Goal: Task Accomplishment & Management: Manage account settings

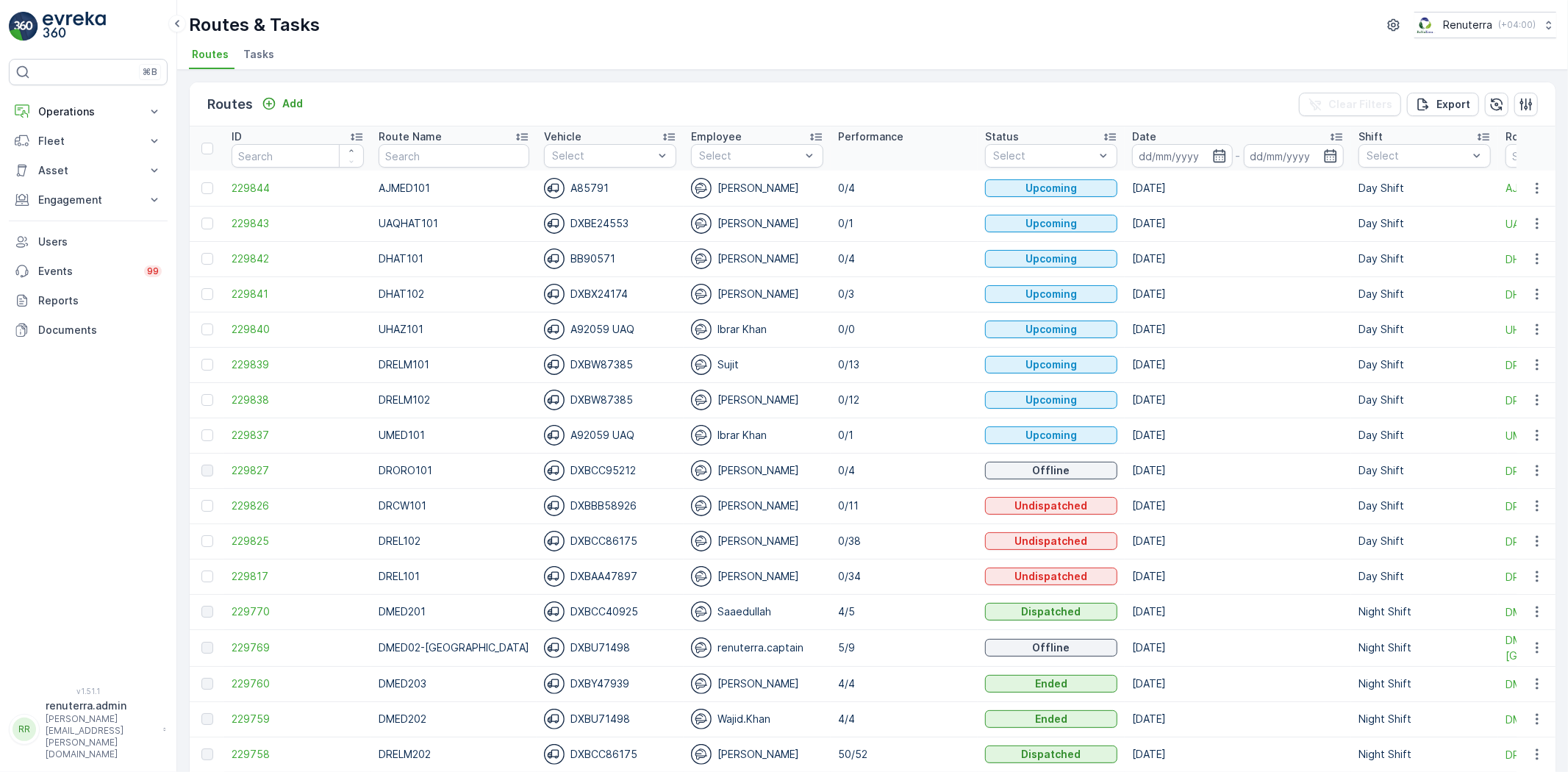
click at [258, 52] on span "Tasks" at bounding box center [258, 55] width 31 height 15
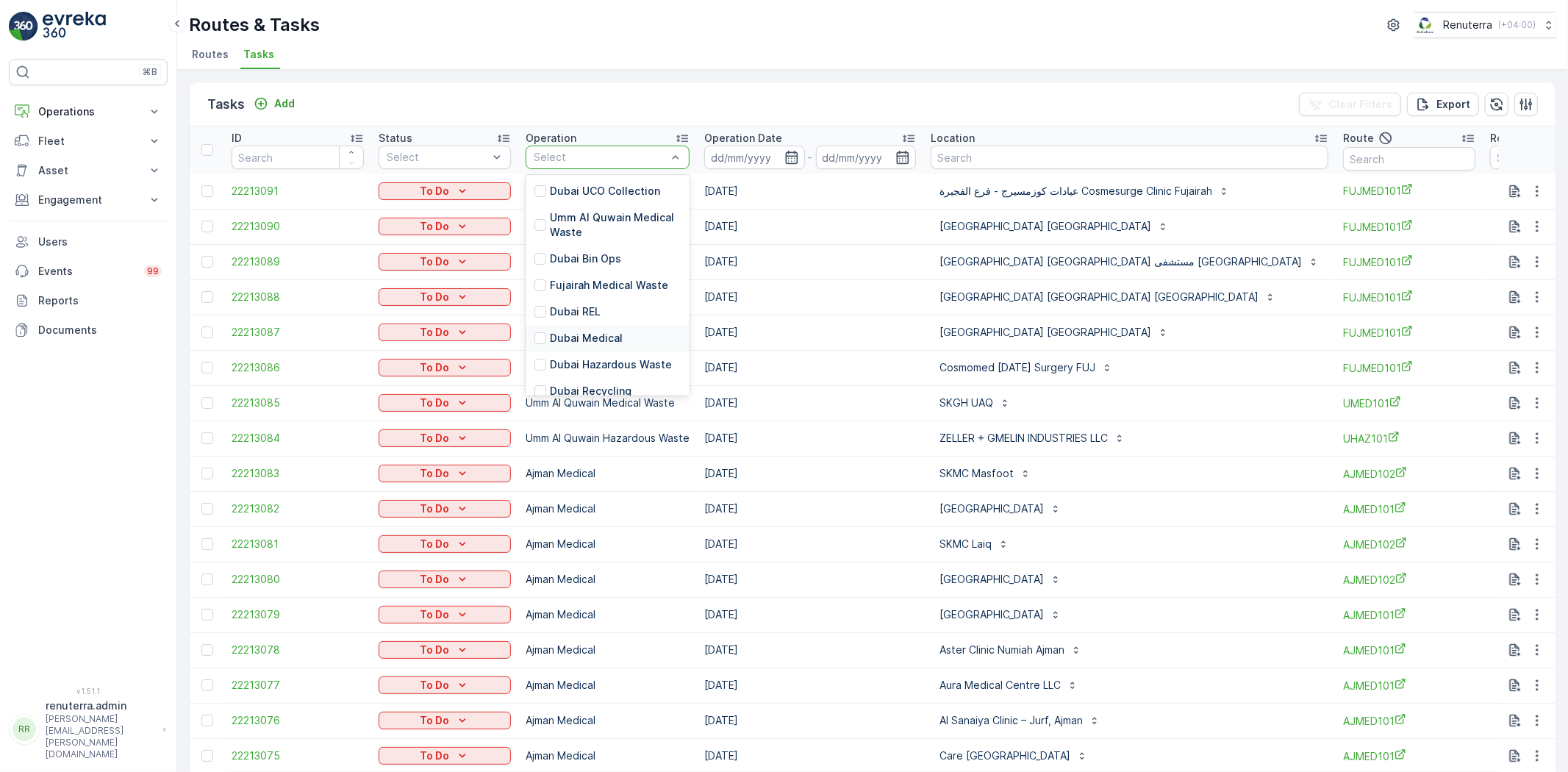
click at [596, 340] on p "Dubai Medical" at bounding box center [586, 338] width 73 height 15
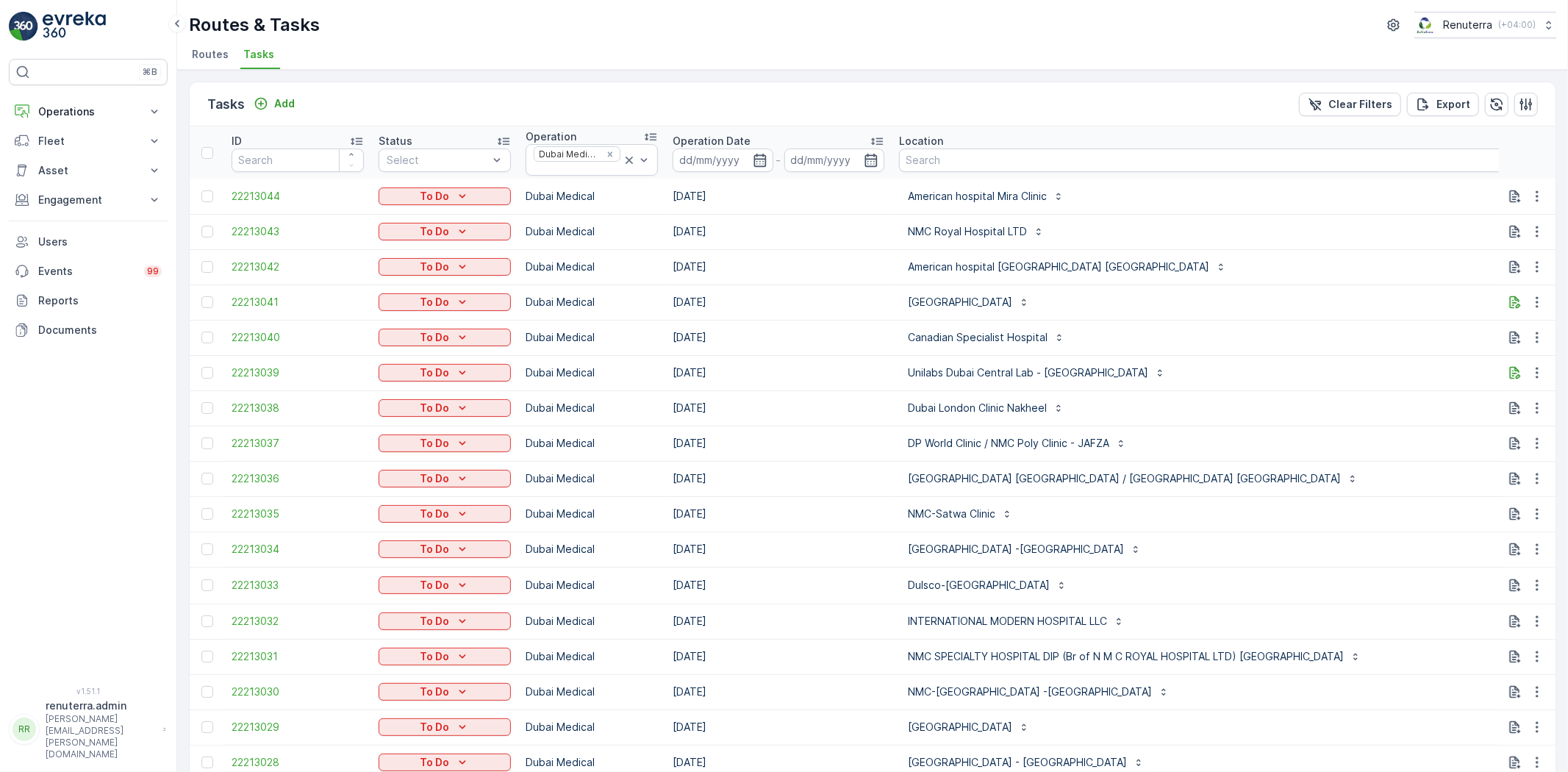
click at [763, 154] on icon "button" at bounding box center [759, 159] width 13 height 13
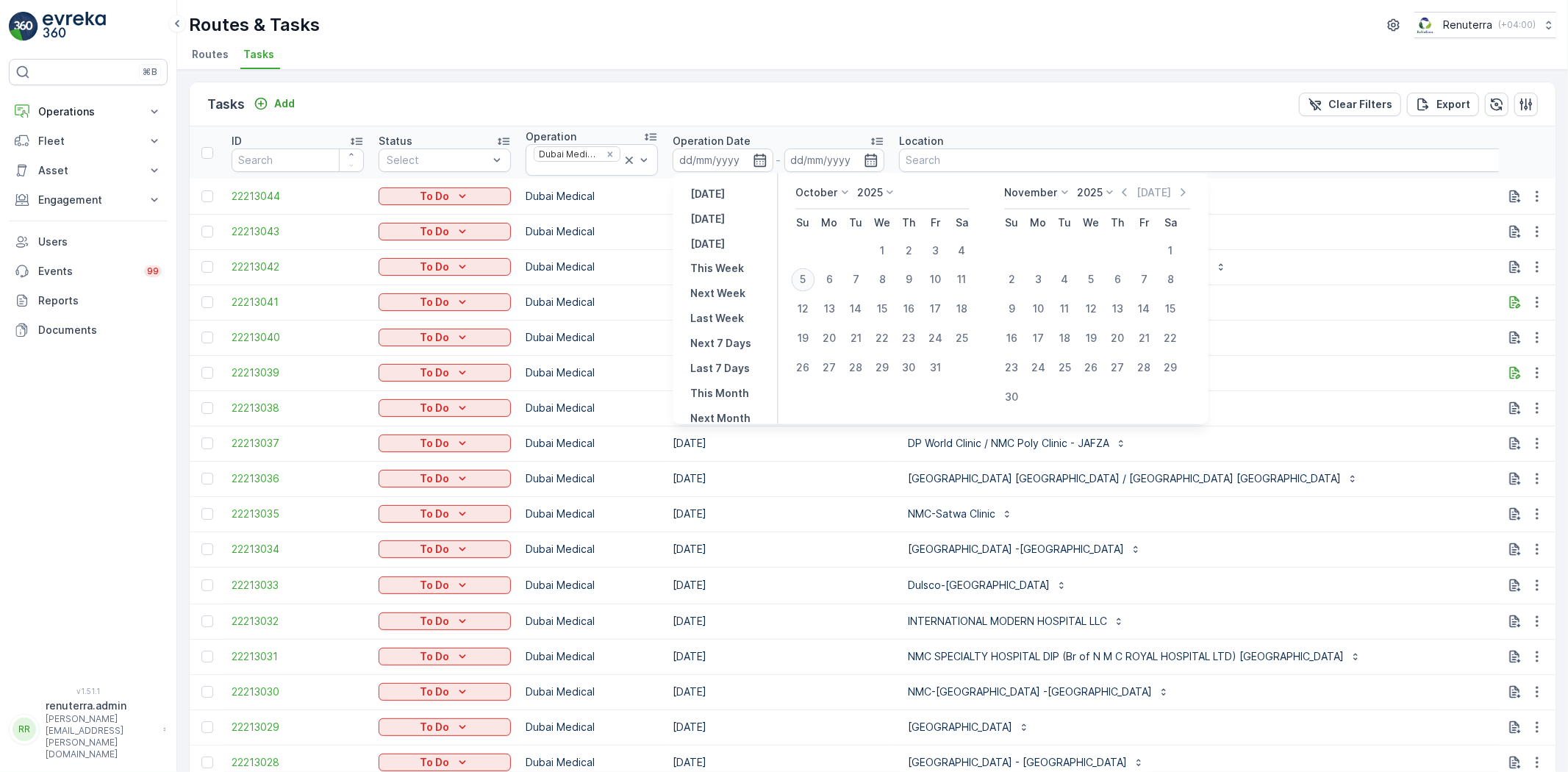
click at [803, 281] on div "5" at bounding box center [803, 279] width 23 height 23
type input "[DATE]"
click at [803, 281] on div "5" at bounding box center [803, 279] width 23 height 23
type input "[DATE]"
click at [803, 281] on div "5" at bounding box center [803, 279] width 23 height 23
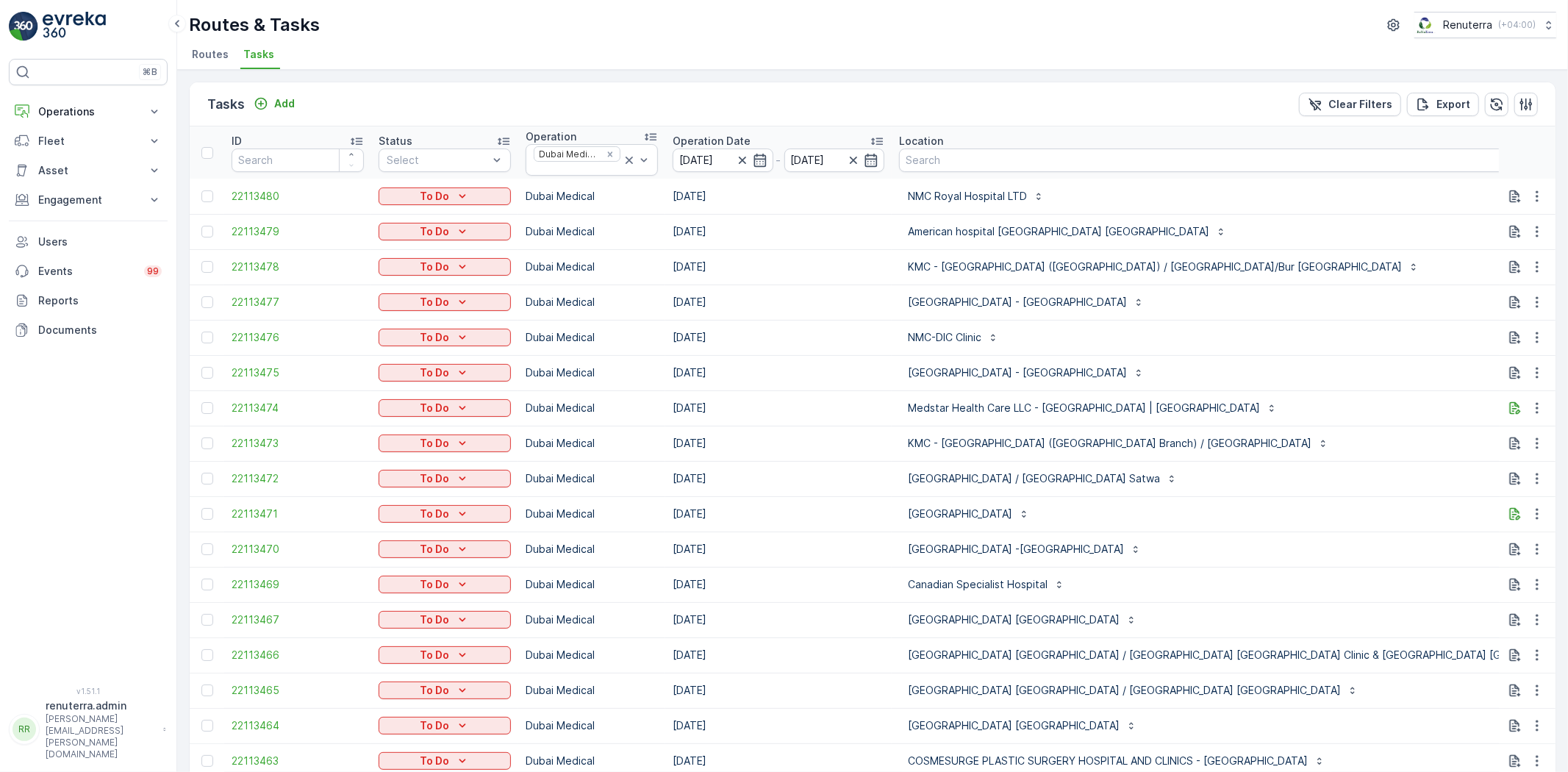
type input "102"
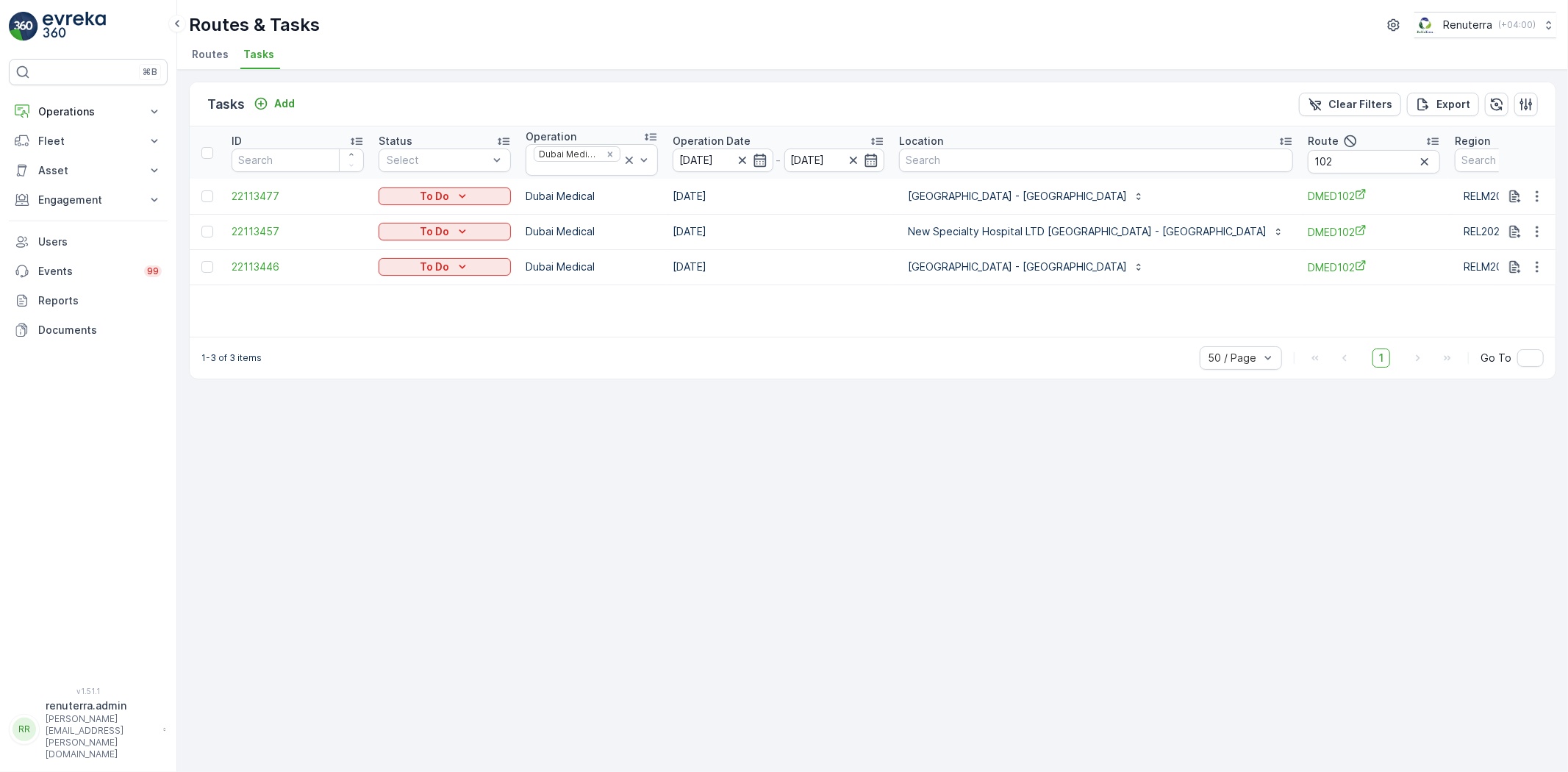
click at [200, 195] on td at bounding box center [207, 196] width 34 height 35
click at [207, 203] on td at bounding box center [207, 196] width 34 height 35
click at [204, 199] on div at bounding box center [207, 196] width 12 height 12
click at [201, 190] on input "checkbox" at bounding box center [201, 190] width 0 height 0
click at [197, 272] on td at bounding box center [207, 267] width 34 height 35
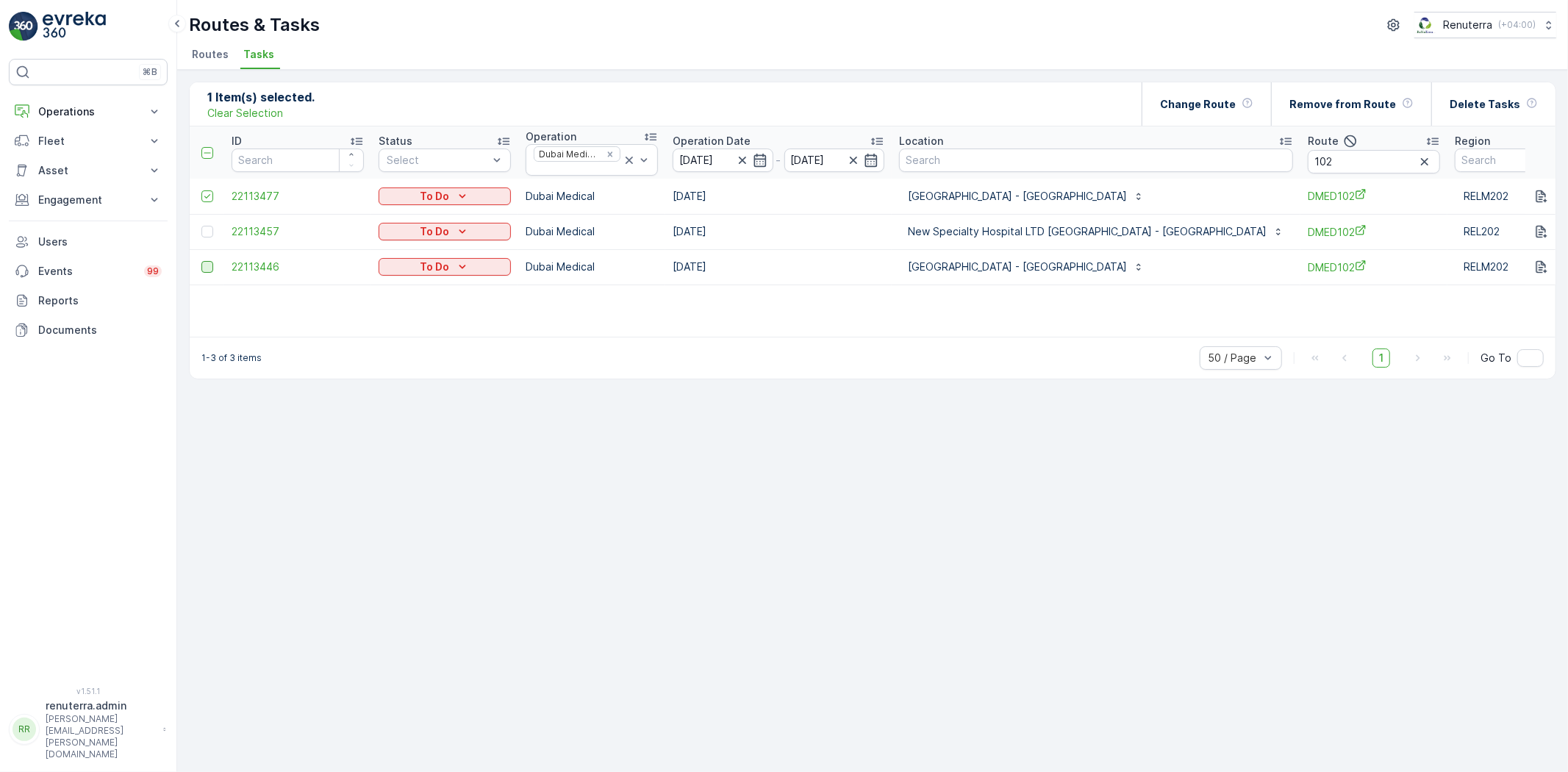
click at [203, 262] on div at bounding box center [207, 267] width 12 height 12
click at [201, 261] on input "checkbox" at bounding box center [201, 261] width 0 height 0
click at [1236, 98] on p "Change Route" at bounding box center [1197, 105] width 76 height 15
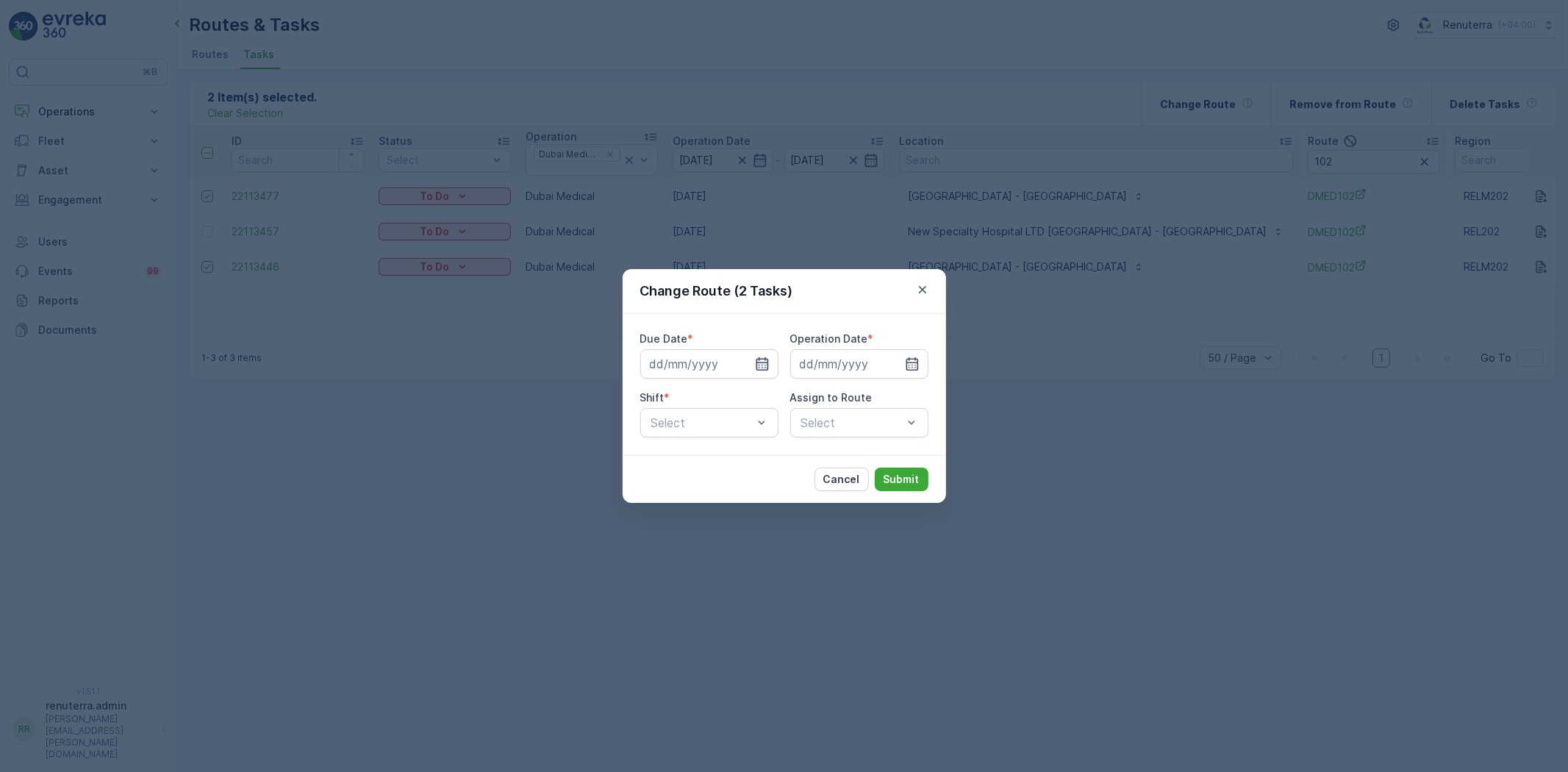
click at [760, 363] on icon "button" at bounding box center [762, 364] width 15 height 15
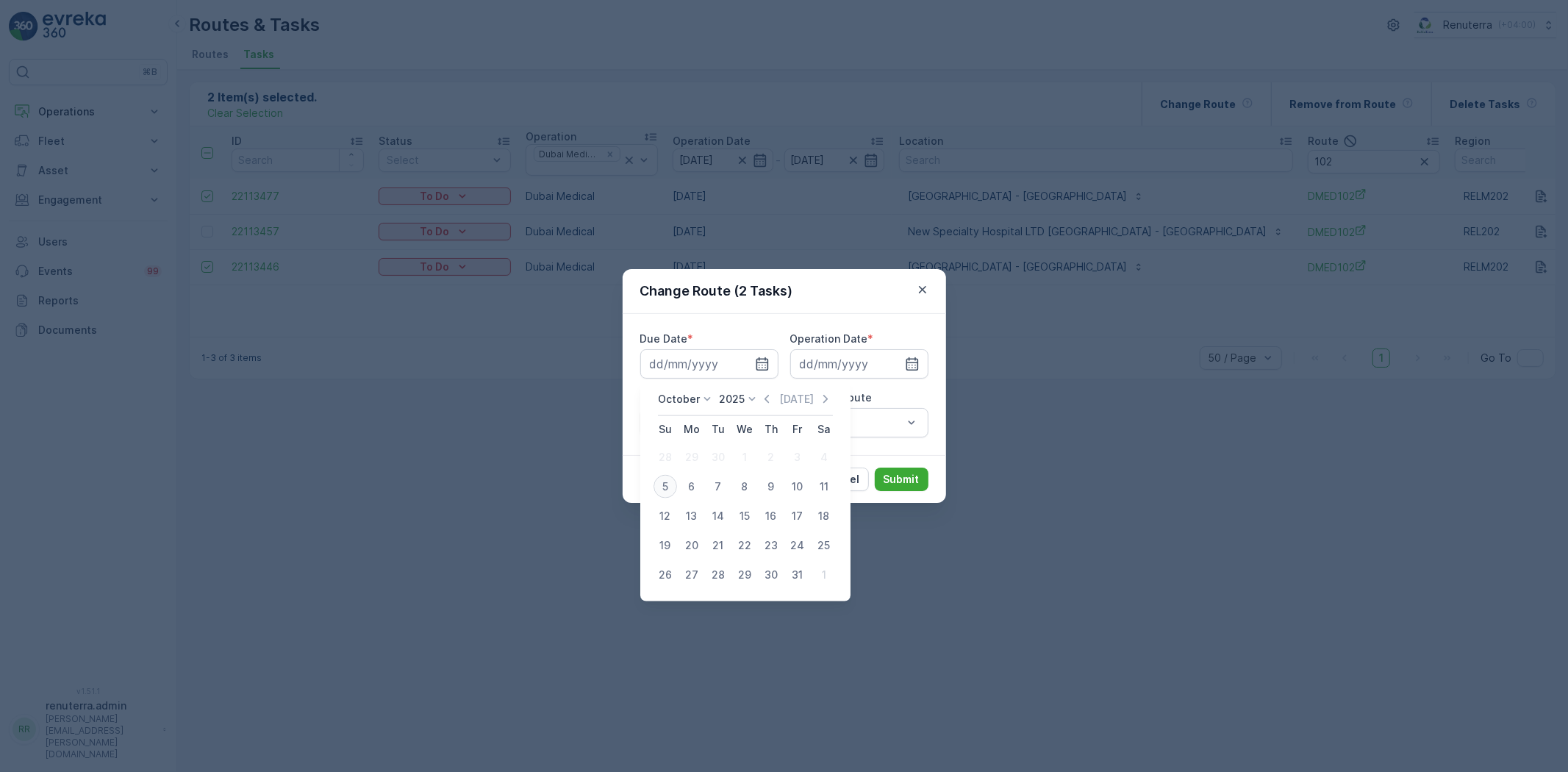
click at [661, 490] on div "5" at bounding box center [665, 486] width 23 height 23
type input "[DATE]"
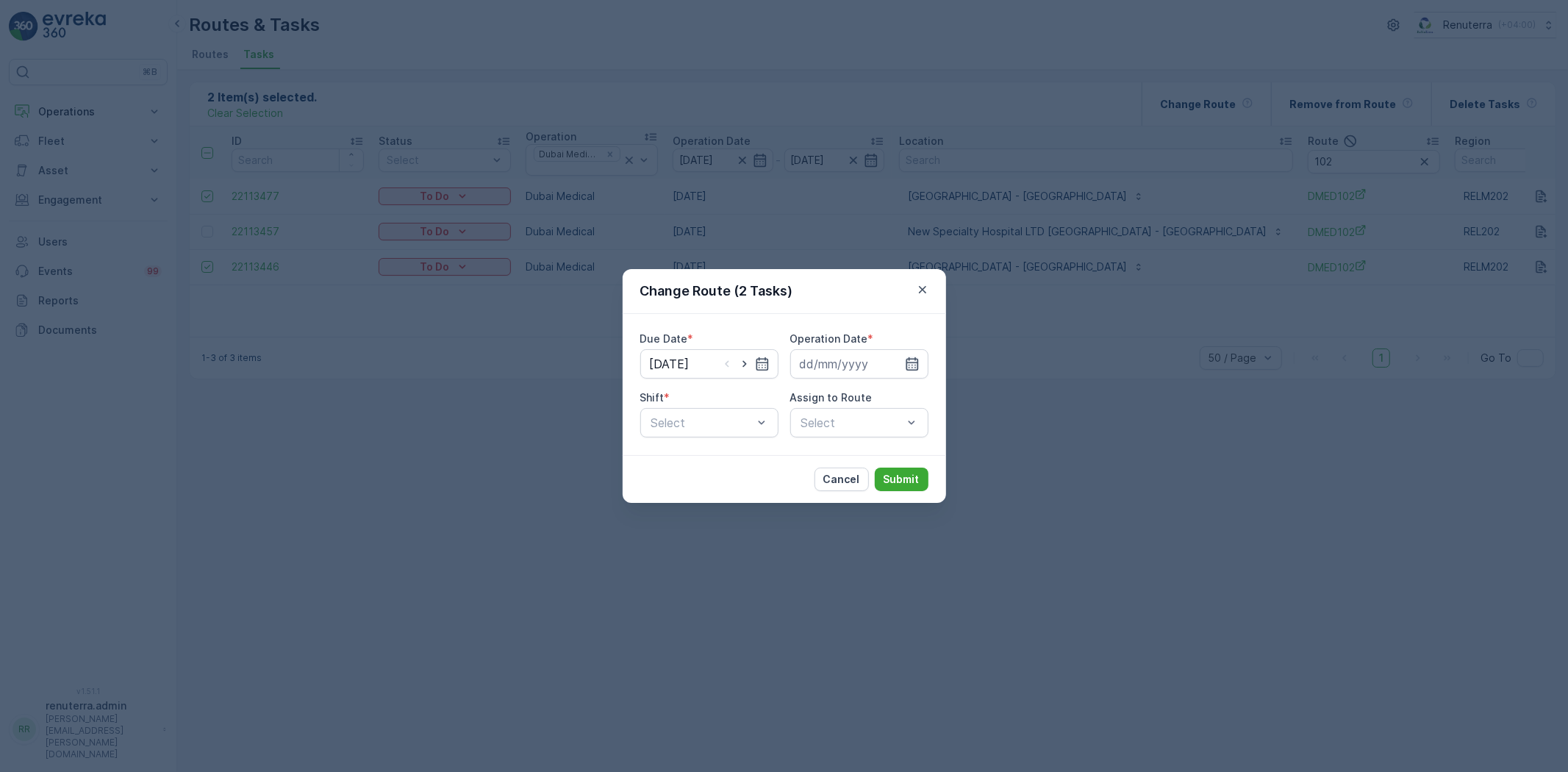
click at [917, 368] on icon "button" at bounding box center [911, 364] width 13 height 13
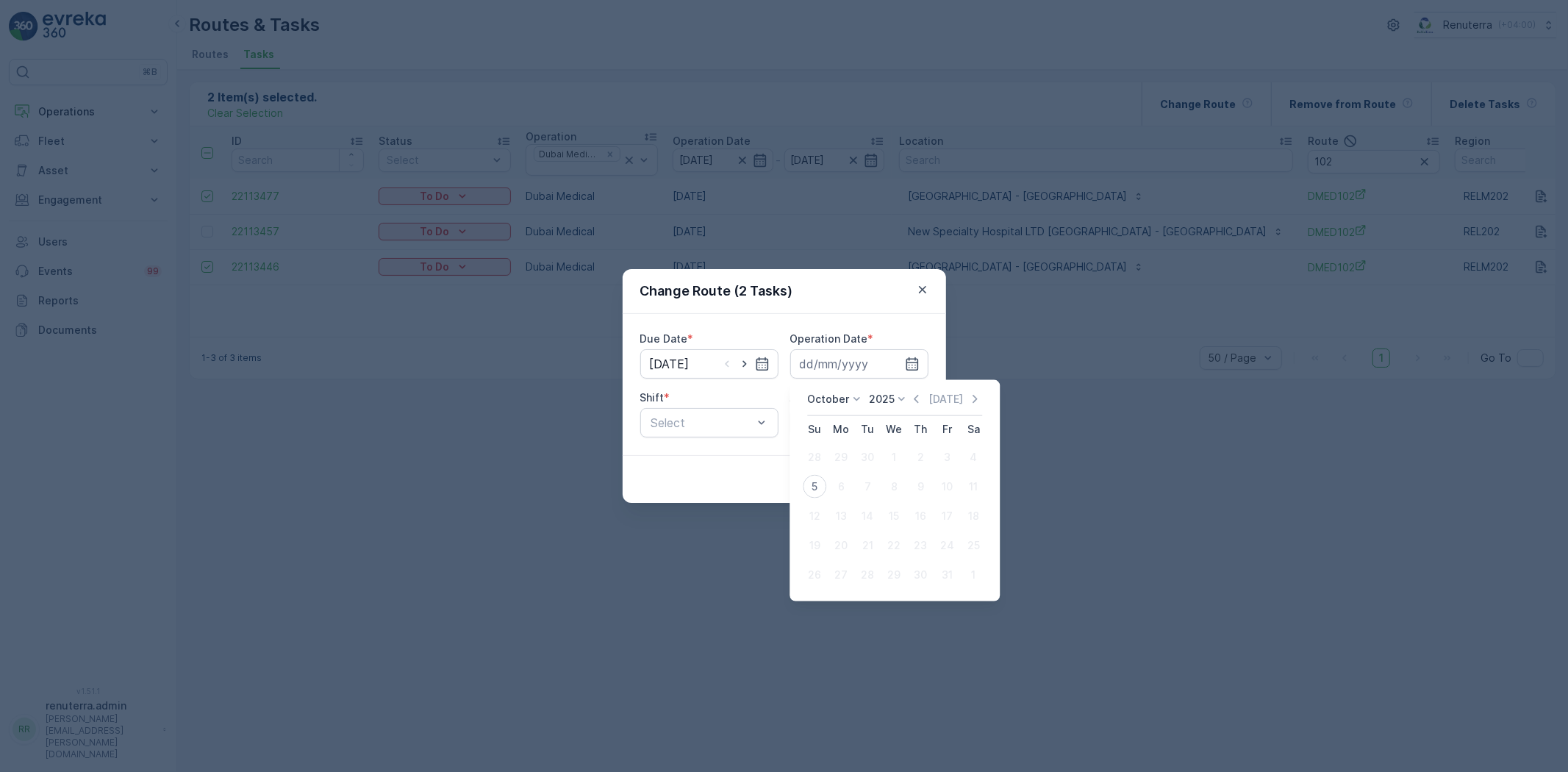
drag, startPoint x: 818, startPoint y: 485, endPoint x: 800, endPoint y: 479, distance: 19.0
click at [818, 486] on div "5" at bounding box center [814, 486] width 23 height 23
type input "[DATE]"
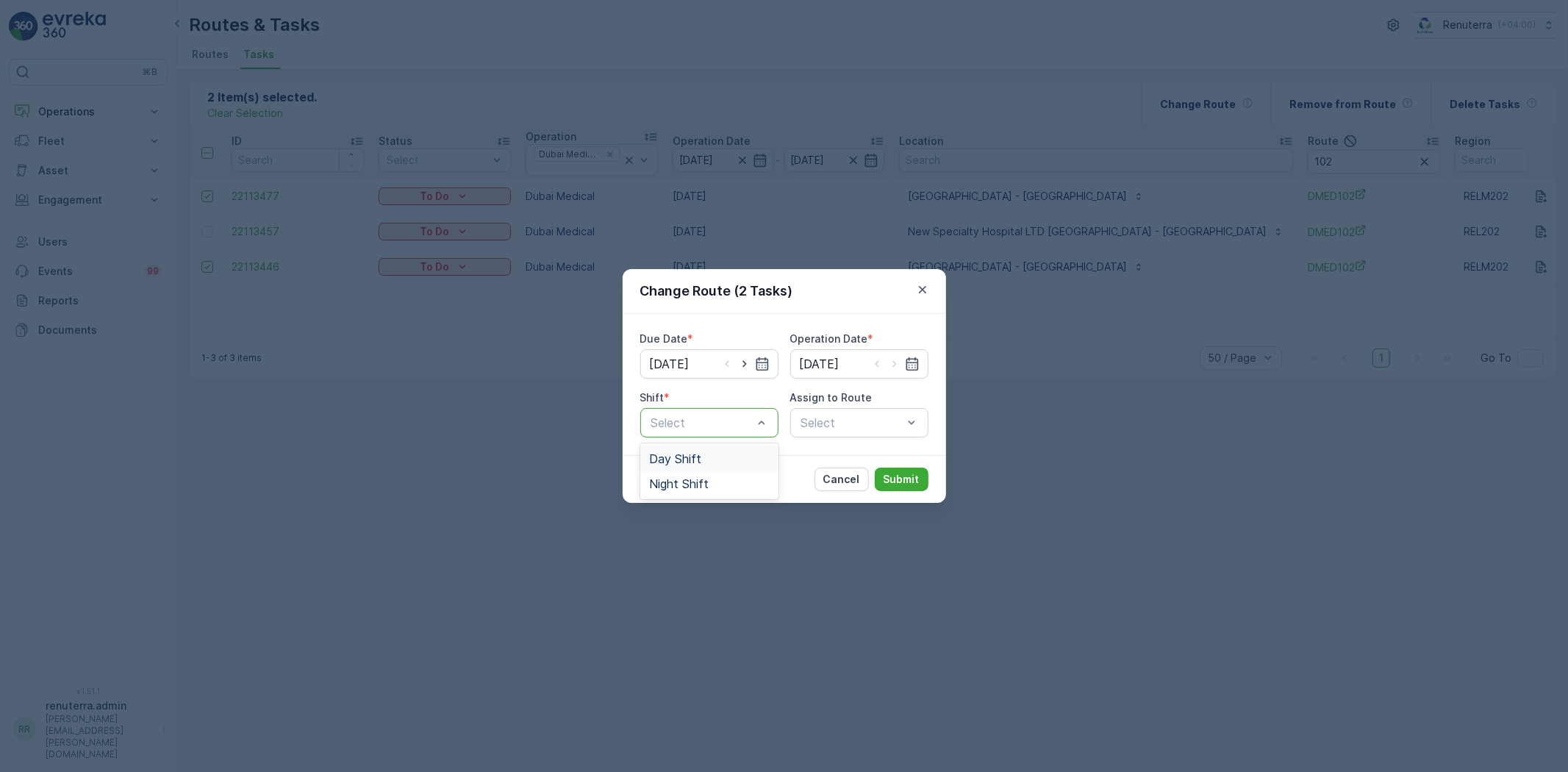
click at [701, 467] on div "Day Shift" at bounding box center [709, 458] width 139 height 25
click at [860, 418] on div "Select" at bounding box center [859, 422] width 139 height 29
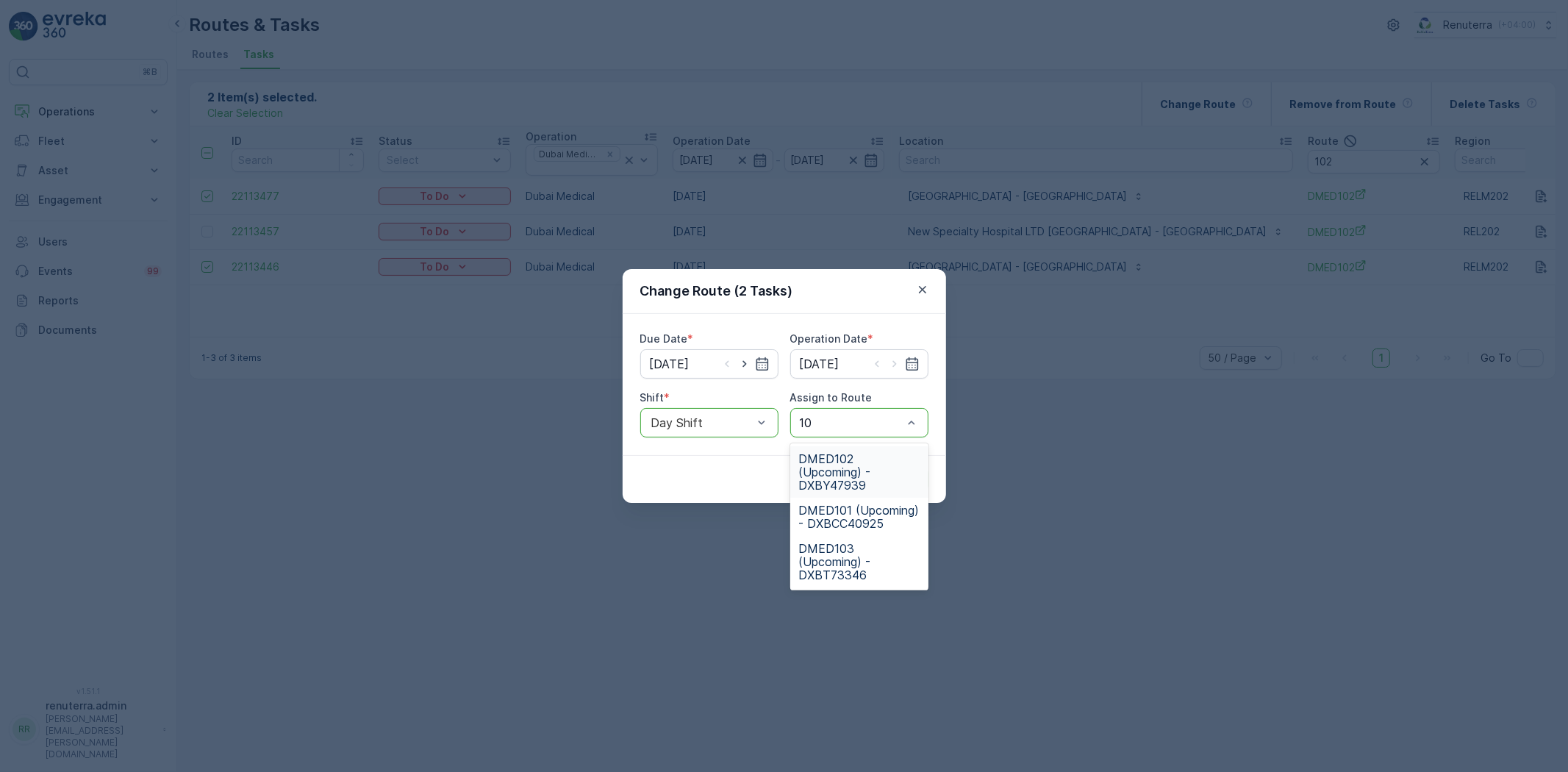
type input "103"
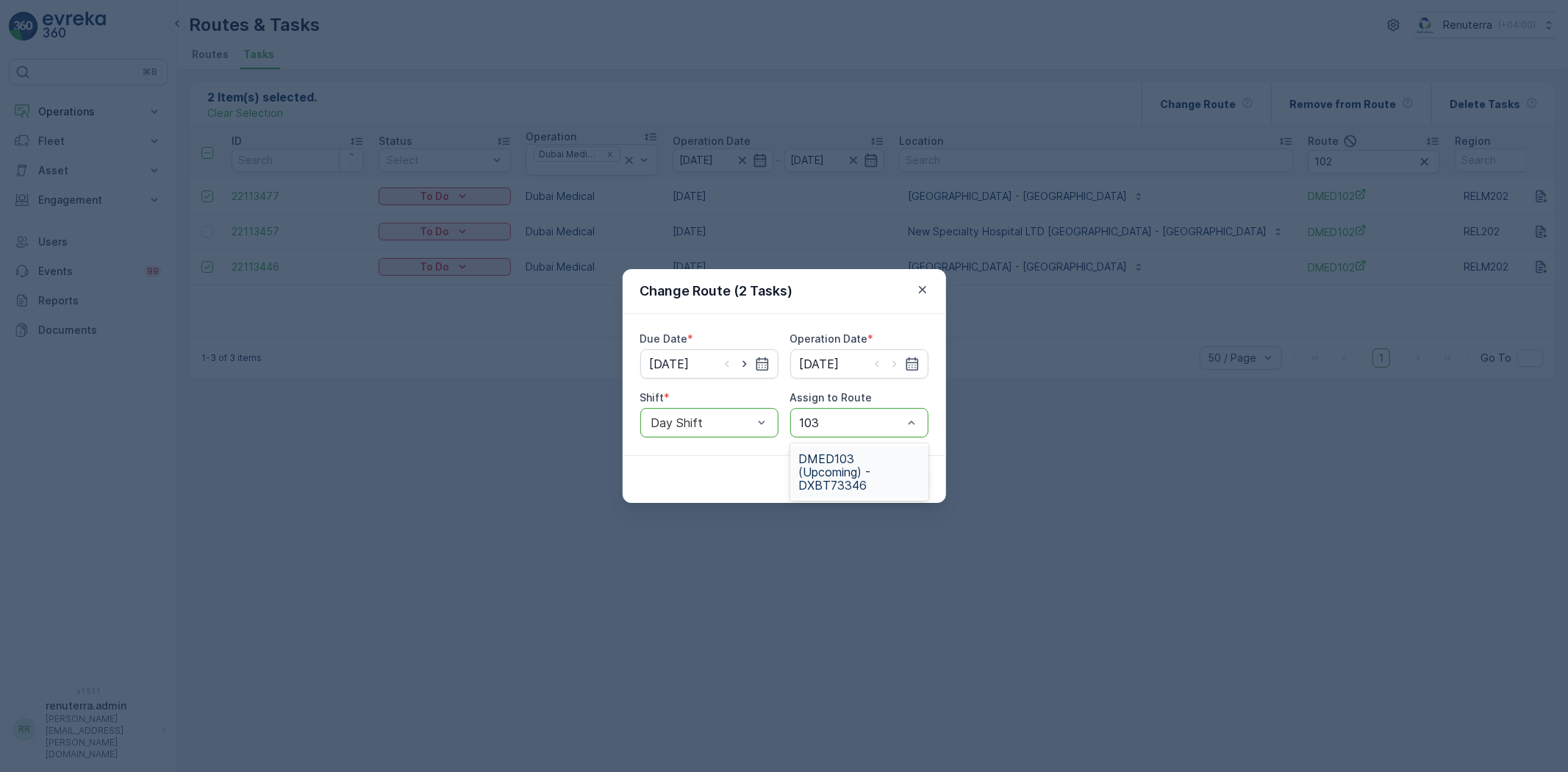
click at [838, 490] on span "DMED103 (Upcoming) - DXBT73346" at bounding box center [859, 472] width 121 height 40
click at [892, 472] on p "Submit" at bounding box center [902, 479] width 36 height 15
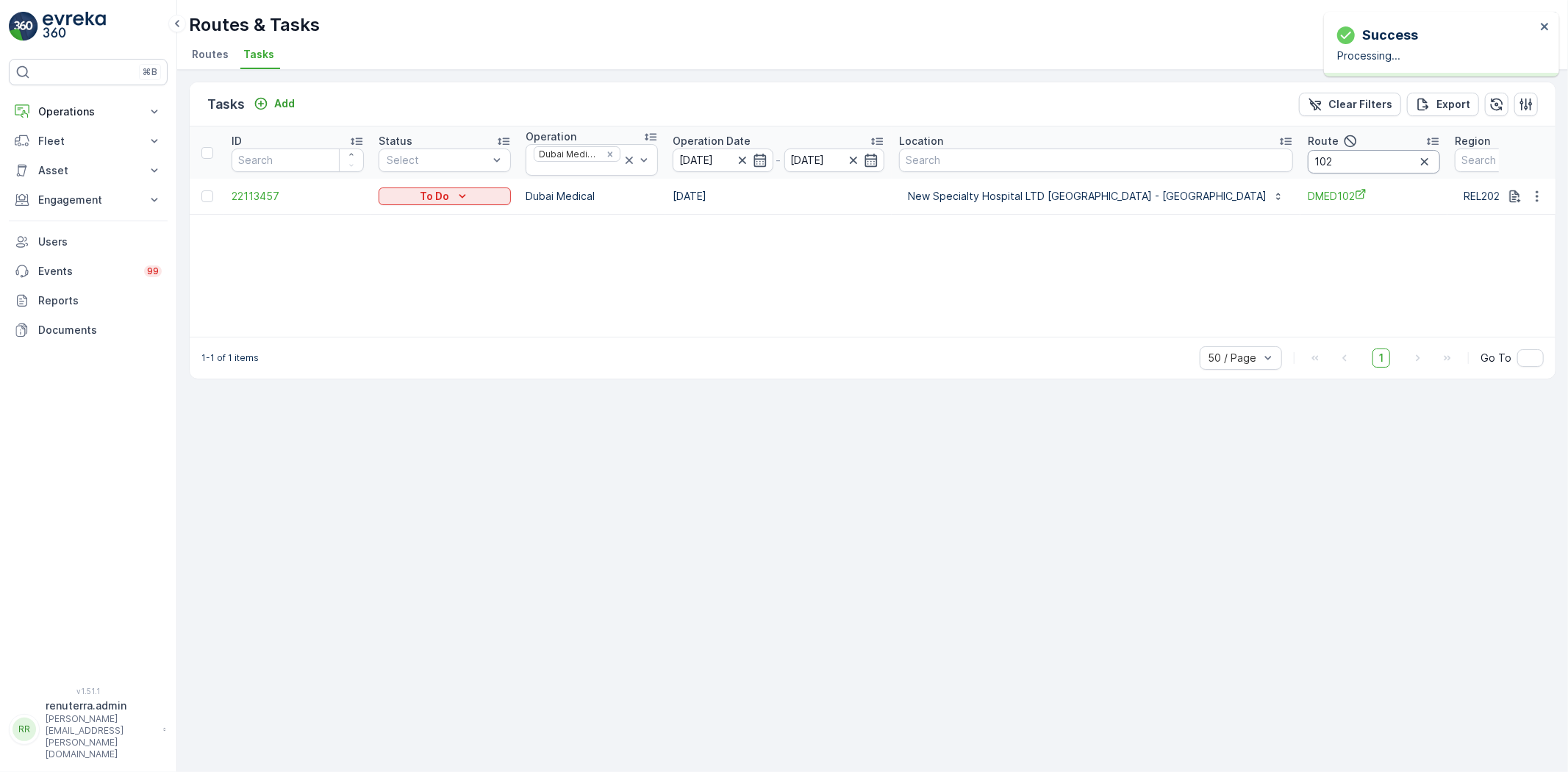
click at [1309, 160] on input "102" at bounding box center [1373, 161] width 133 height 23
type input "103"
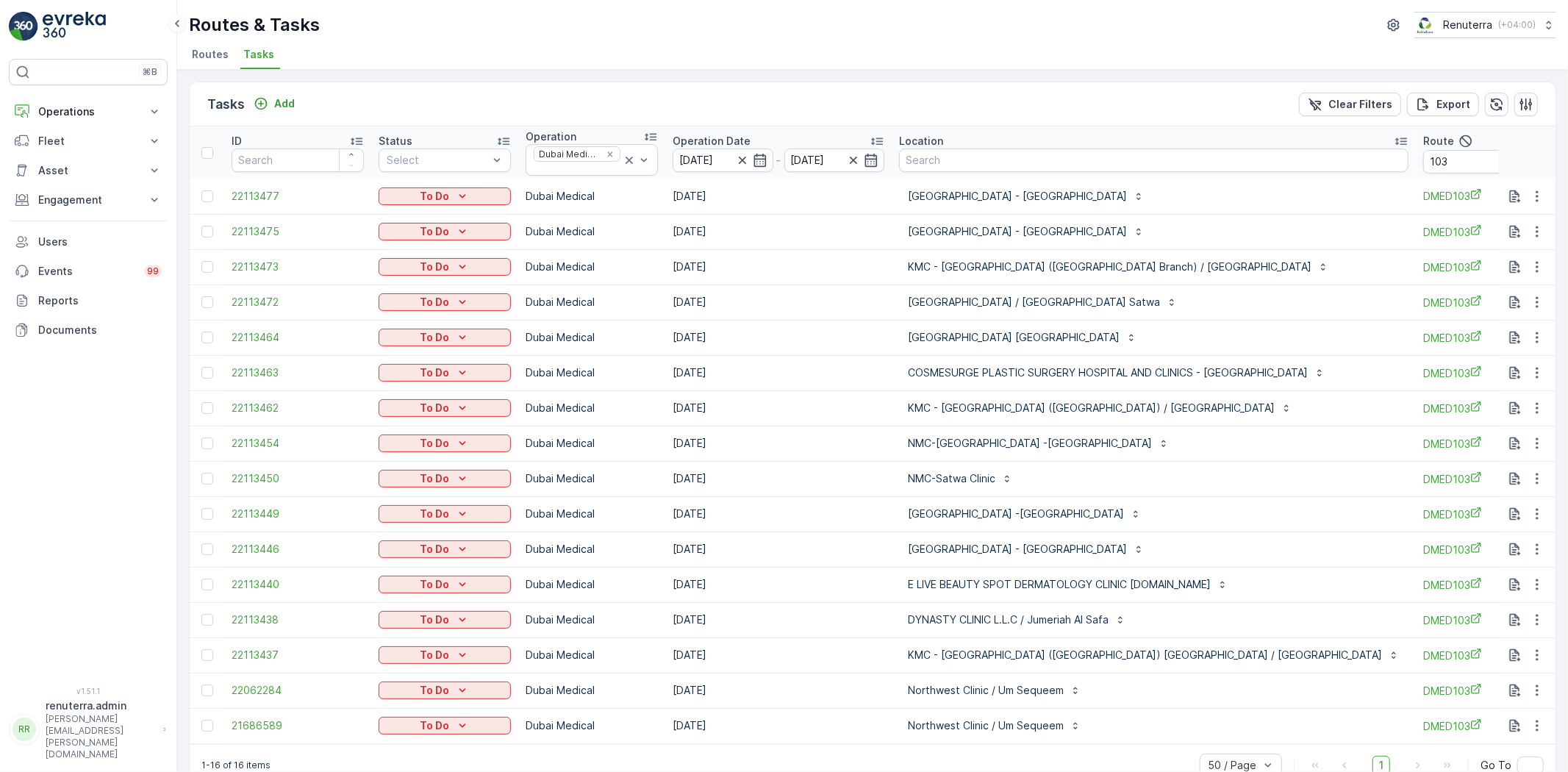
click at [1540, 523] on td at bounding box center [1527, 514] width 58 height 35
click at [1537, 515] on icon "button" at bounding box center [1537, 514] width 15 height 15
click at [1504, 574] on span "Change Route" at bounding box center [1498, 577] width 71 height 15
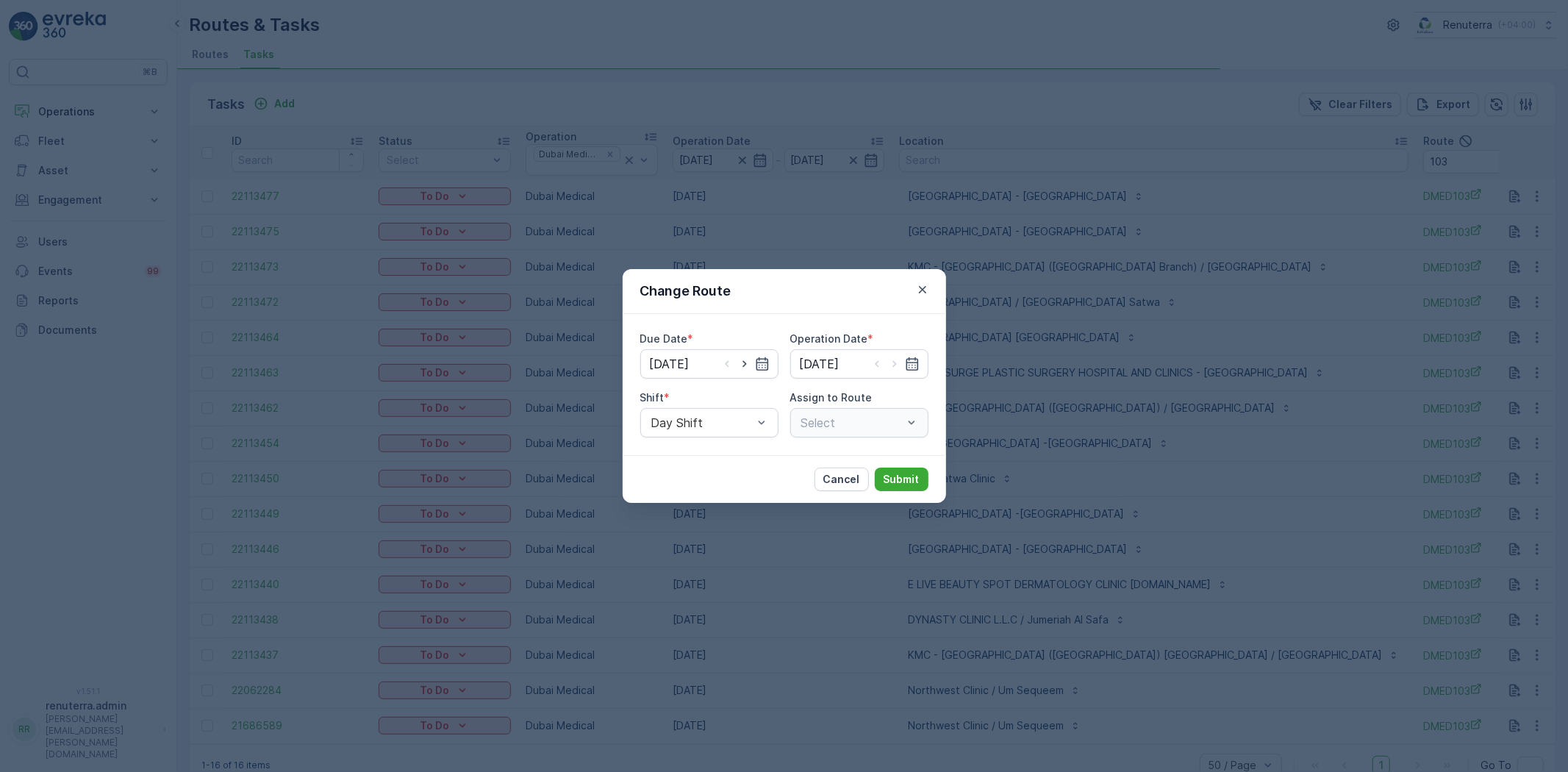
type input "[DATE]"
click at [844, 415] on div "DMED103 (Upcoming) - DXBT73346" at bounding box center [859, 422] width 139 height 29
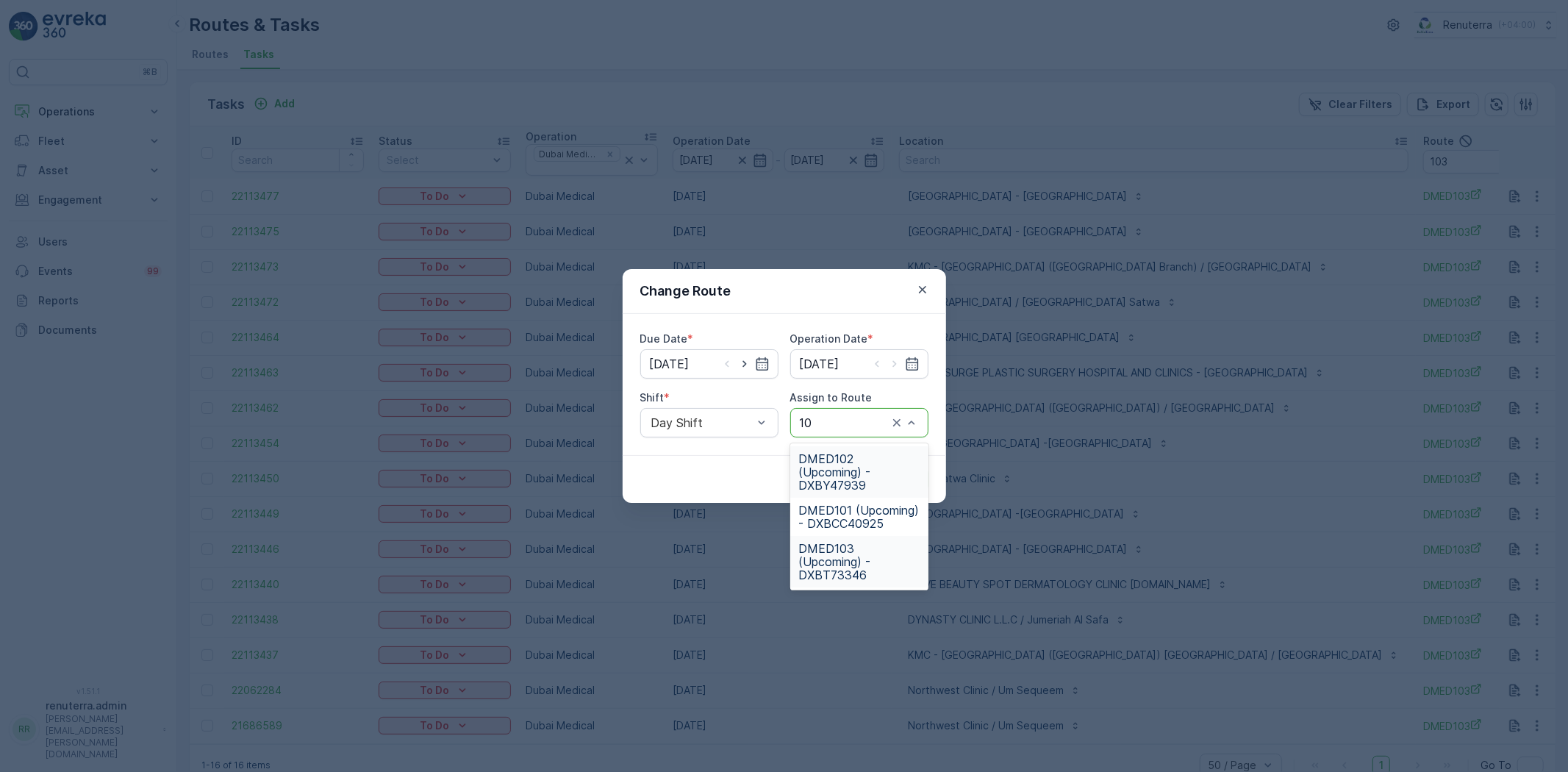
type input "102"
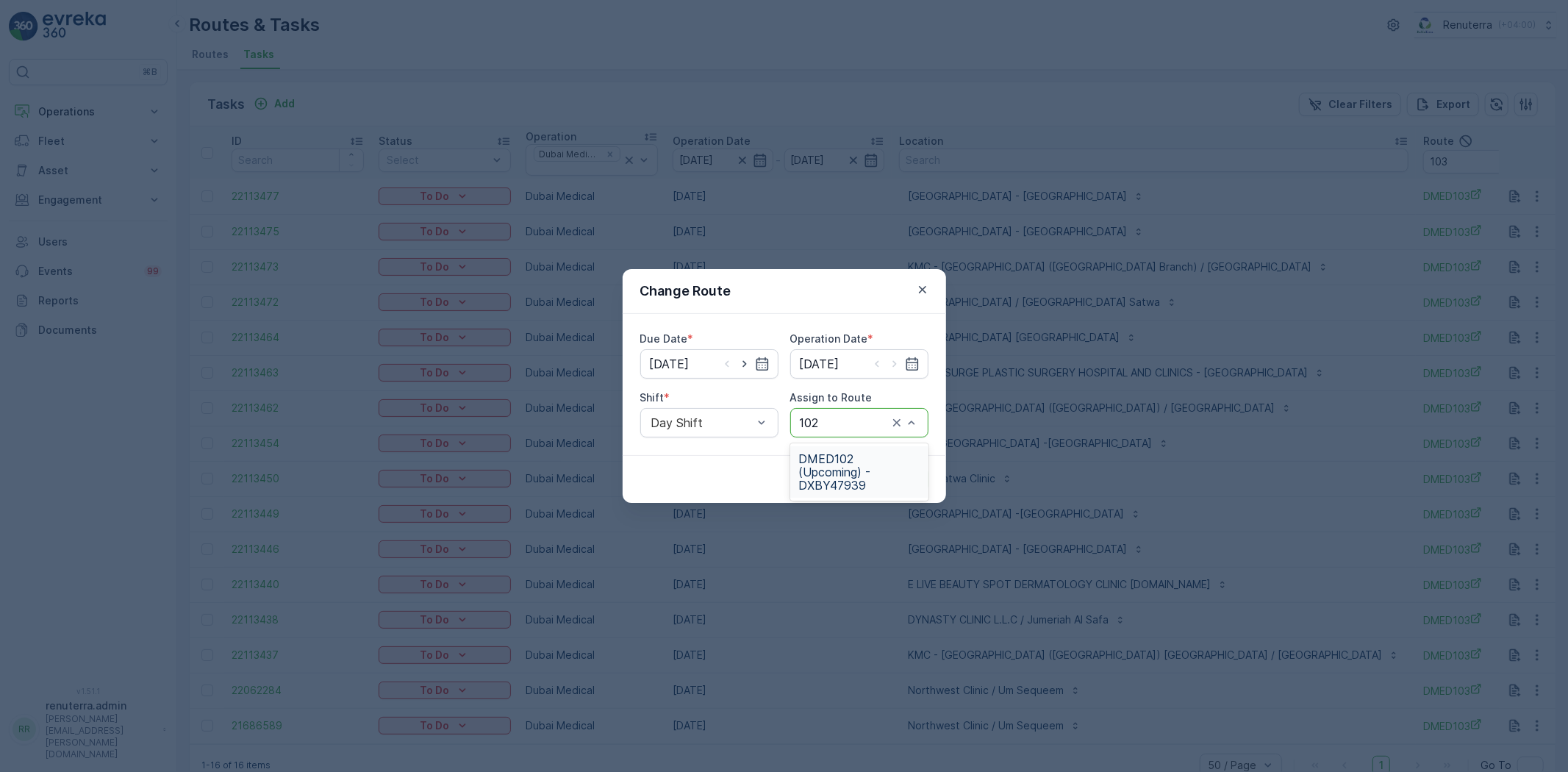
click at [885, 479] on span "DMED102 (Upcoming) - DXBY47939" at bounding box center [859, 472] width 121 height 40
click at [911, 472] on p "Submit" at bounding box center [902, 479] width 36 height 15
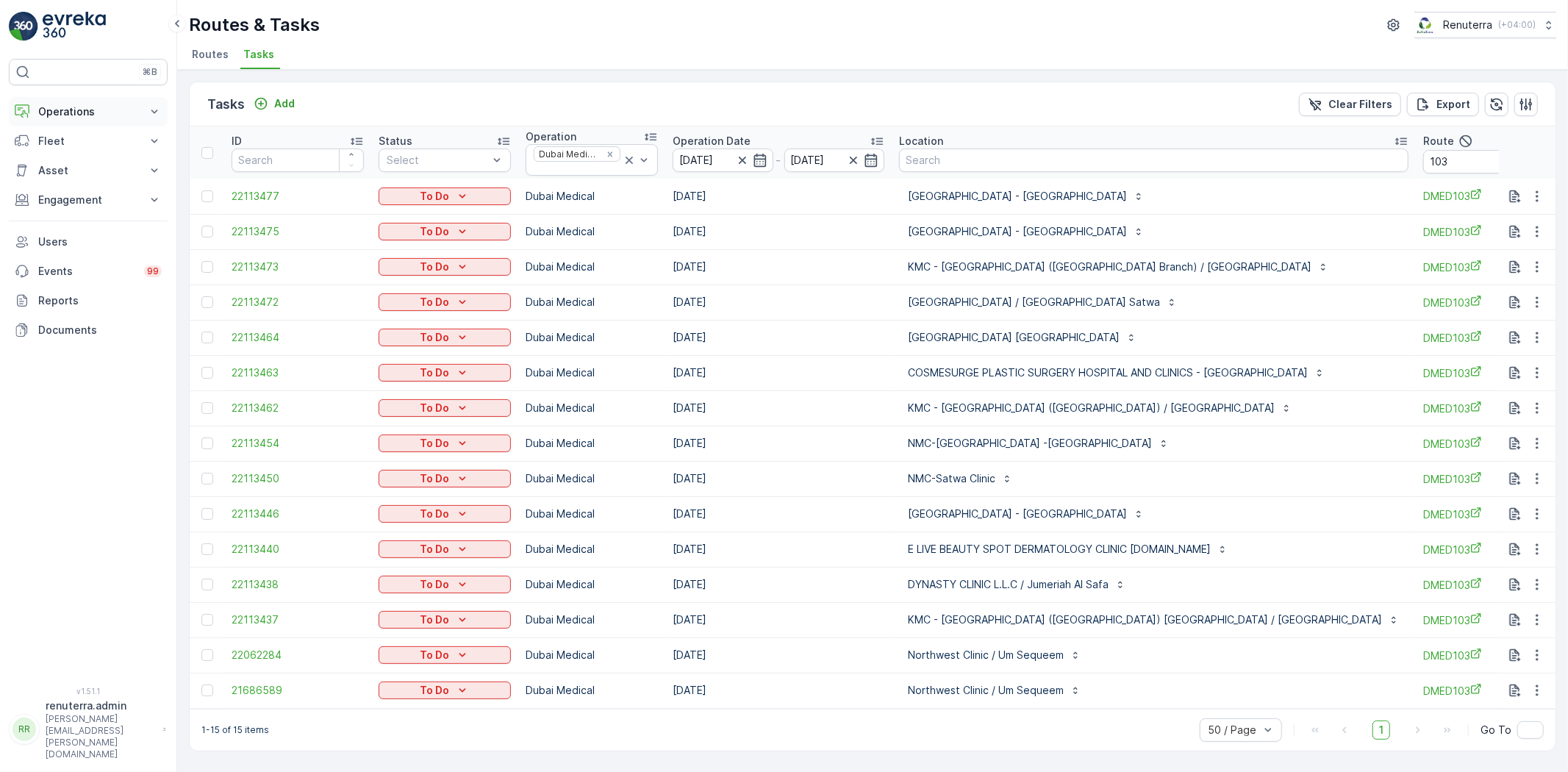
click at [62, 111] on p "Operations" at bounding box center [88, 112] width 100 height 15
click at [61, 171] on p "Routes & Tasks" at bounding box center [75, 178] width 76 height 15
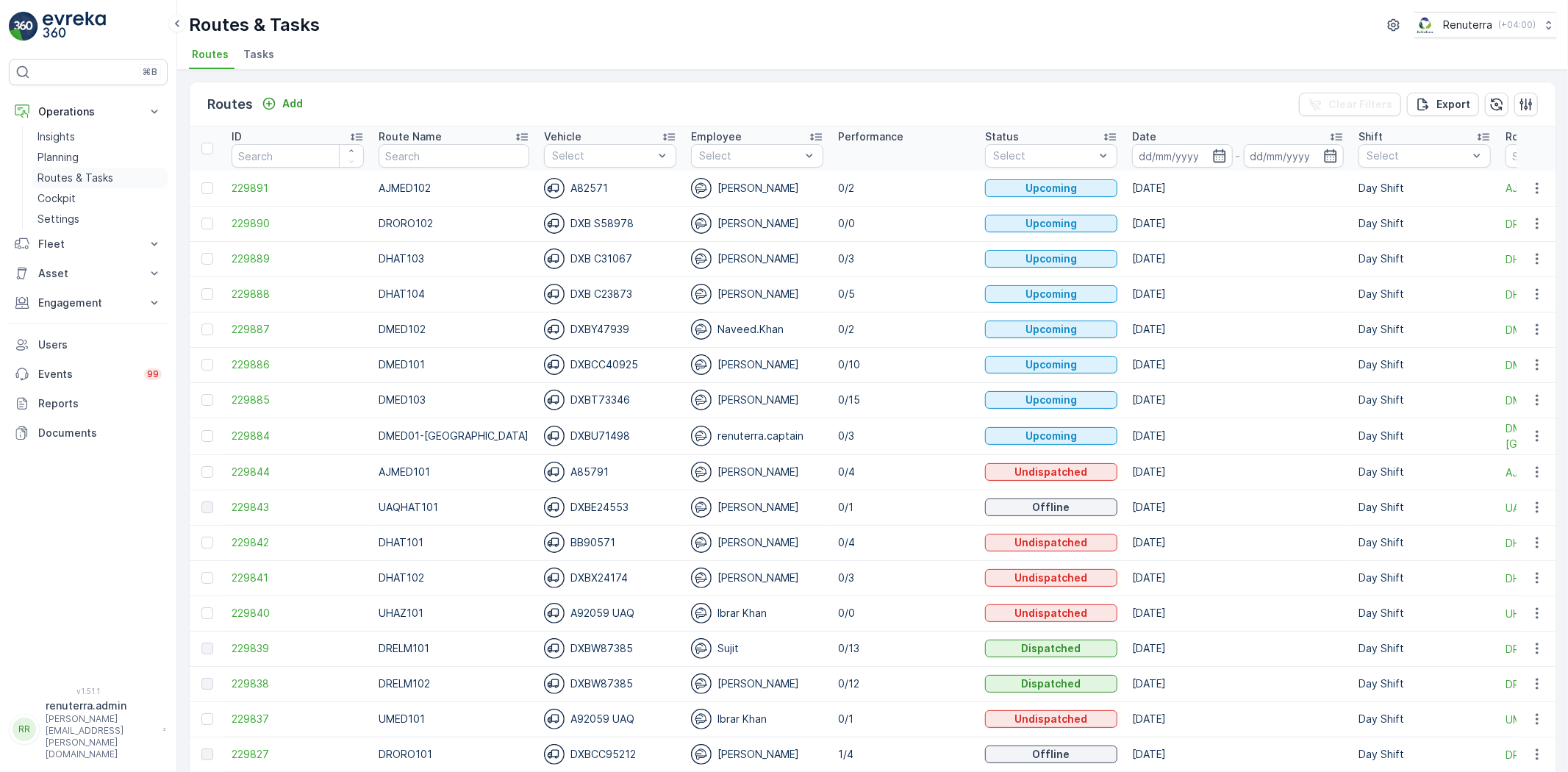
click at [63, 175] on p "Routes & Tasks" at bounding box center [75, 178] width 76 height 15
click at [252, 52] on span "Tasks" at bounding box center [258, 55] width 31 height 15
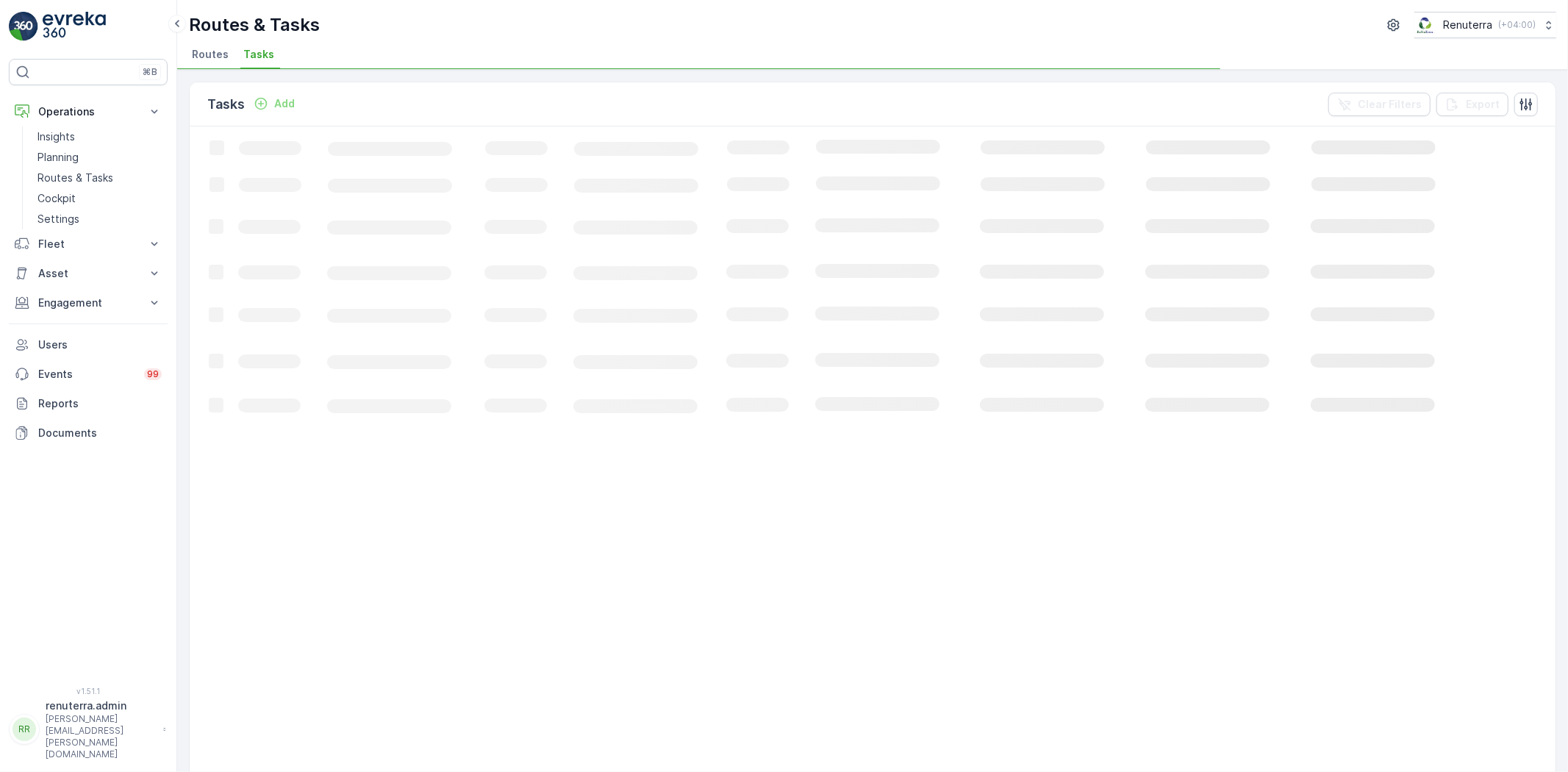
click at [202, 61] on span "Routes" at bounding box center [210, 55] width 37 height 15
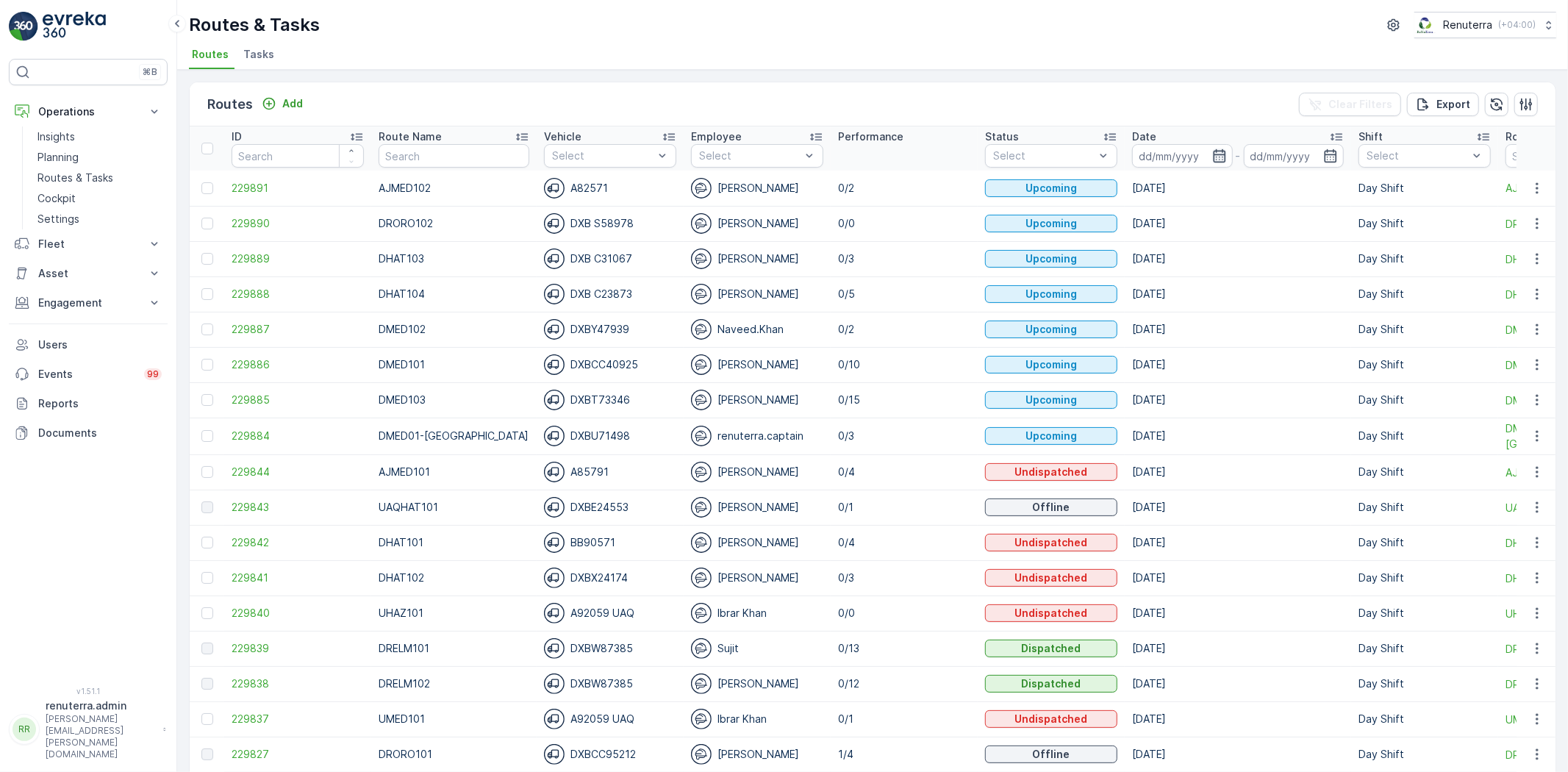
click at [1212, 158] on icon "button" at bounding box center [1220, 156] width 15 height 15
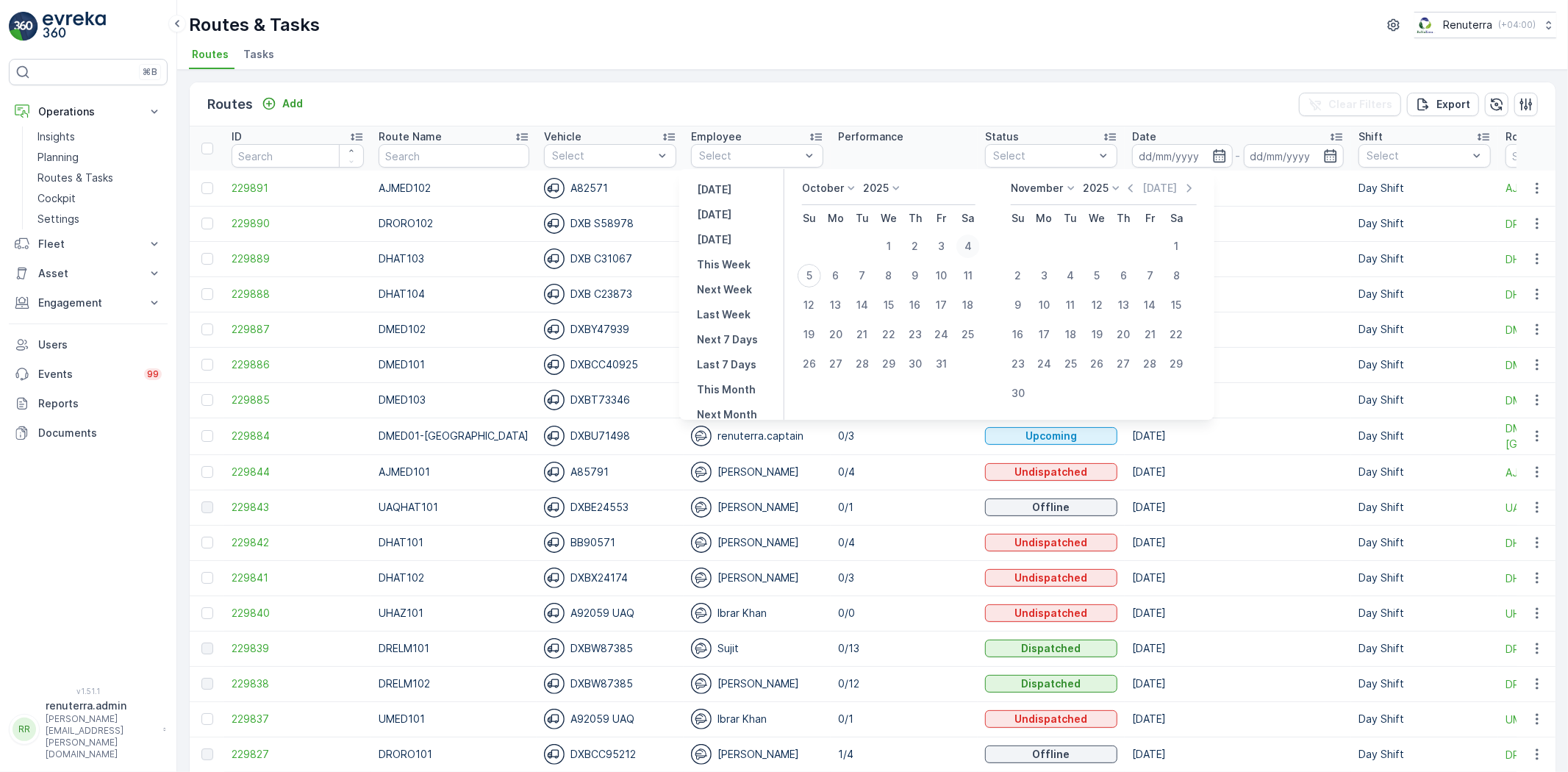
click at [968, 241] on div "4" at bounding box center [967, 246] width 23 height 23
type input "[DATE]"
click at [971, 243] on div "4" at bounding box center [967, 246] width 23 height 23
type input "[DATE]"
click at [971, 243] on div "4" at bounding box center [967, 246] width 23 height 23
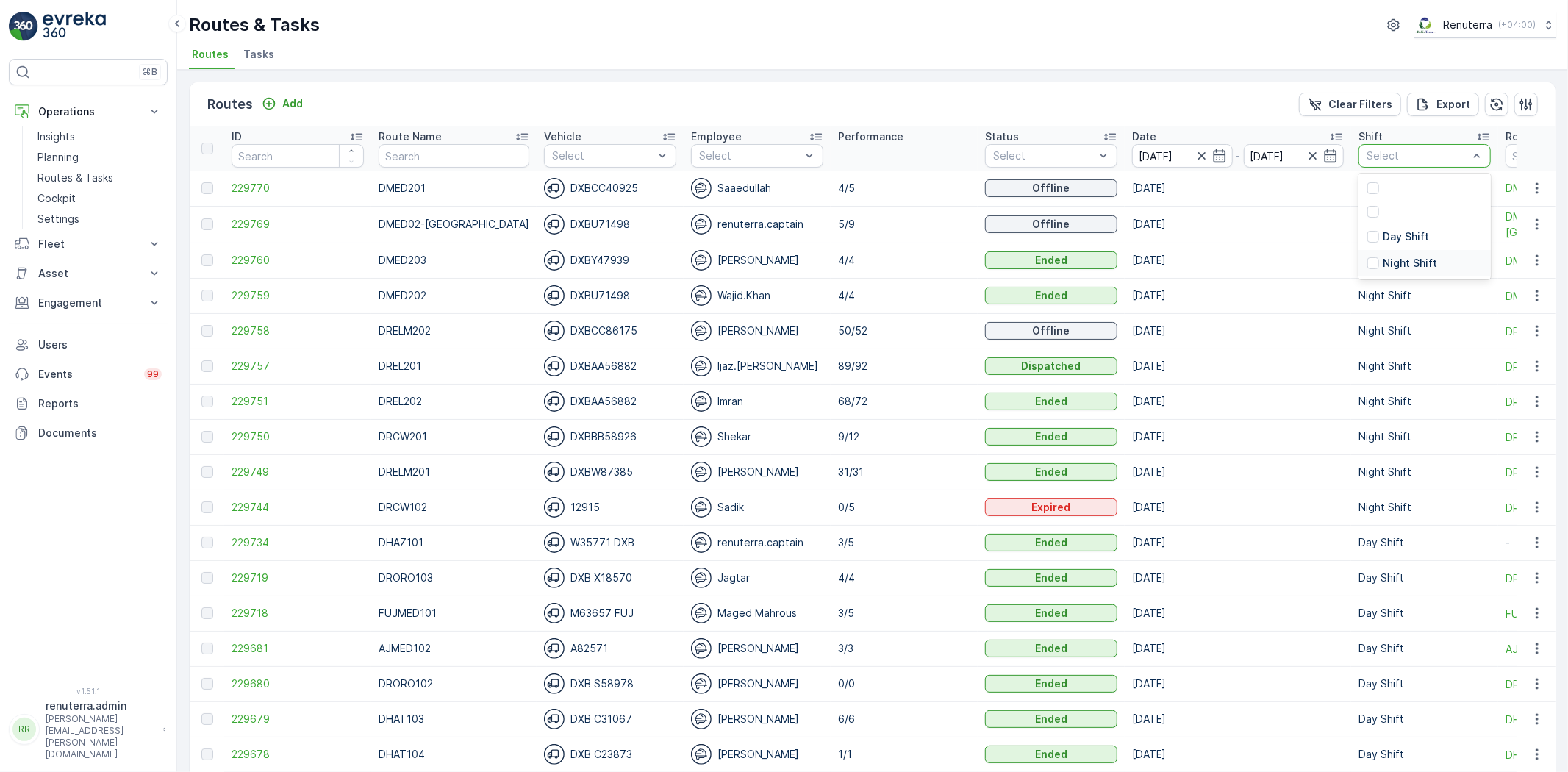
click at [1382, 256] on p "Night Shift" at bounding box center [1409, 264] width 55 height 15
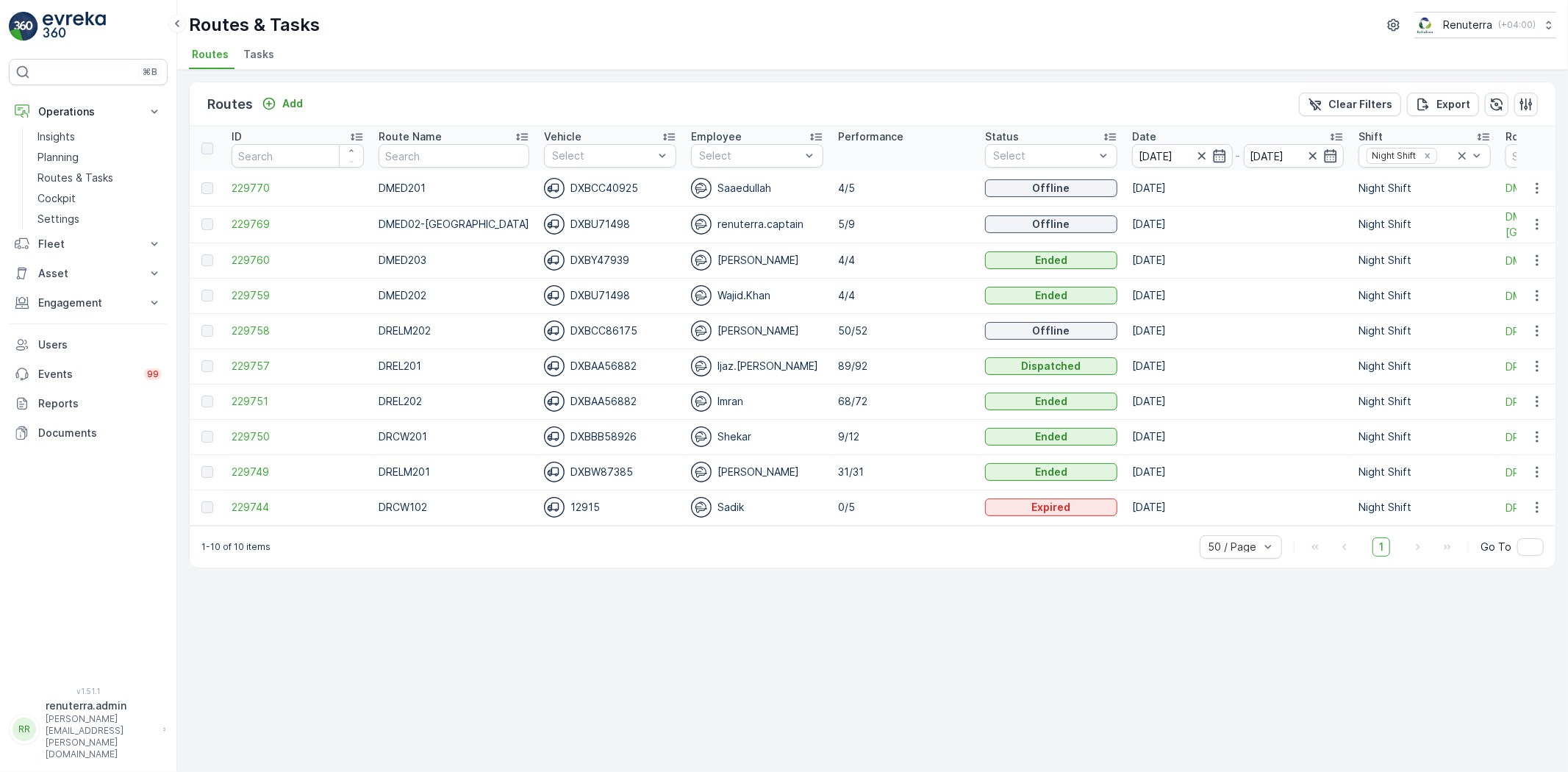
drag, startPoint x: 705, startPoint y: 532, endPoint x: 711, endPoint y: 539, distance: 9.2
click at [711, 539] on div "1-10 of 10 items 50 / Page 1 Go To" at bounding box center [872, 547] width 1366 height 42
click at [250, 398] on span "229751" at bounding box center [297, 401] width 133 height 15
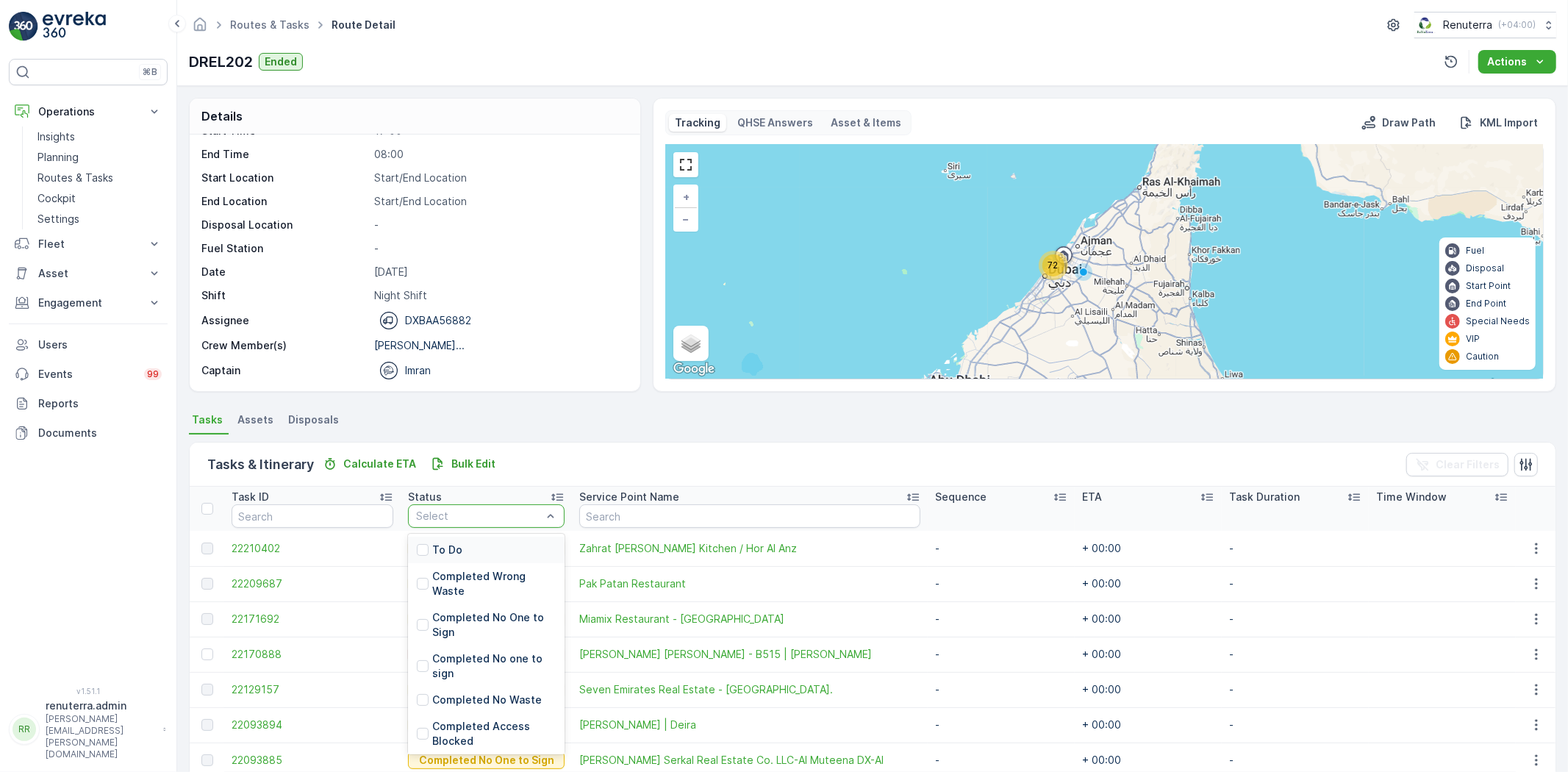
click at [435, 537] on div "To Do Completed Wrong Waste Completed No One to Sign Completed No one to sign C…" at bounding box center [486, 644] width 157 height 220
click at [435, 546] on p "To Do" at bounding box center [447, 550] width 30 height 15
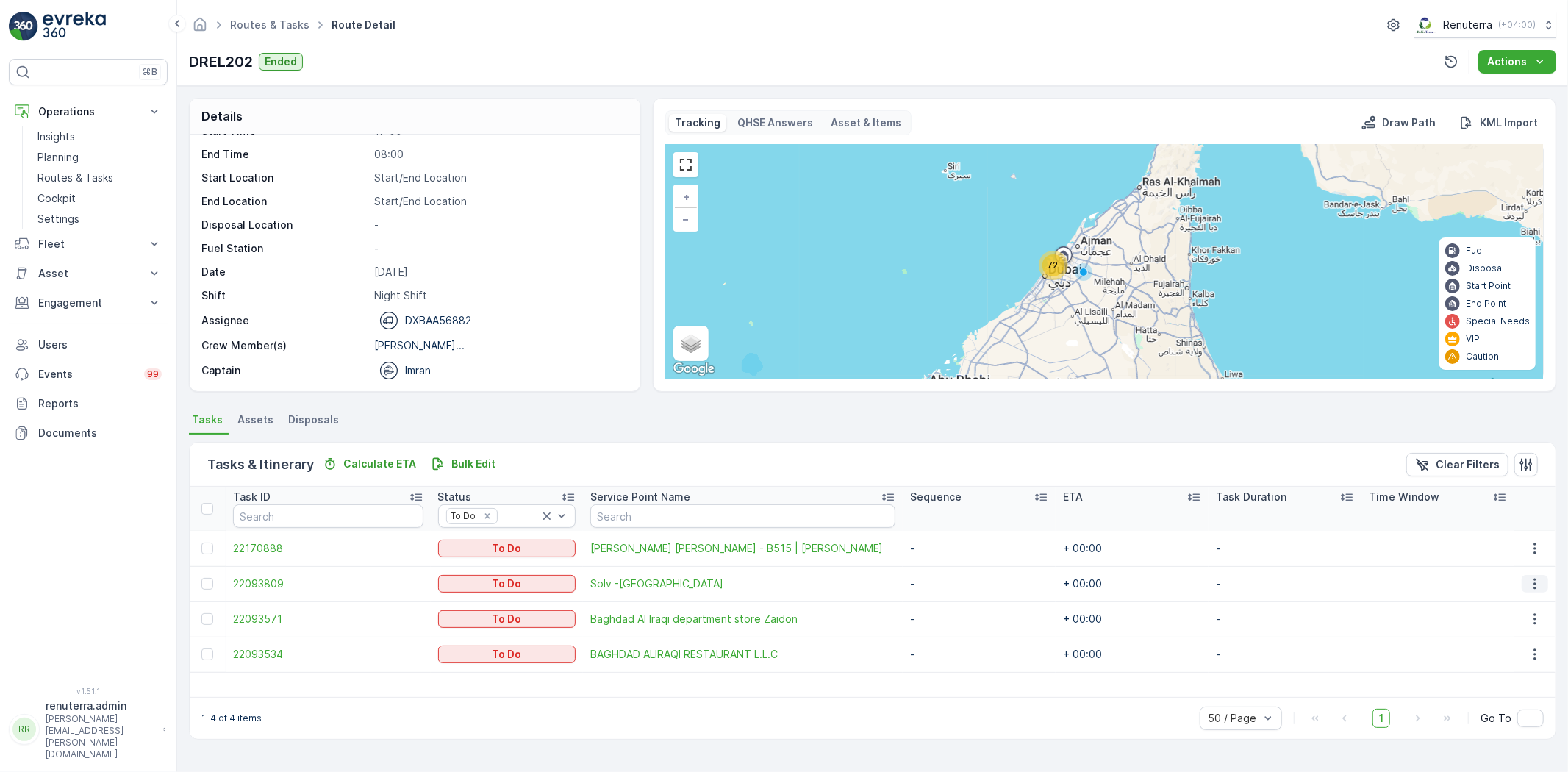
click at [1528, 579] on icon "button" at bounding box center [1535, 584] width 15 height 15
click at [1493, 643] on span "Change Route" at bounding box center [1498, 646] width 71 height 15
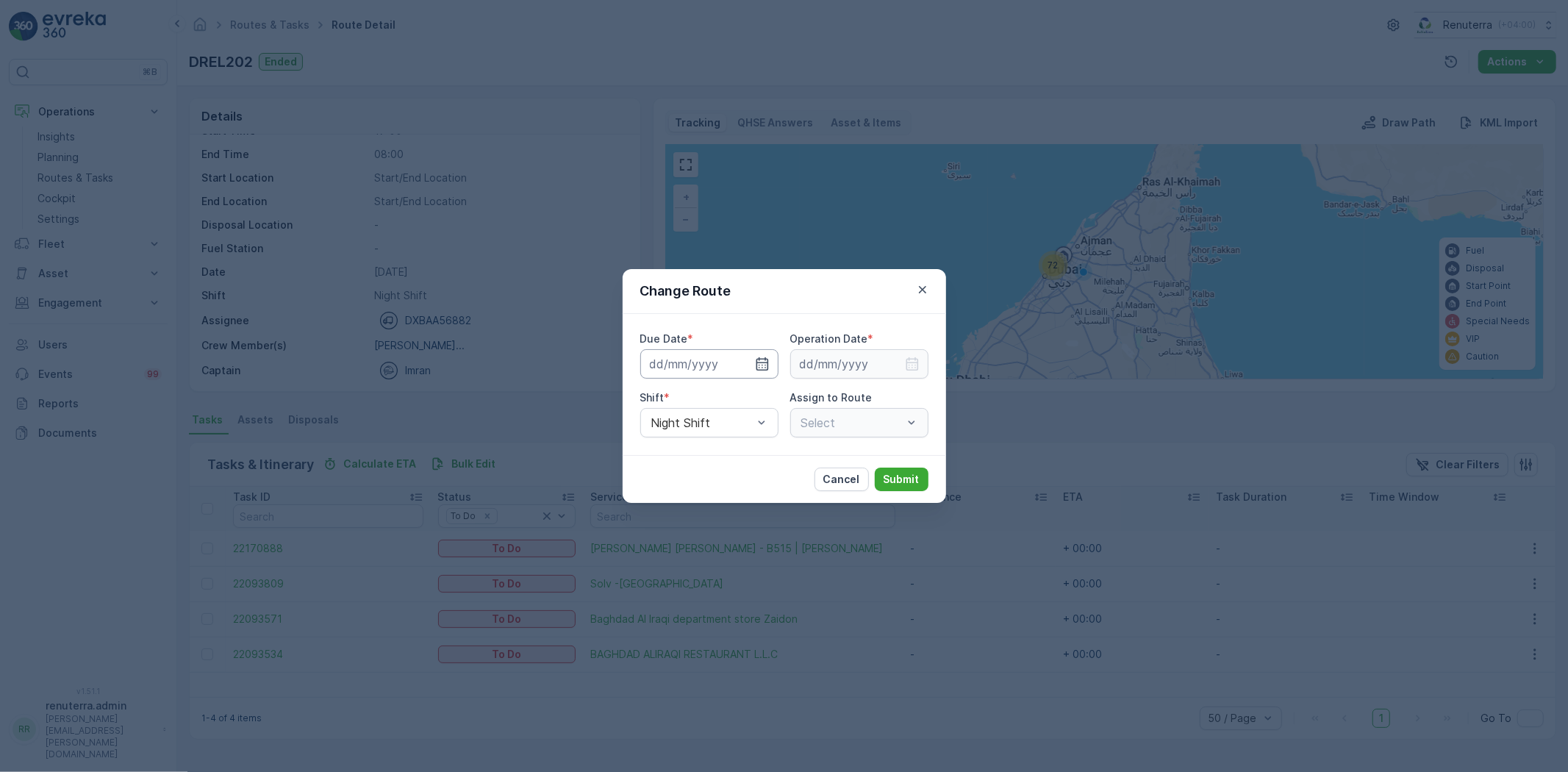
type input "[DATE]"
click at [744, 362] on icon "button" at bounding box center [744, 364] width 4 height 7
type input "[DATE]"
click at [905, 366] on icon "button" at bounding box center [912, 364] width 15 height 15
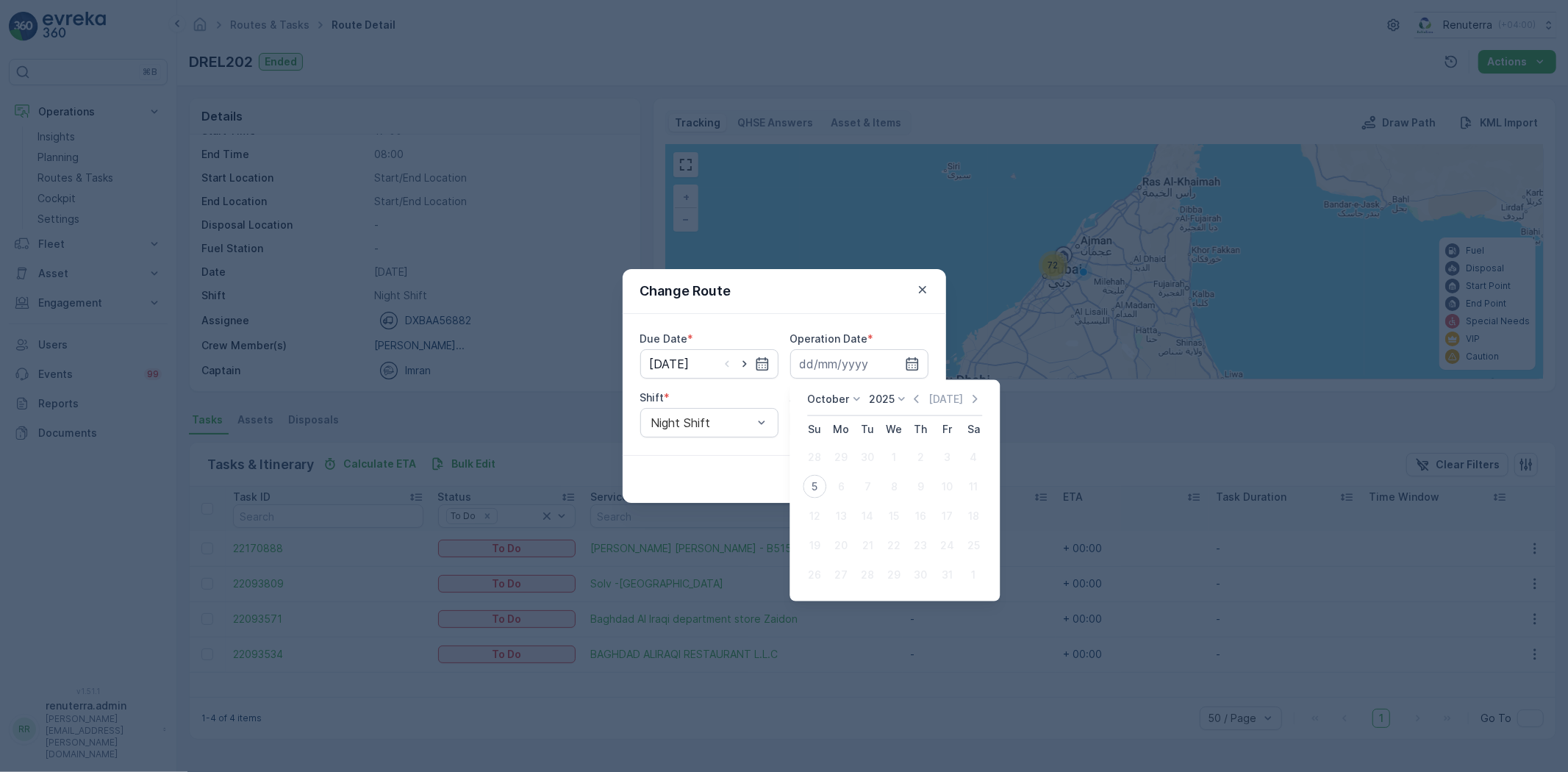
click at [809, 490] on div "5" at bounding box center [814, 486] width 23 height 23
type input "[DATE]"
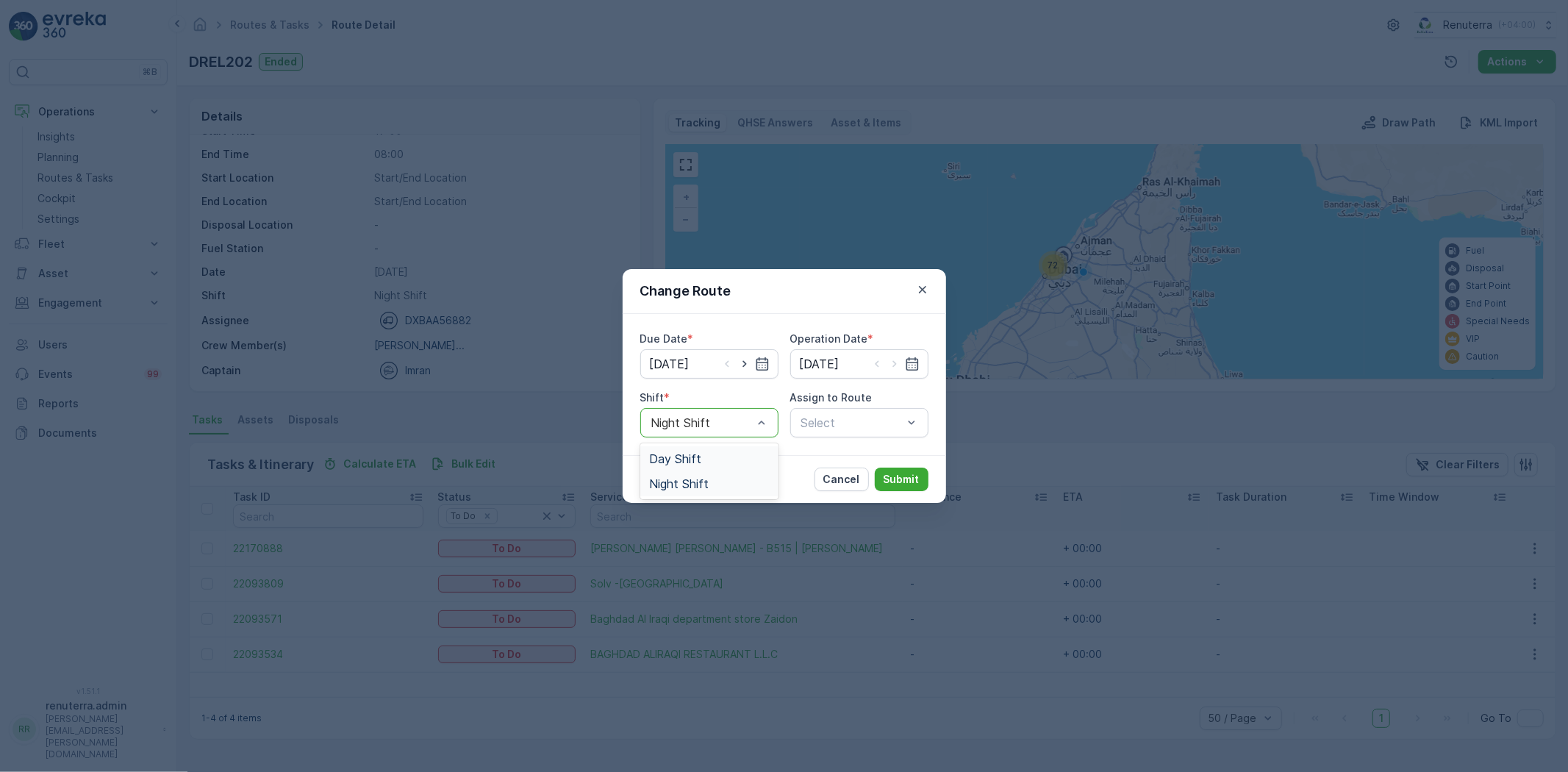
click at [688, 459] on span "Day Shift" at bounding box center [675, 459] width 52 height 13
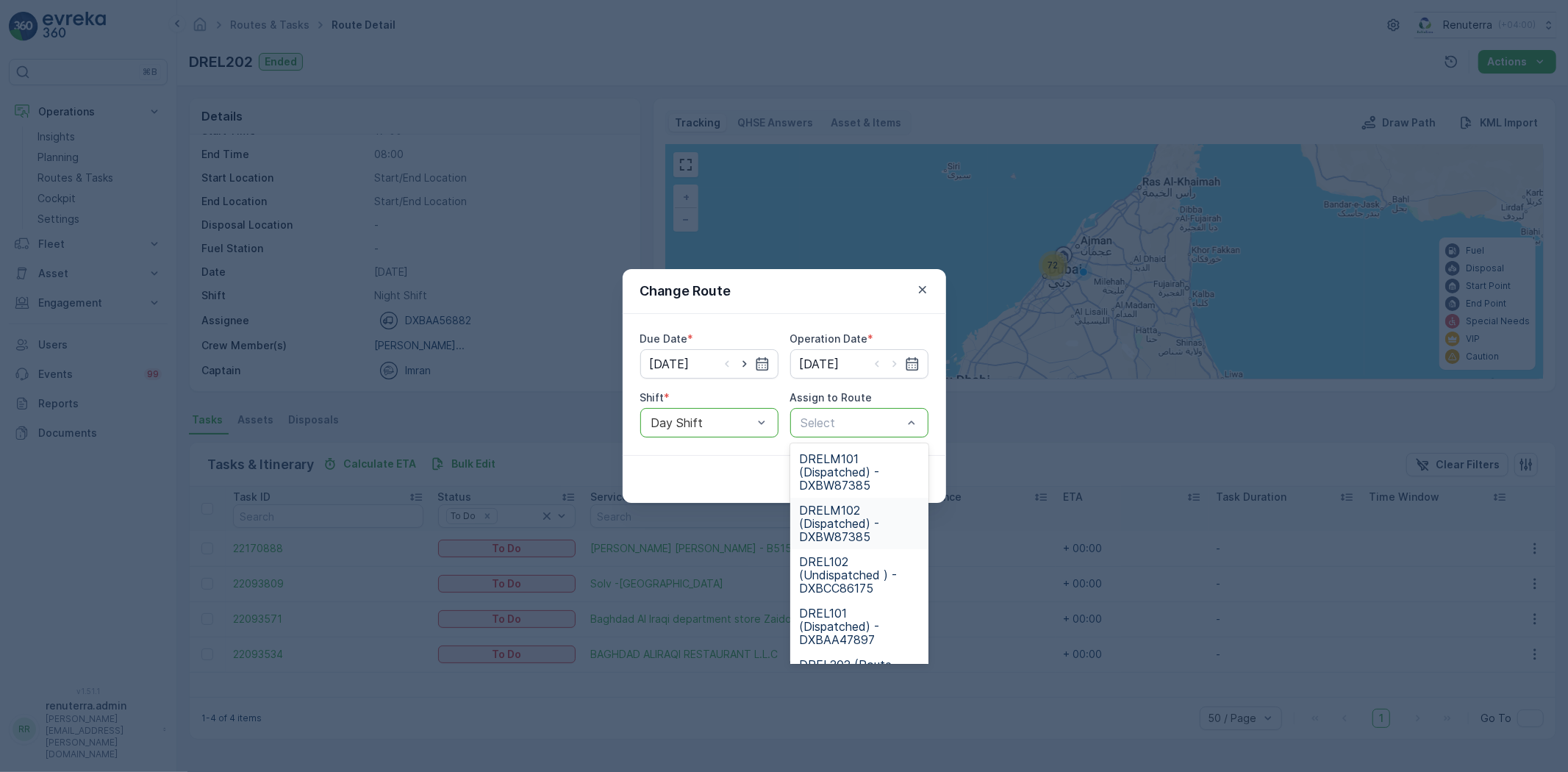
click at [842, 509] on span "DRELM102 (Dispatched) - DXBW87385" at bounding box center [859, 523] width 121 height 40
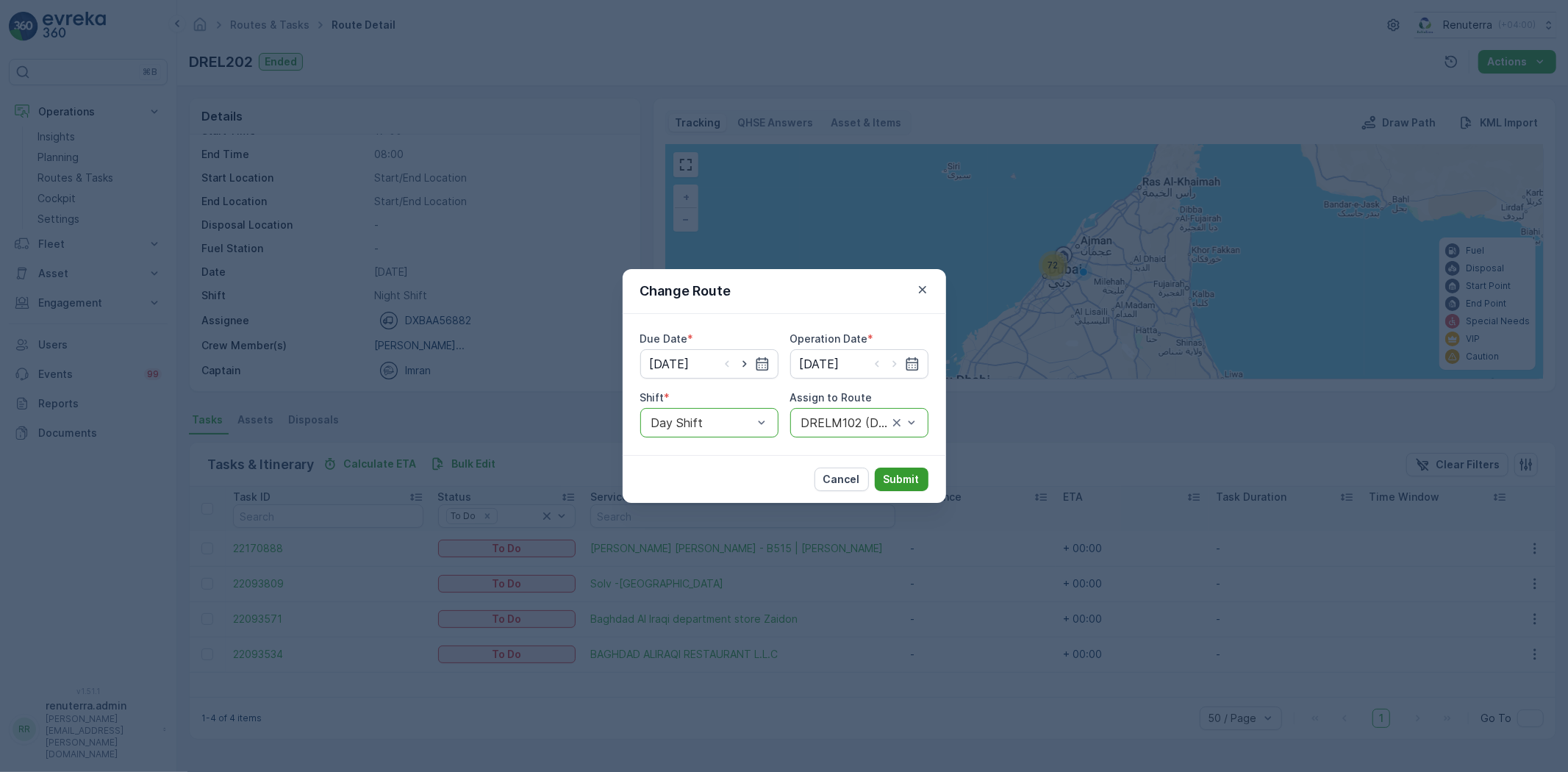
click at [904, 473] on p "Submit" at bounding box center [902, 479] width 36 height 15
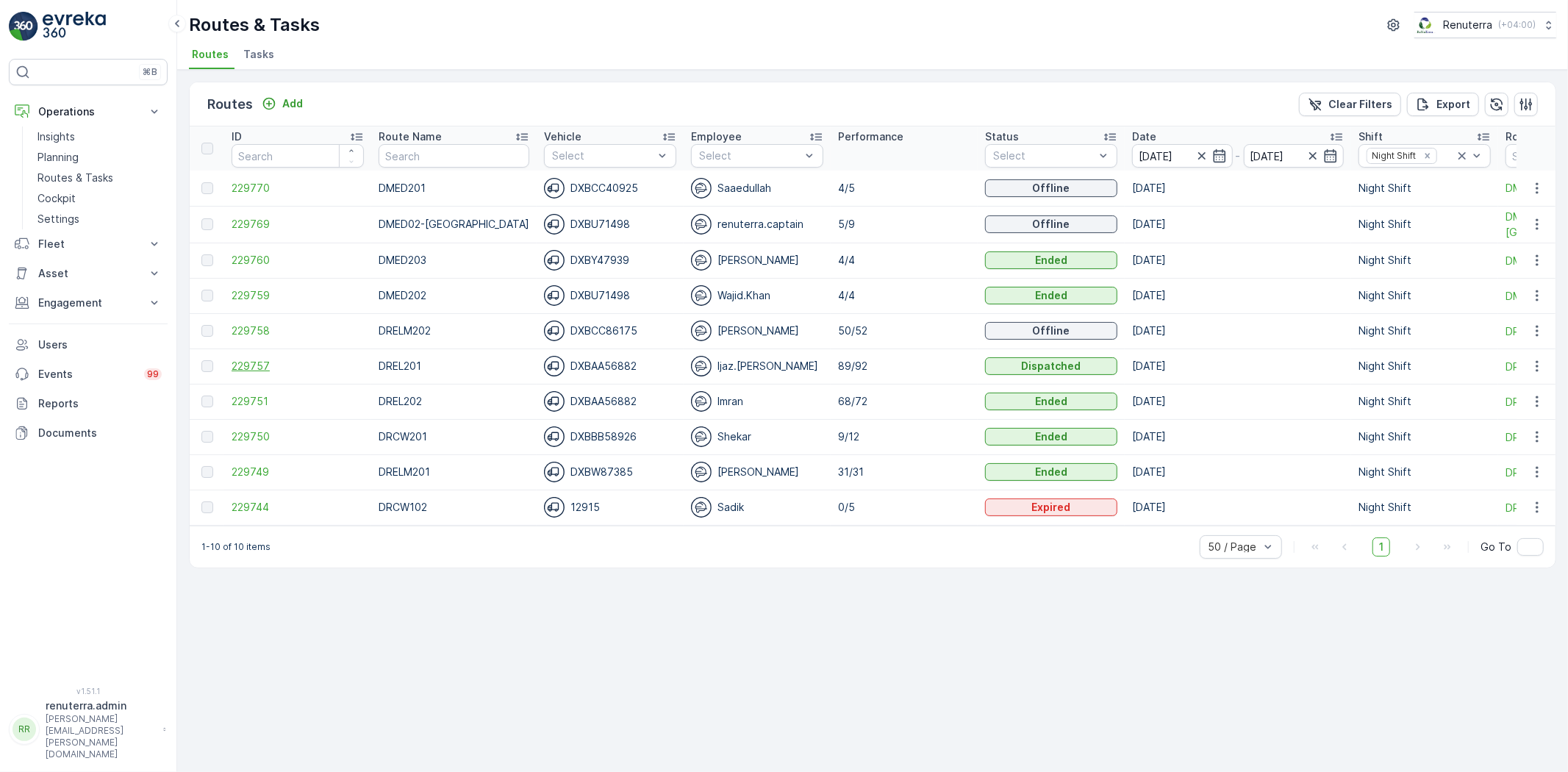
click at [244, 364] on span "229757" at bounding box center [297, 366] width 133 height 15
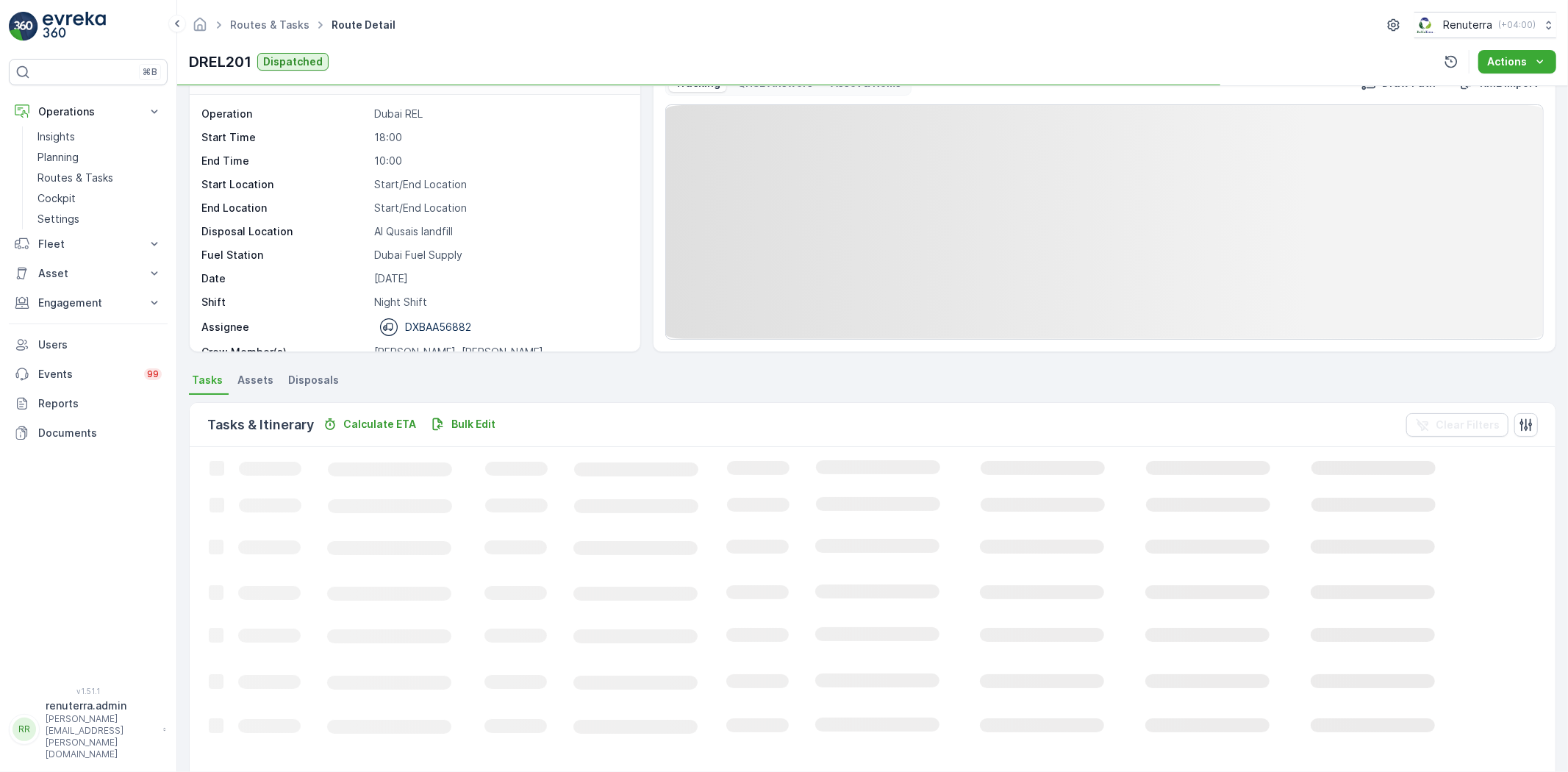
scroll to position [163, 0]
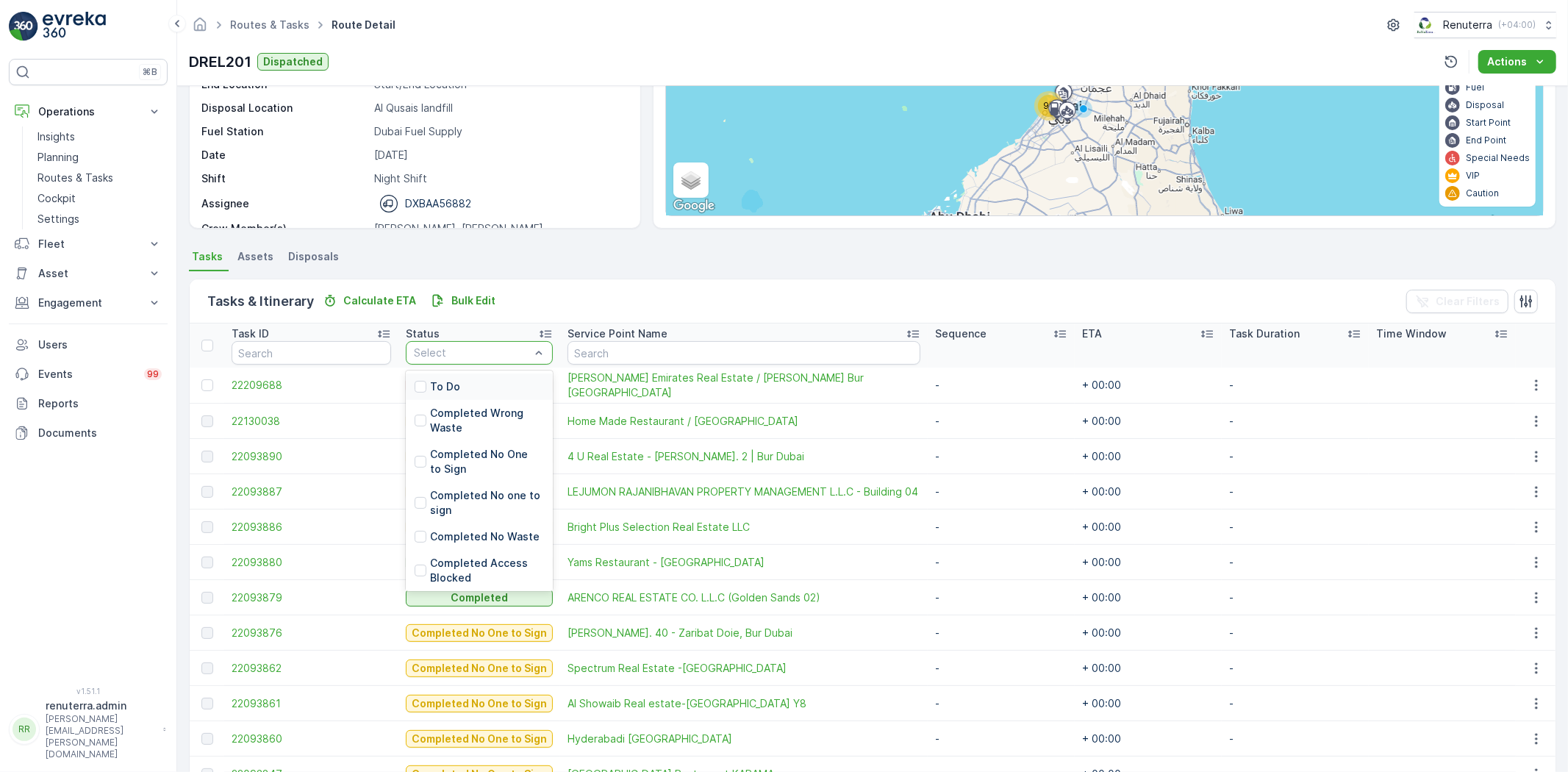
click at [467, 380] on div "To Do" at bounding box center [479, 386] width 147 height 26
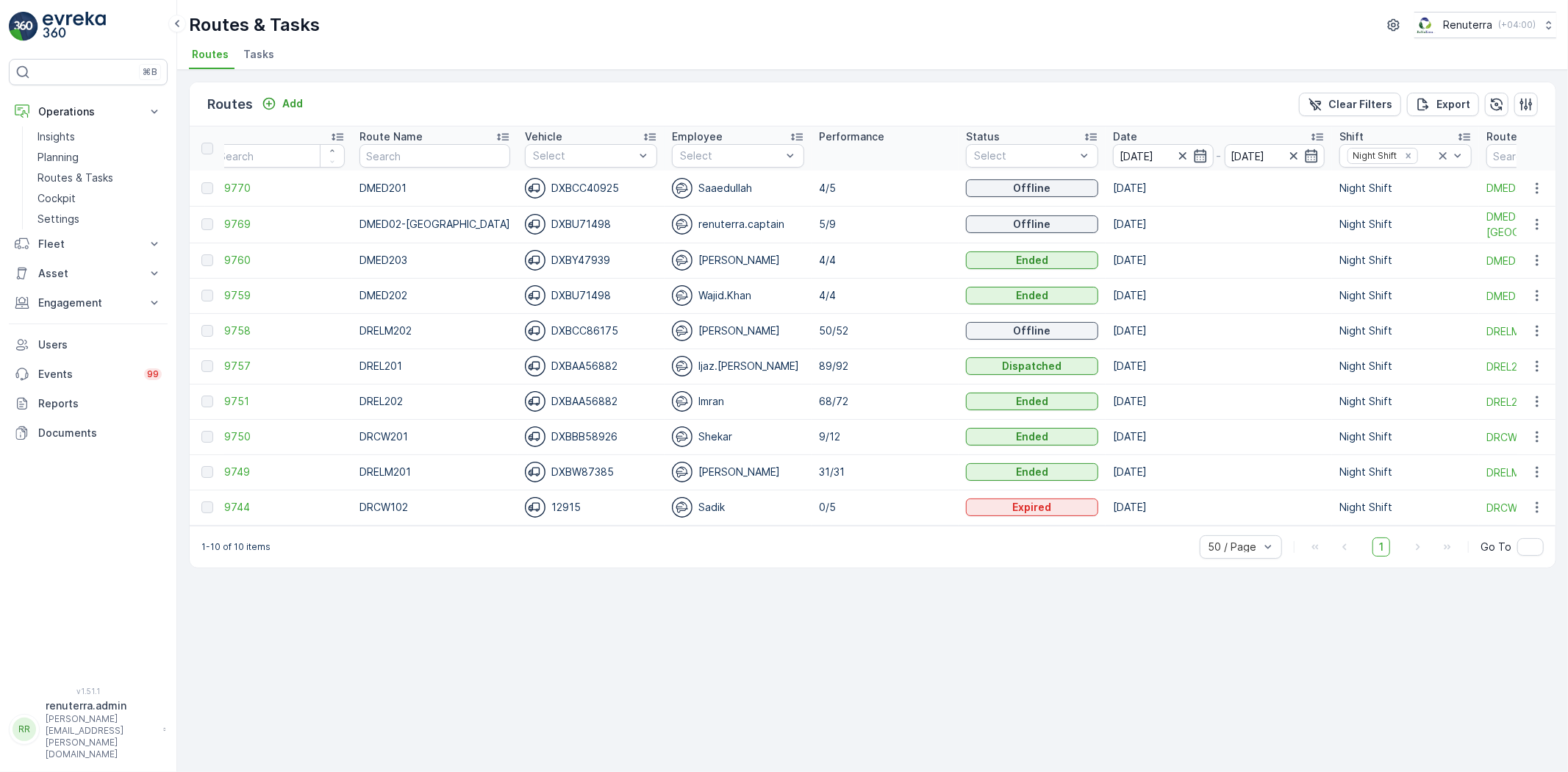
scroll to position [0, 31]
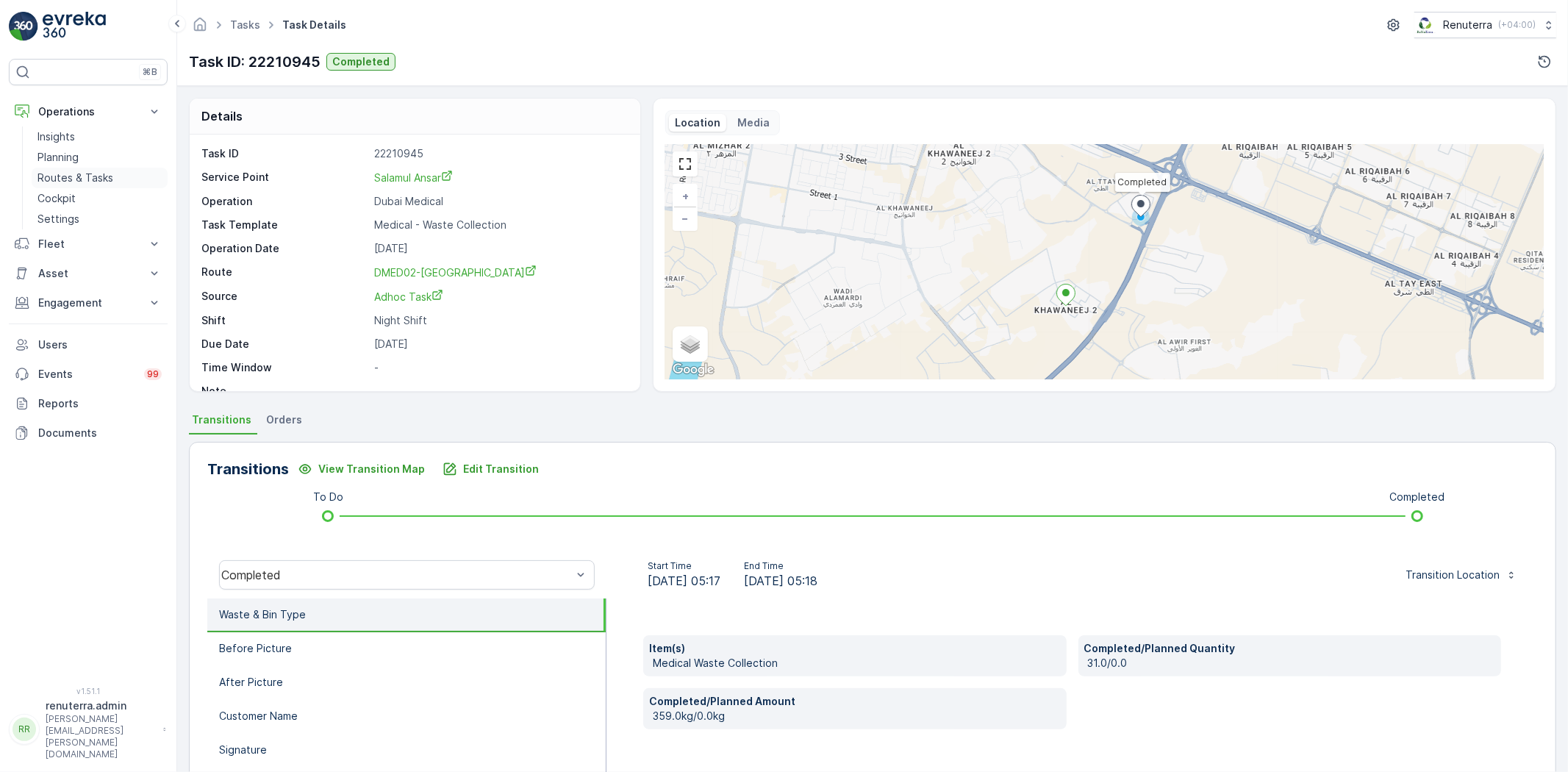
click at [75, 173] on p "Routes & Tasks" at bounding box center [75, 178] width 76 height 15
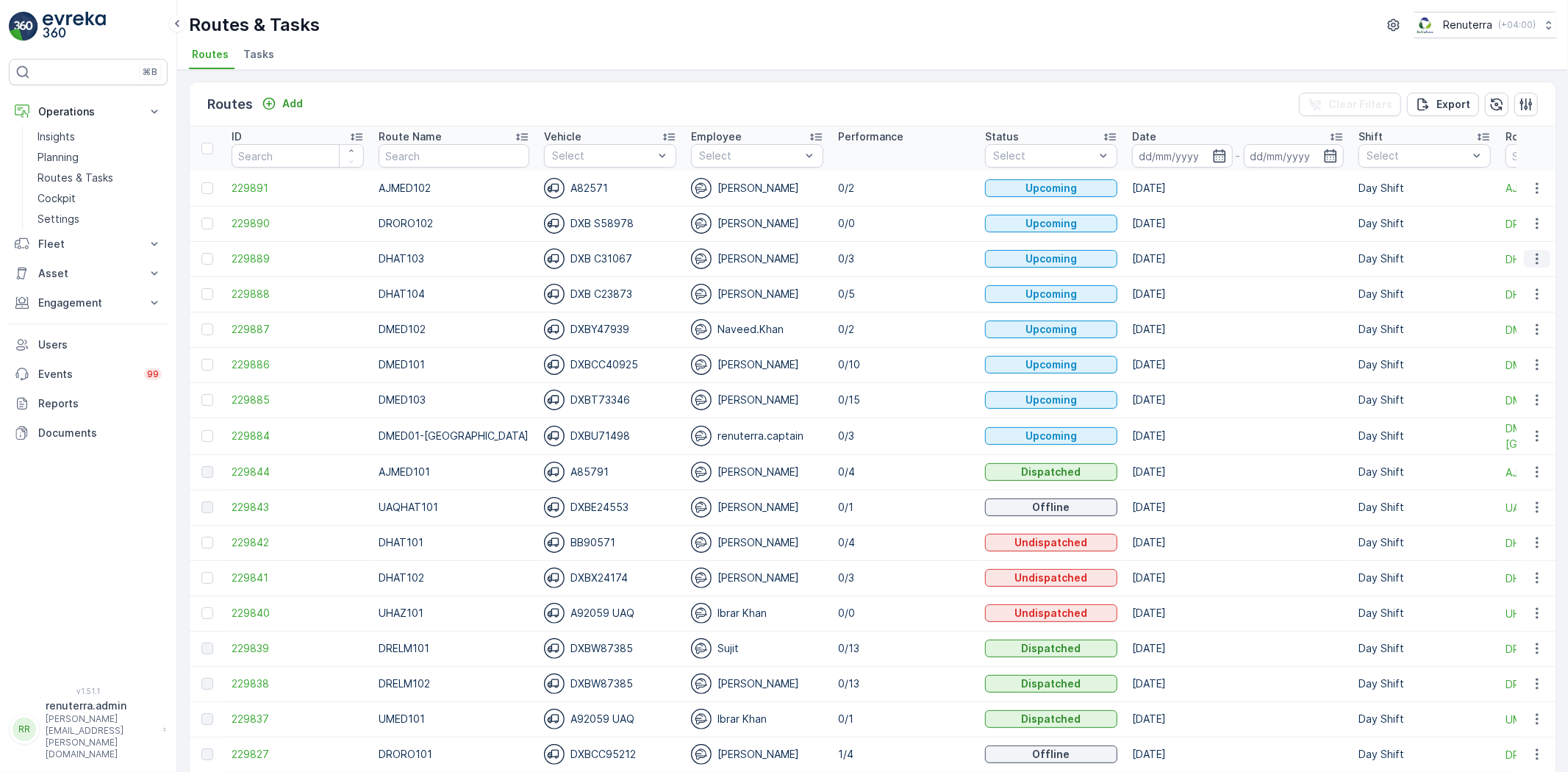
click at [1535, 256] on icon "button" at bounding box center [1537, 259] width 15 height 15
click at [1505, 342] on span "Change Assignee" at bounding box center [1502, 342] width 86 height 15
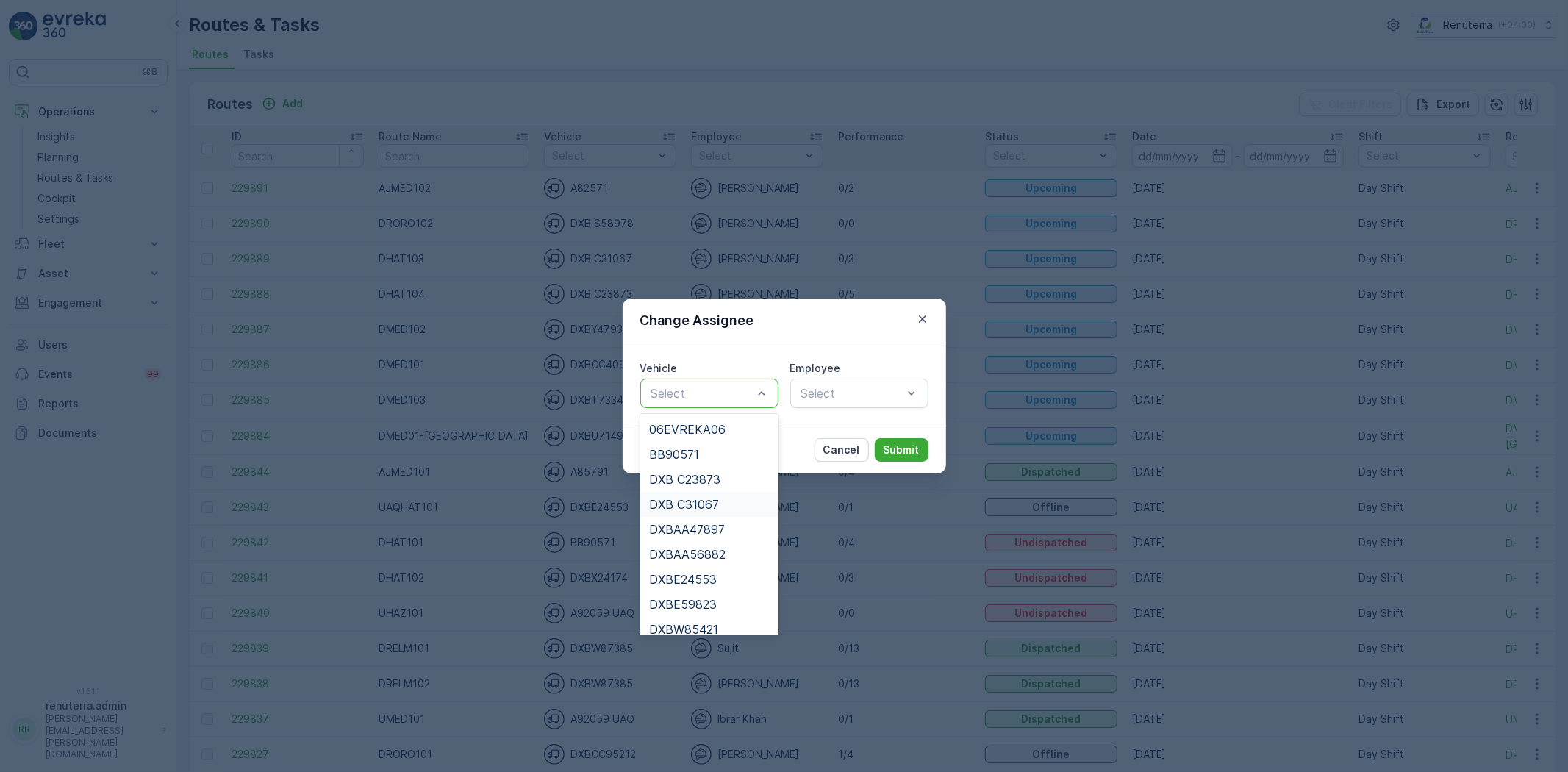
click at [685, 500] on span "DXB C31067" at bounding box center [684, 505] width 70 height 13
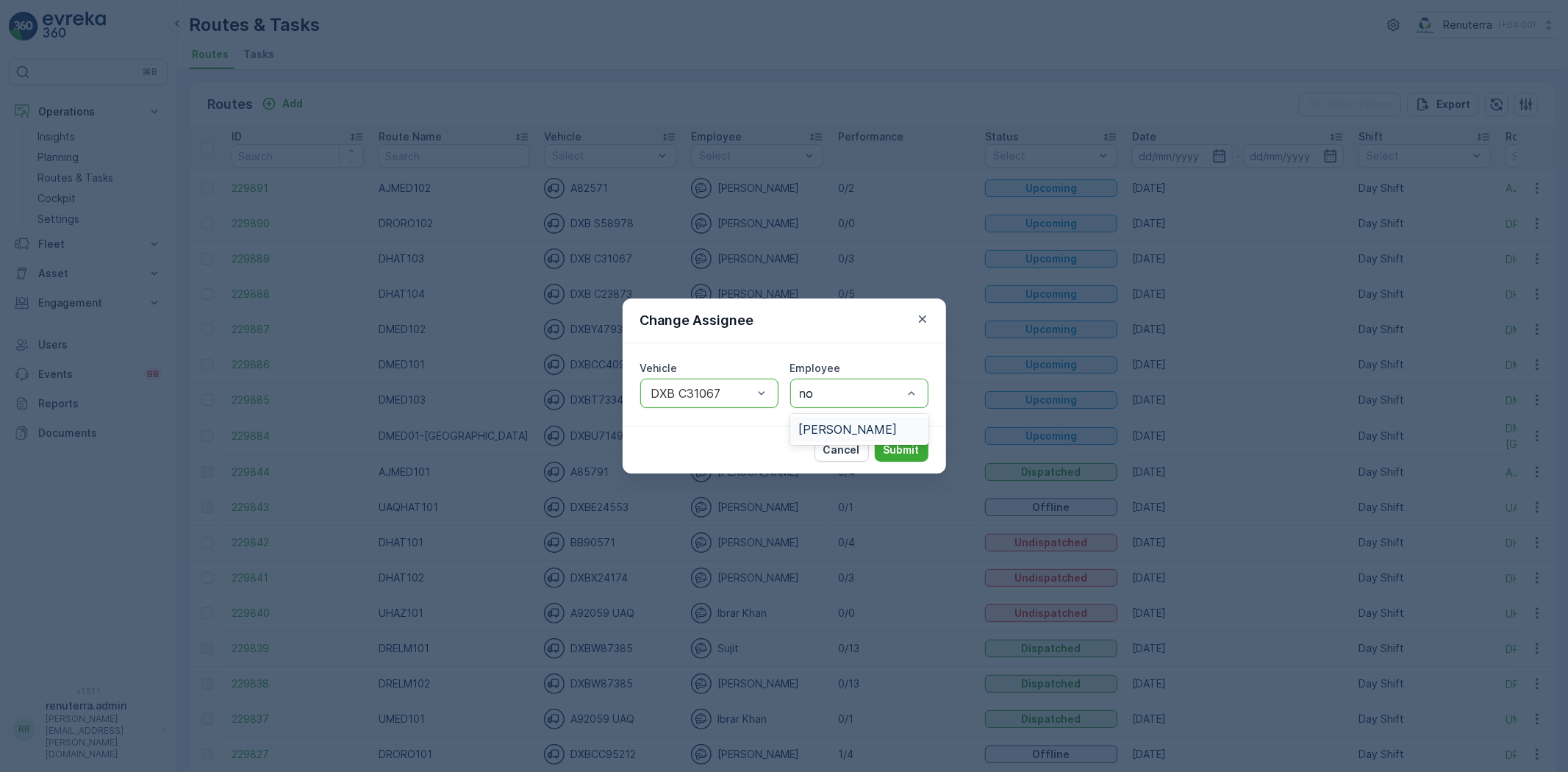
type input "noo"
click at [866, 434] on div "[PERSON_NAME]" at bounding box center [859, 429] width 121 height 13
click at [885, 449] on p "Submit" at bounding box center [902, 450] width 36 height 15
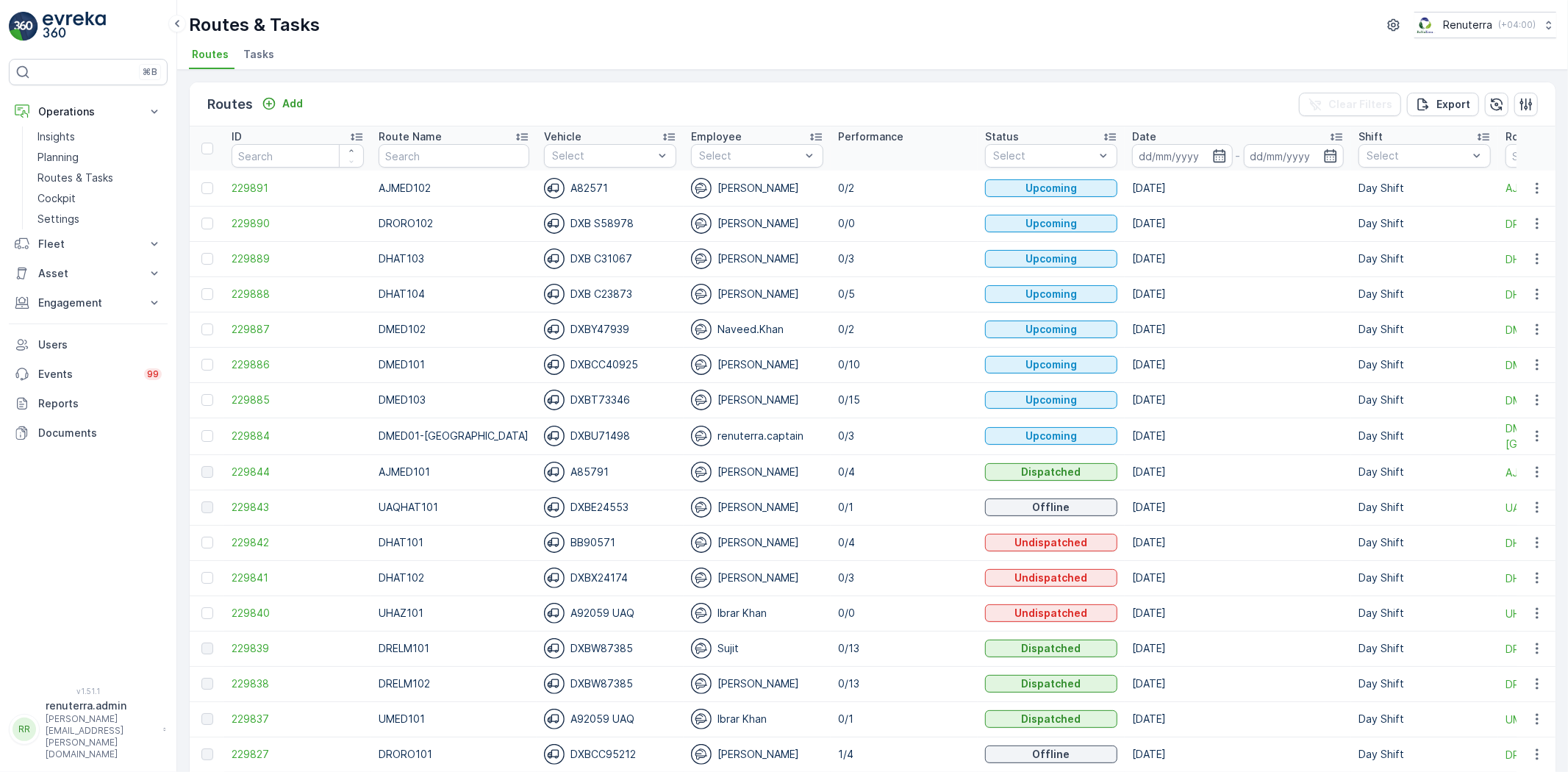
click at [252, 52] on span "Tasks" at bounding box center [258, 55] width 31 height 15
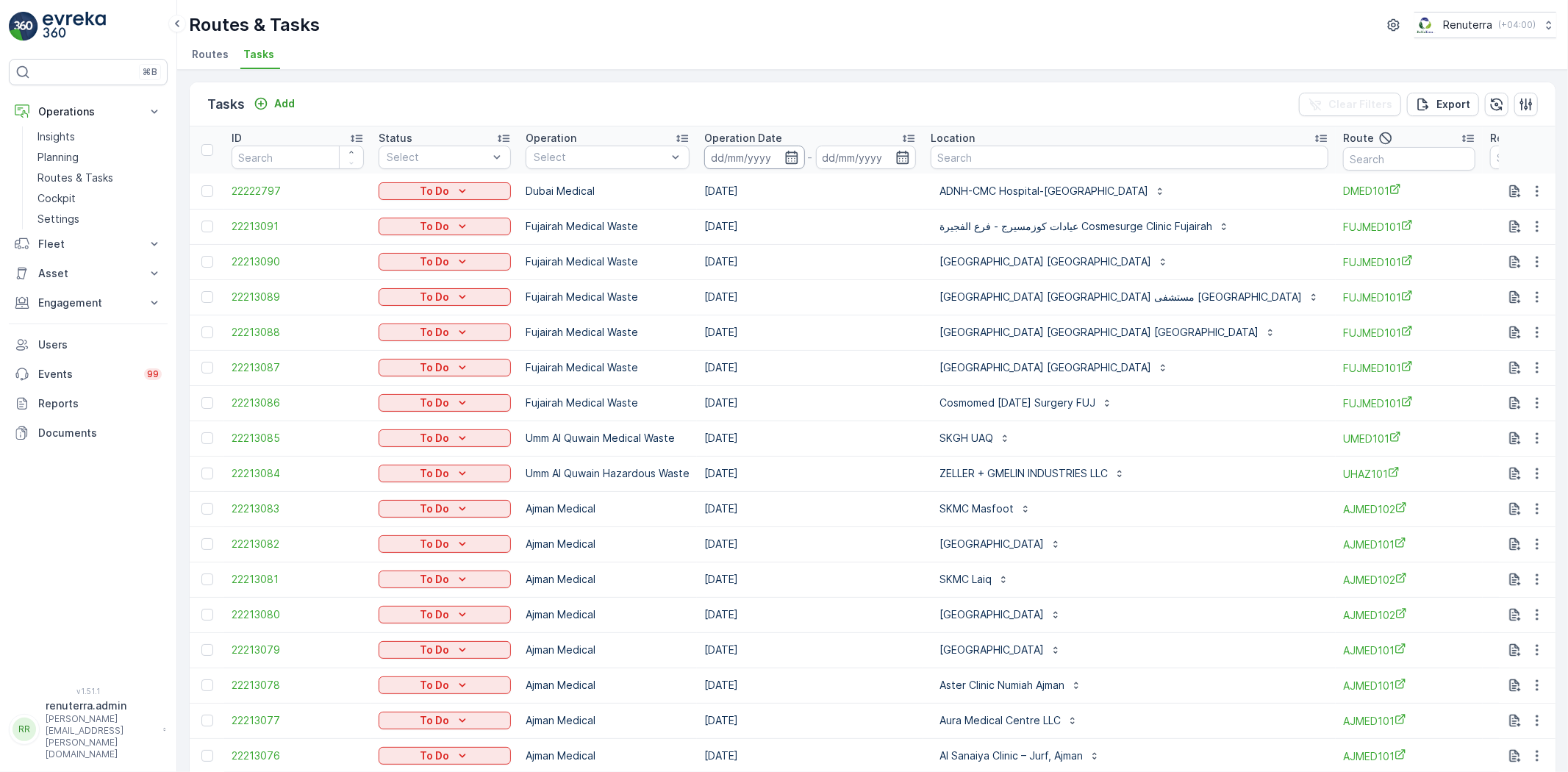
click at [790, 158] on icon "button" at bounding box center [791, 157] width 15 height 15
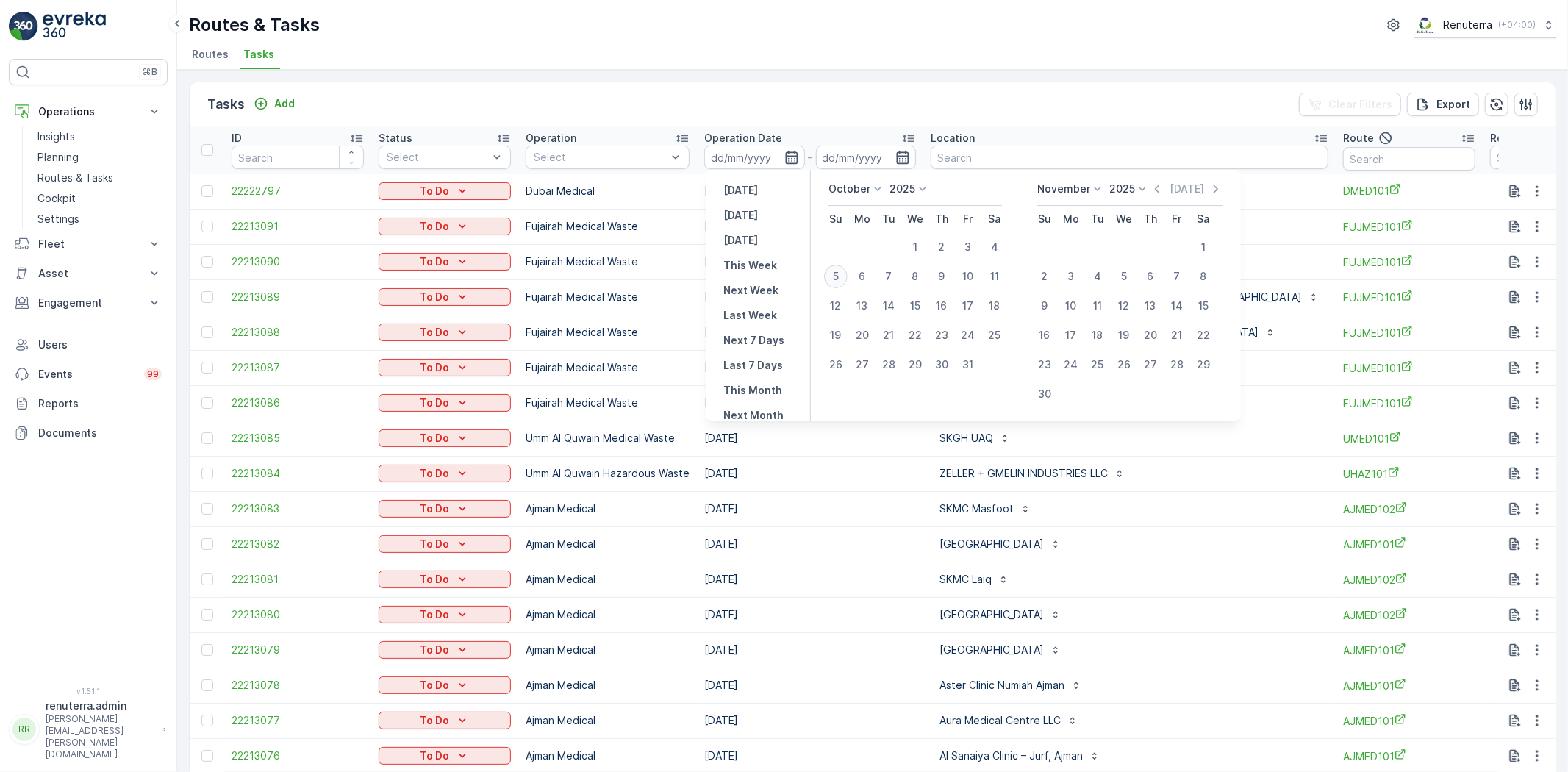
click at [836, 276] on div "5" at bounding box center [835, 276] width 23 height 23
type input "[DATE]"
click at [836, 276] on div "5" at bounding box center [835, 276] width 23 height 23
type input "[DATE]"
click at [836, 276] on div "5" at bounding box center [835, 276] width 23 height 23
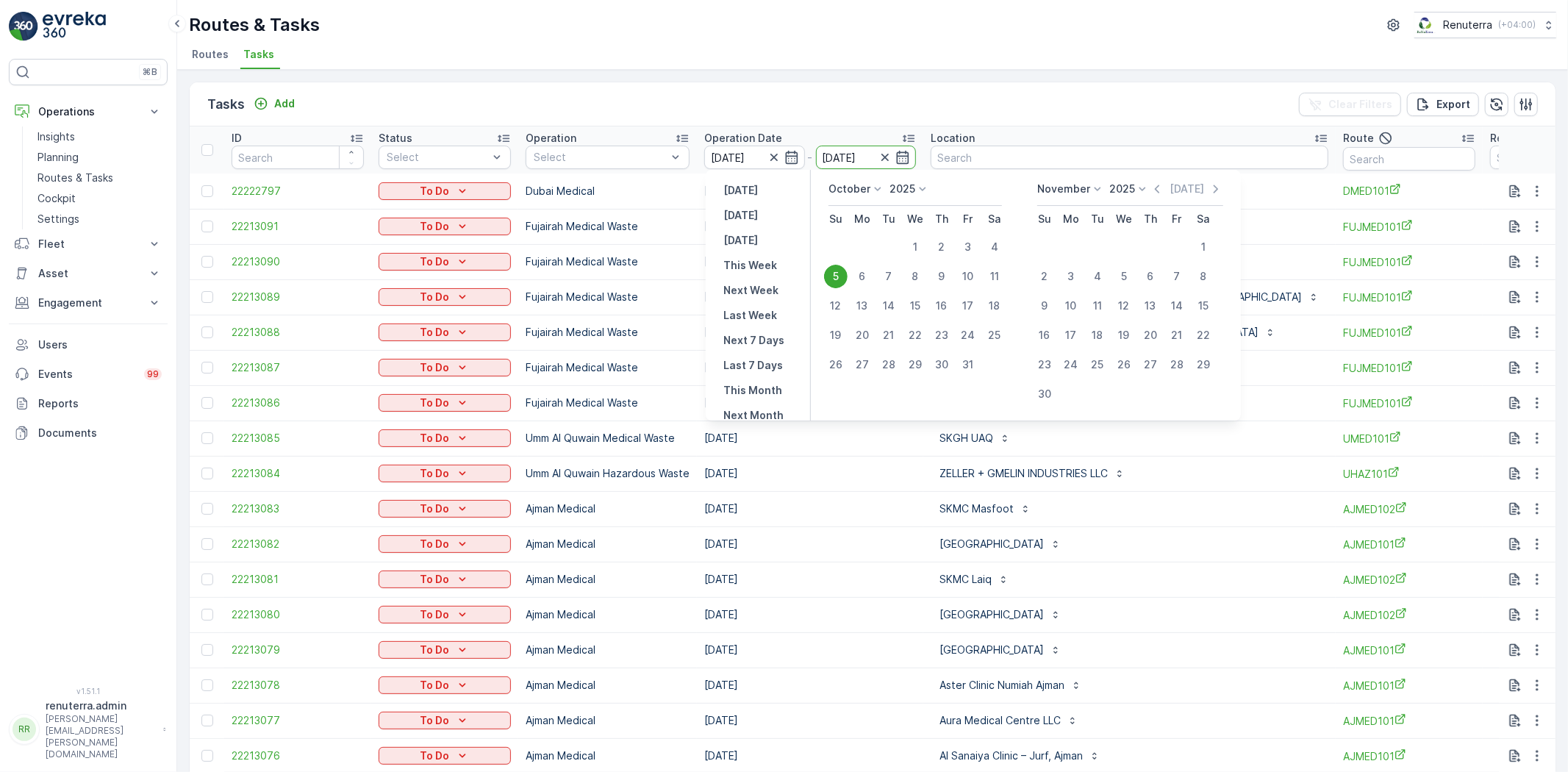
click at [836, 276] on td "[DATE]" at bounding box center [810, 261] width 226 height 35
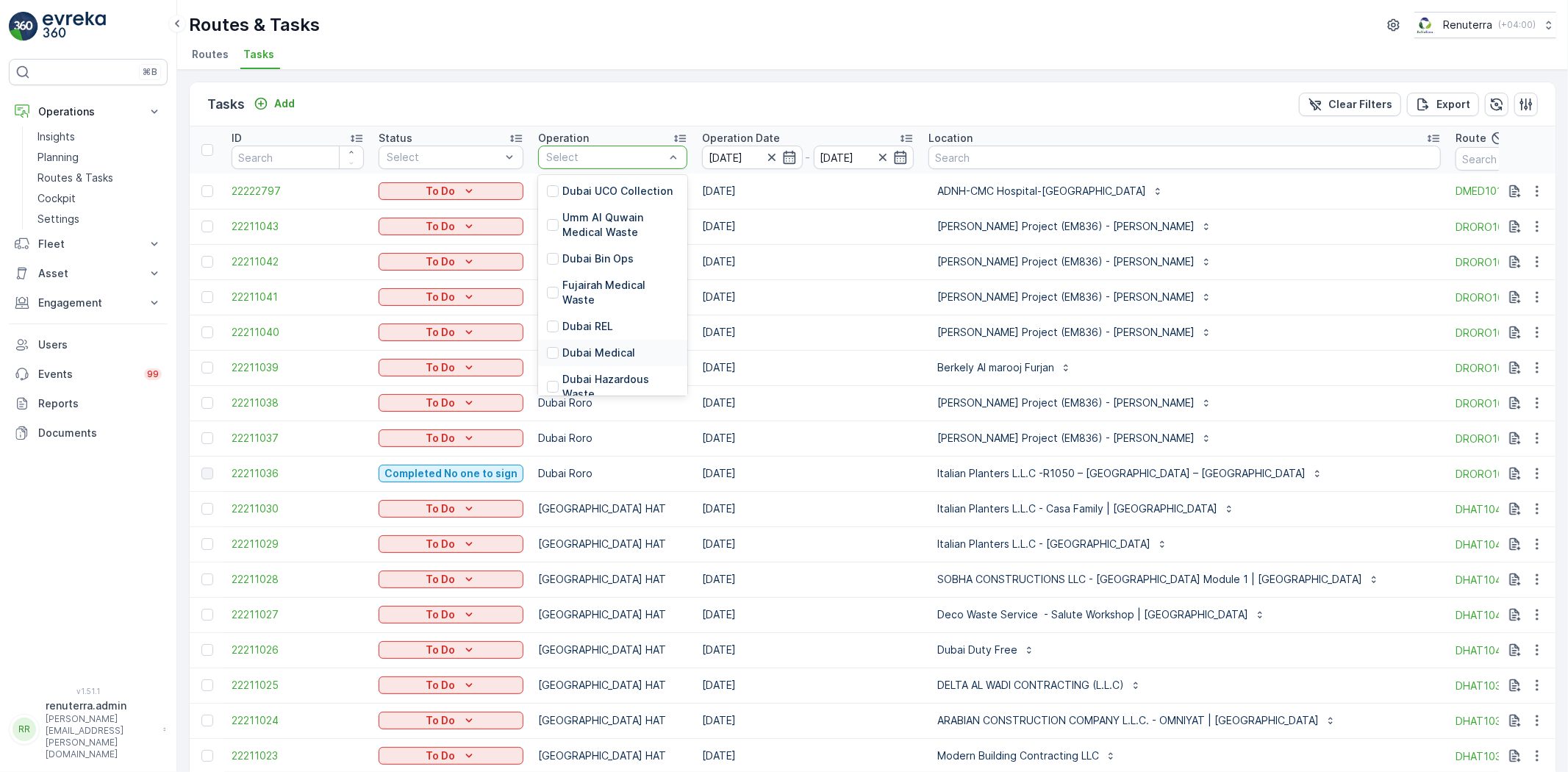
click at [591, 345] on p "Dubai Medical" at bounding box center [598, 353] width 73 height 15
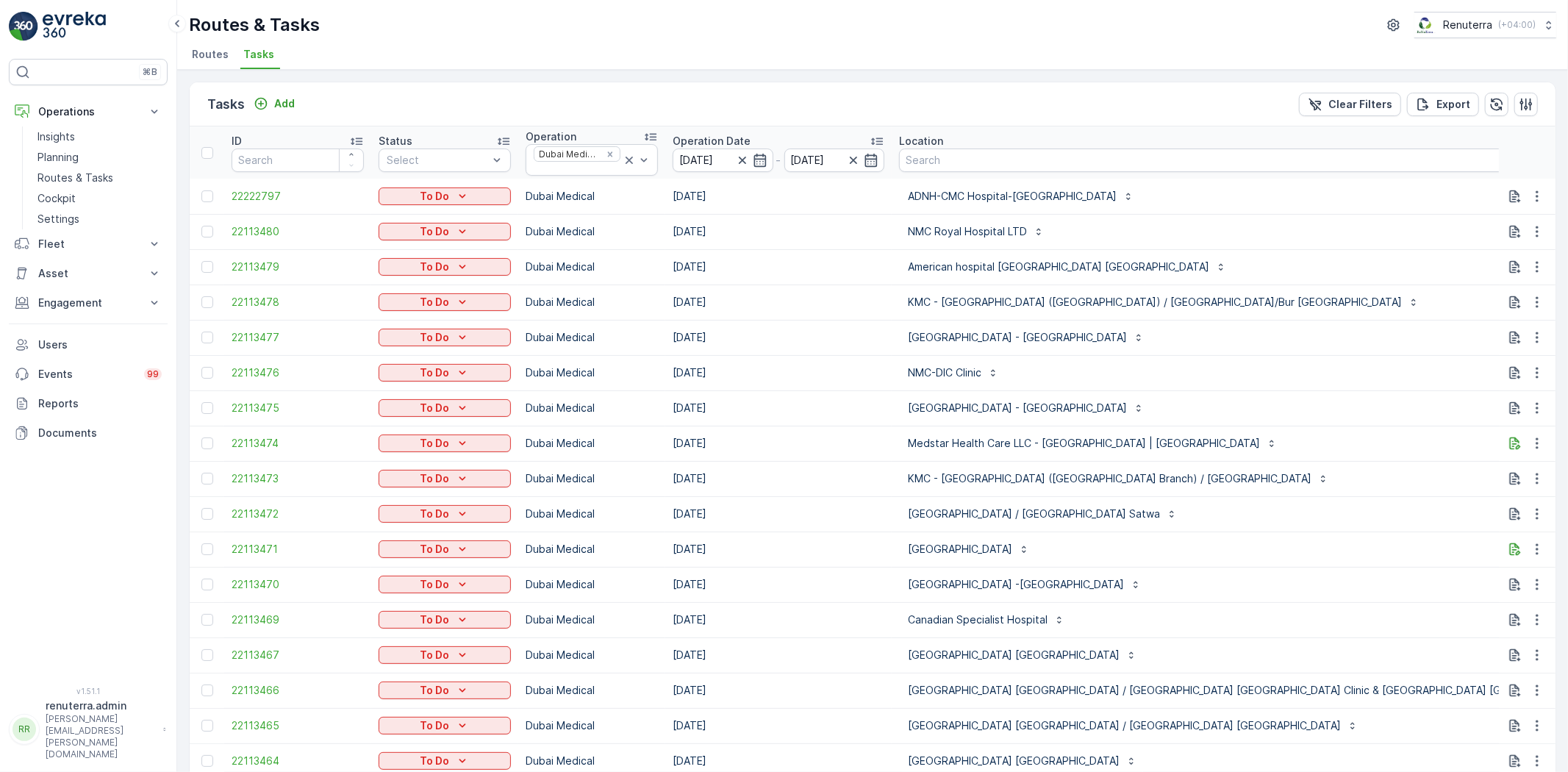
type input "101"
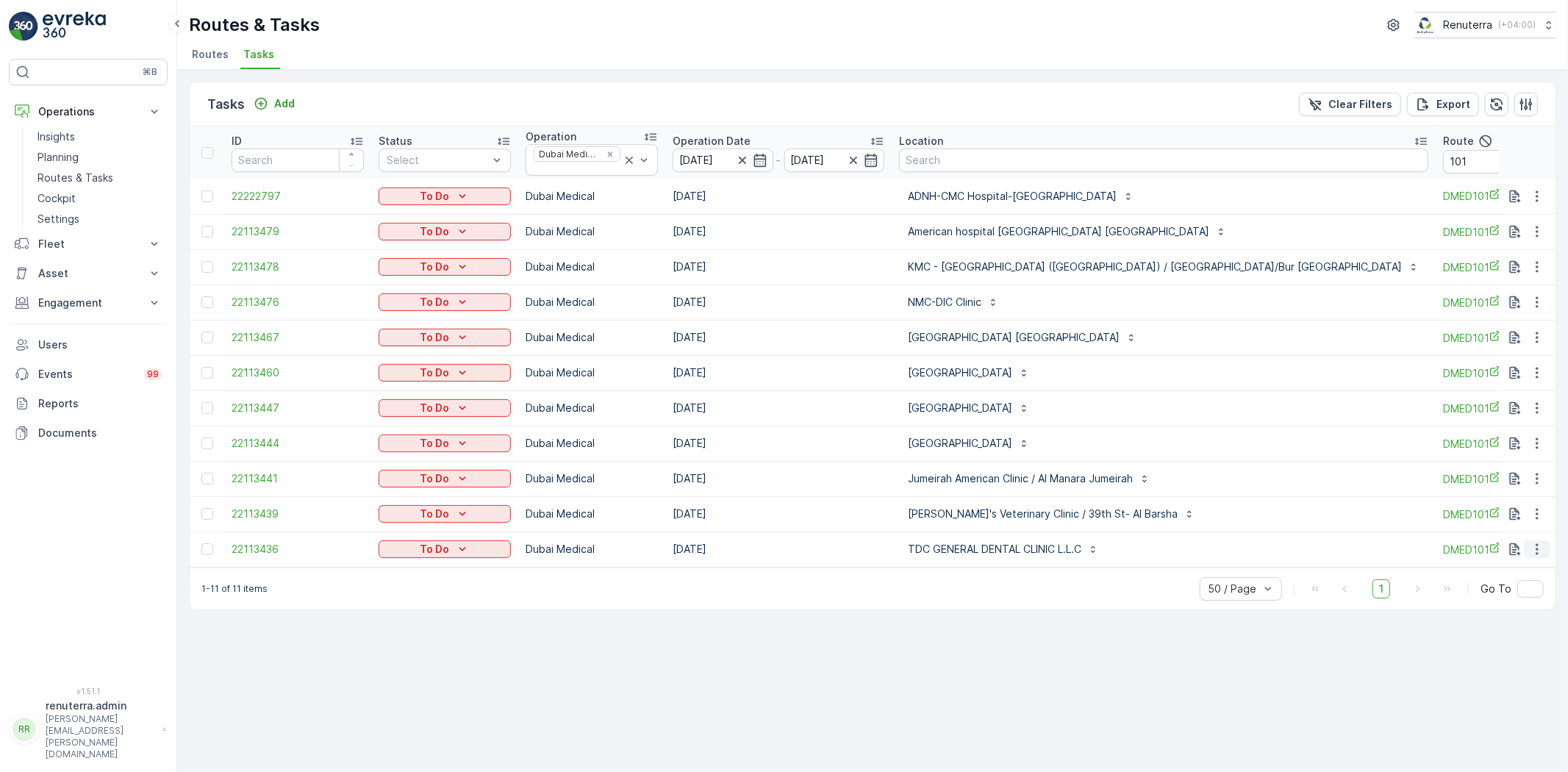
click at [1534, 549] on icon "button" at bounding box center [1537, 549] width 15 height 15
click at [1490, 664] on span "Delete" at bounding box center [1480, 660] width 34 height 15
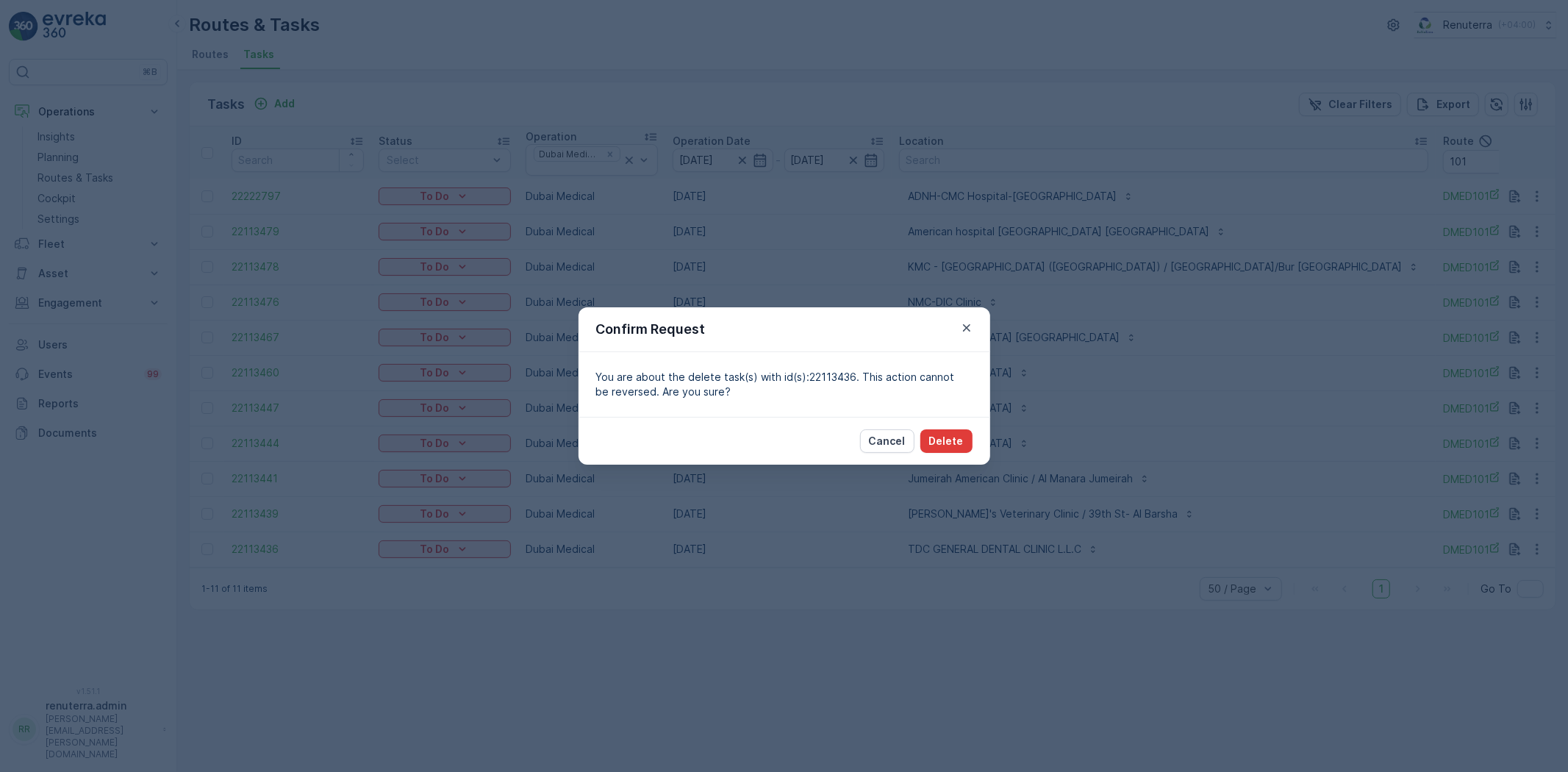
click at [951, 437] on p "Delete" at bounding box center [946, 441] width 34 height 15
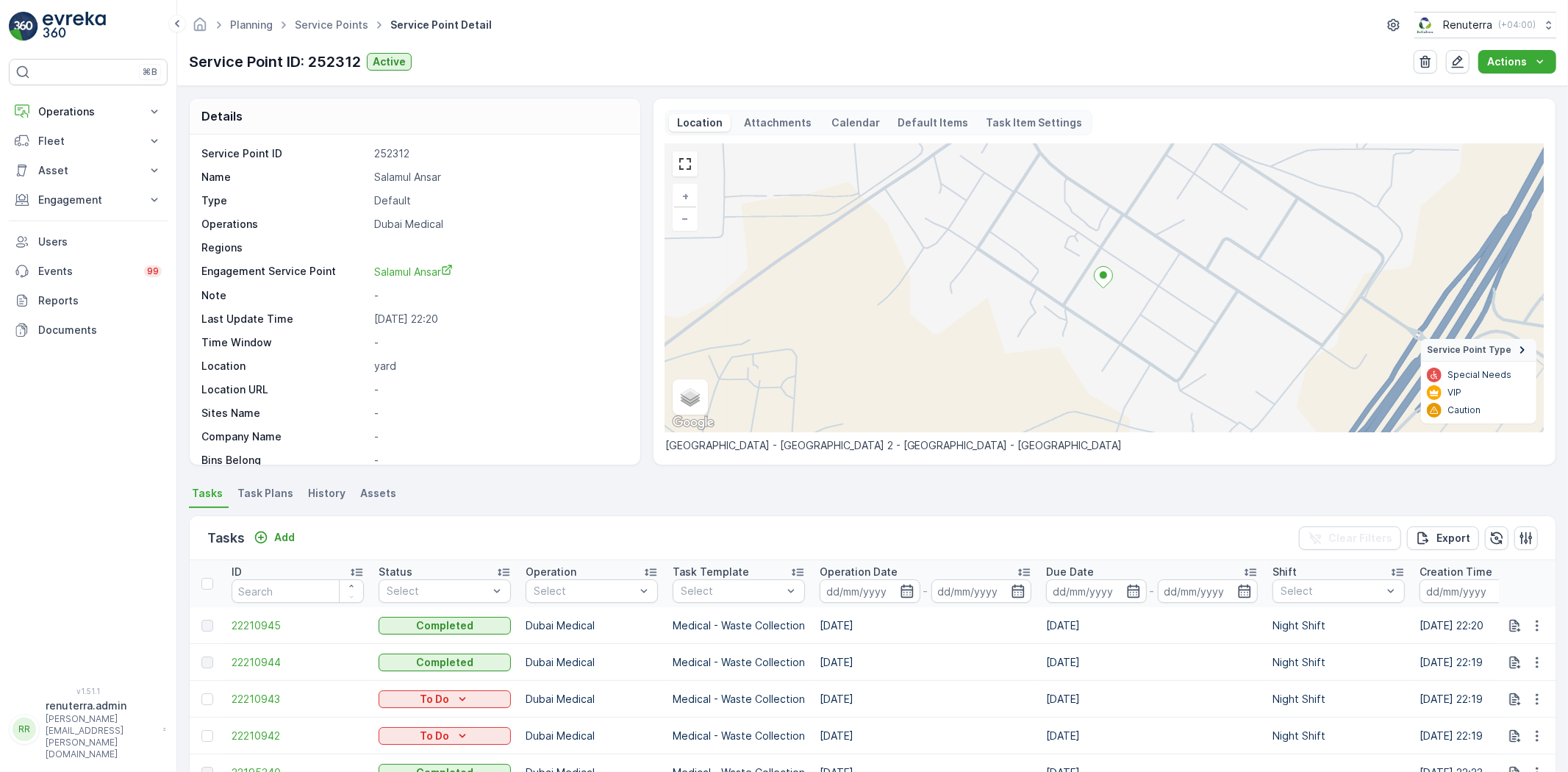
scroll to position [490, 0]
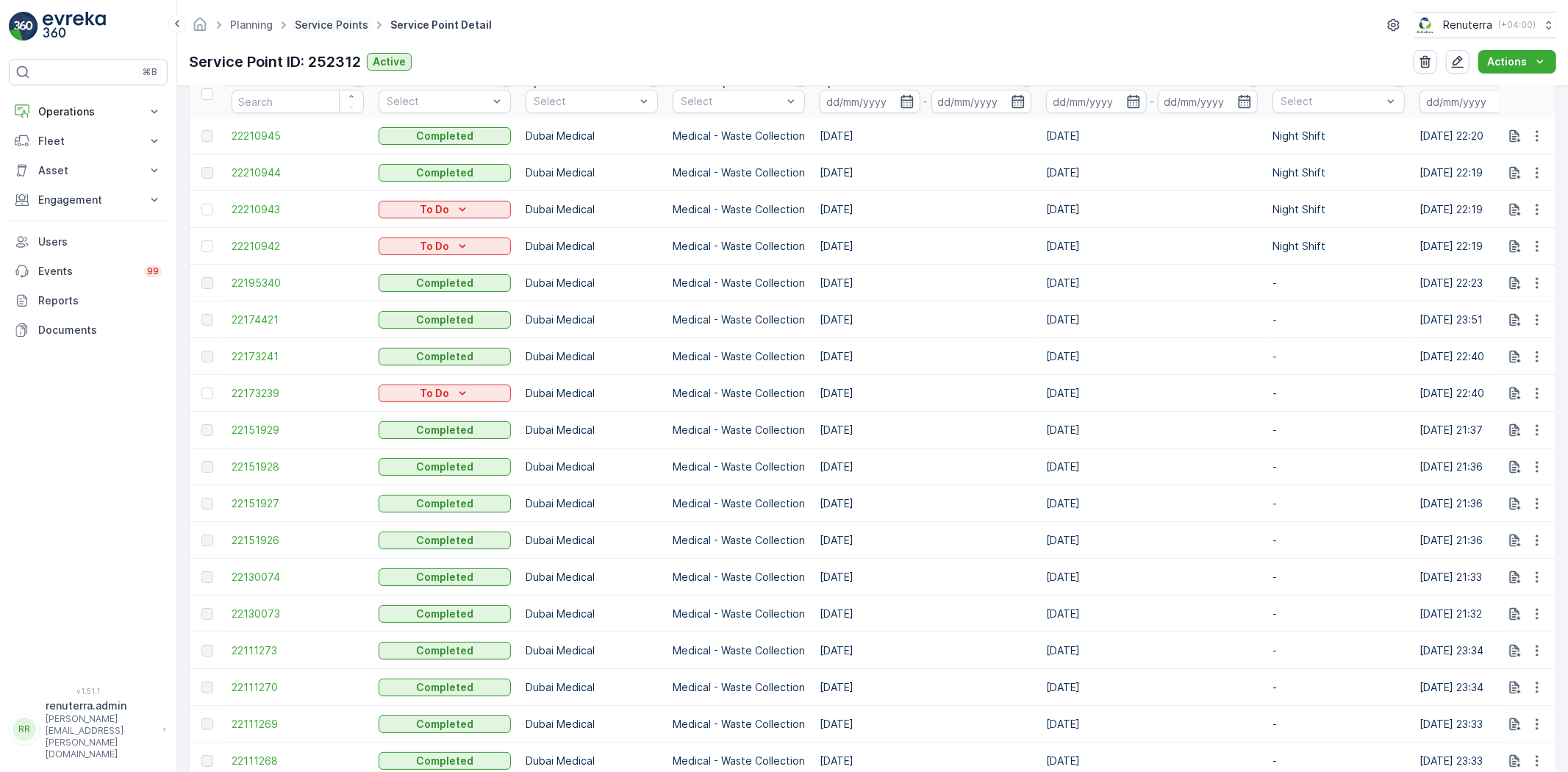
click at [327, 25] on link "Service Points" at bounding box center [332, 25] width 73 height 13
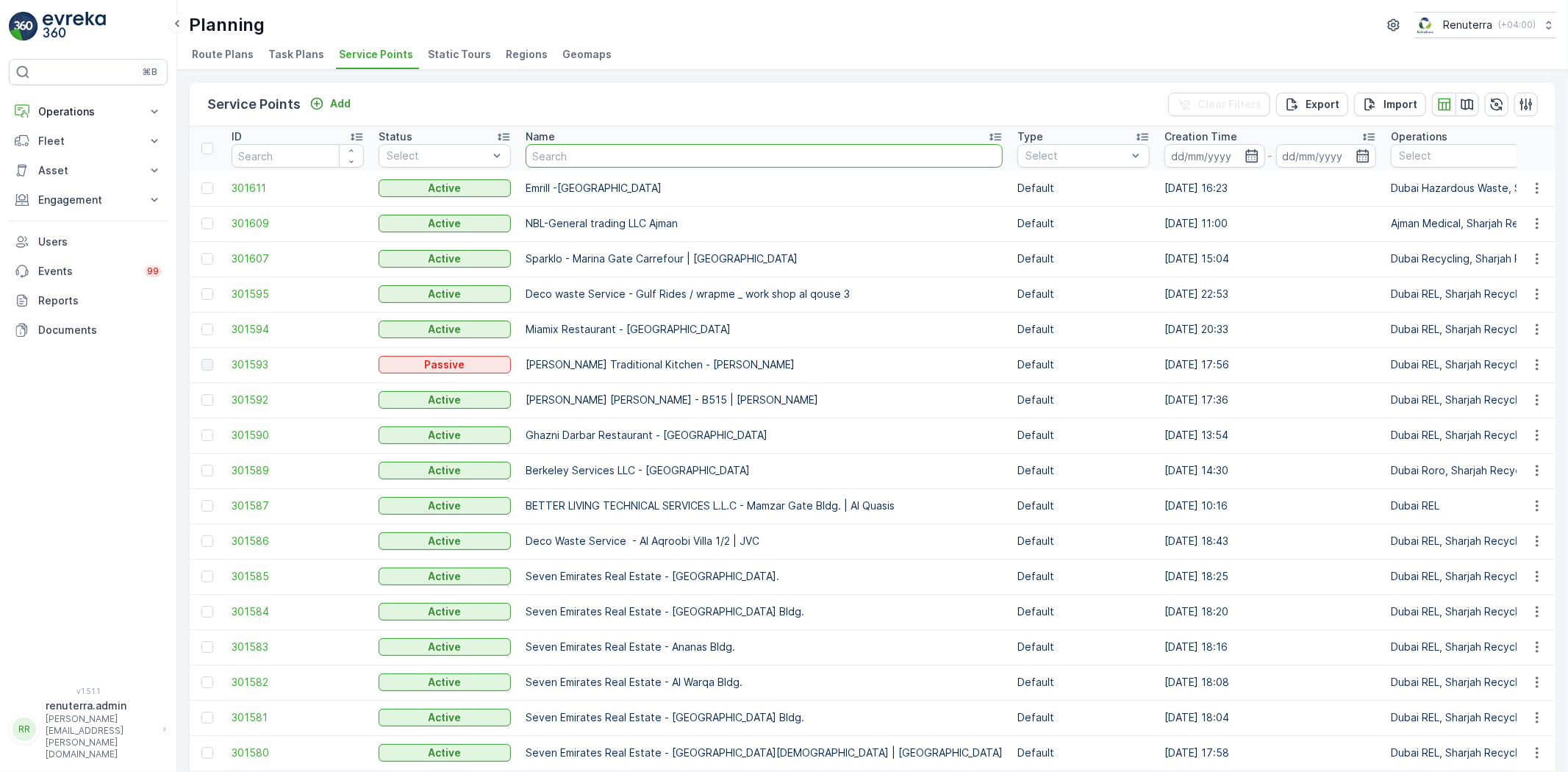
click at [616, 154] on input "text" at bounding box center [764, 155] width 477 height 23
type input "jb g"
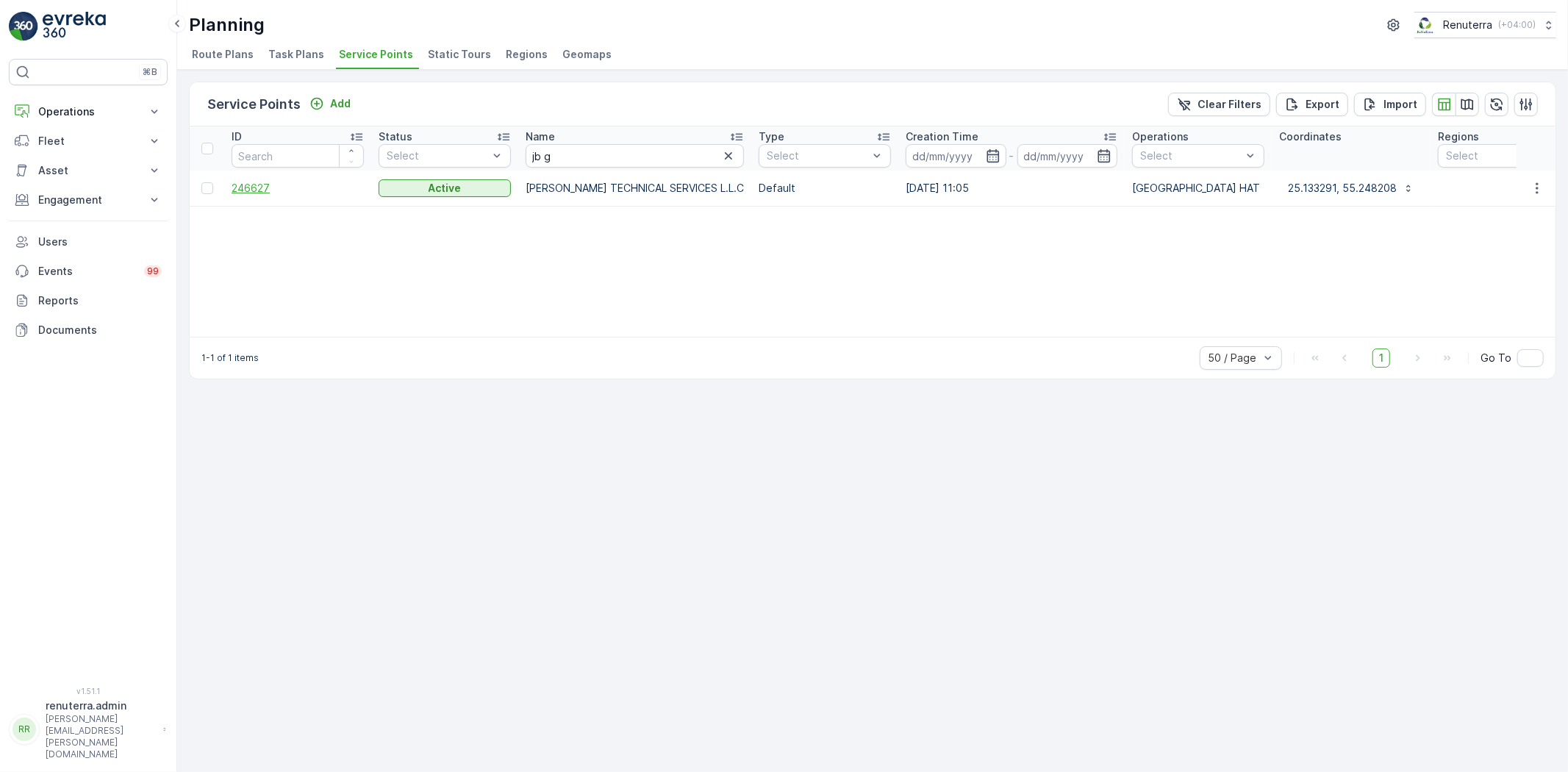
click at [249, 180] on span "246627" at bounding box center [297, 188] width 133 height 15
click at [721, 151] on icon "button" at bounding box center [729, 156] width 15 height 15
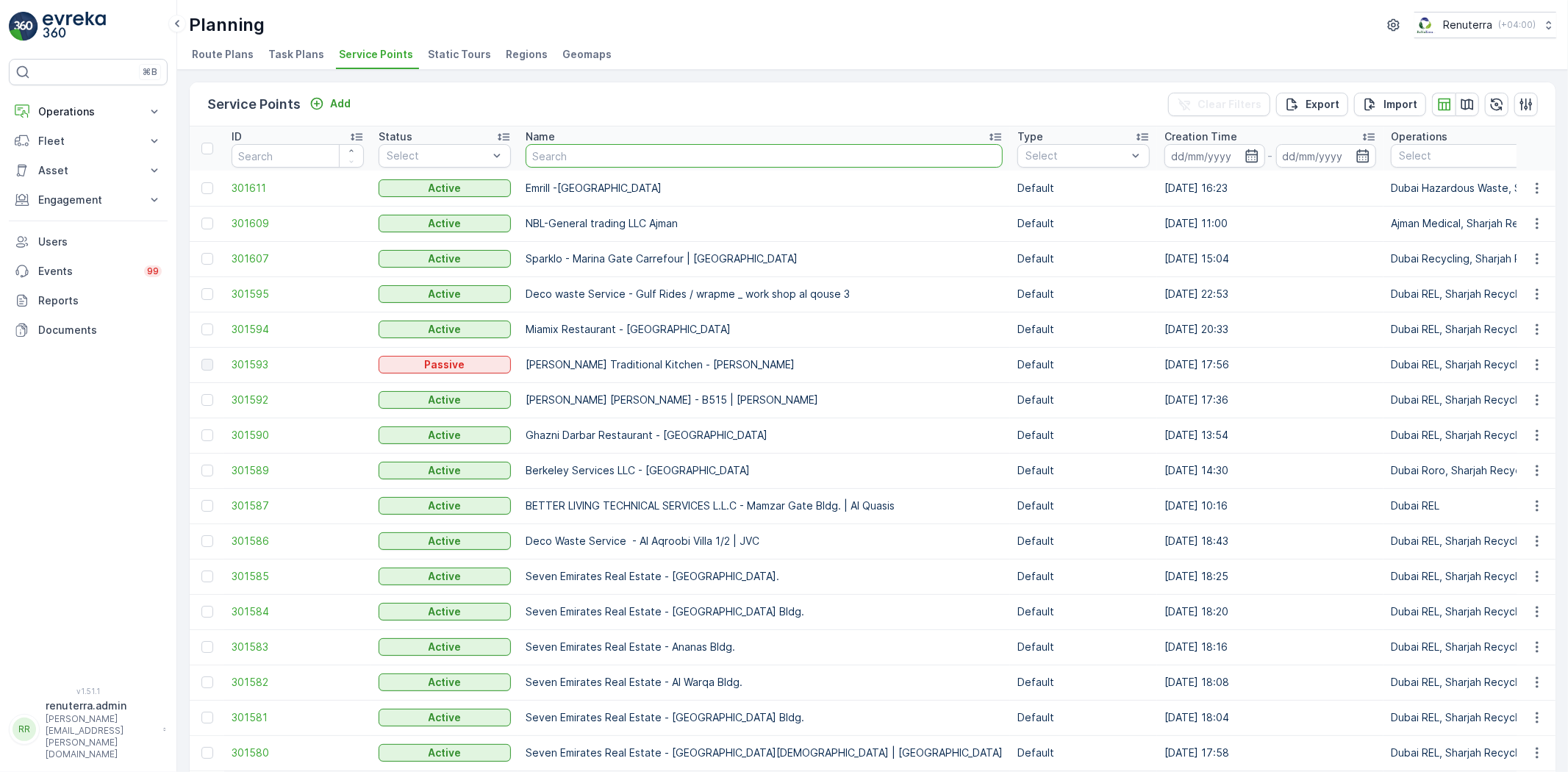
click at [579, 157] on input "text" at bounding box center [764, 155] width 477 height 23
type input "cmc"
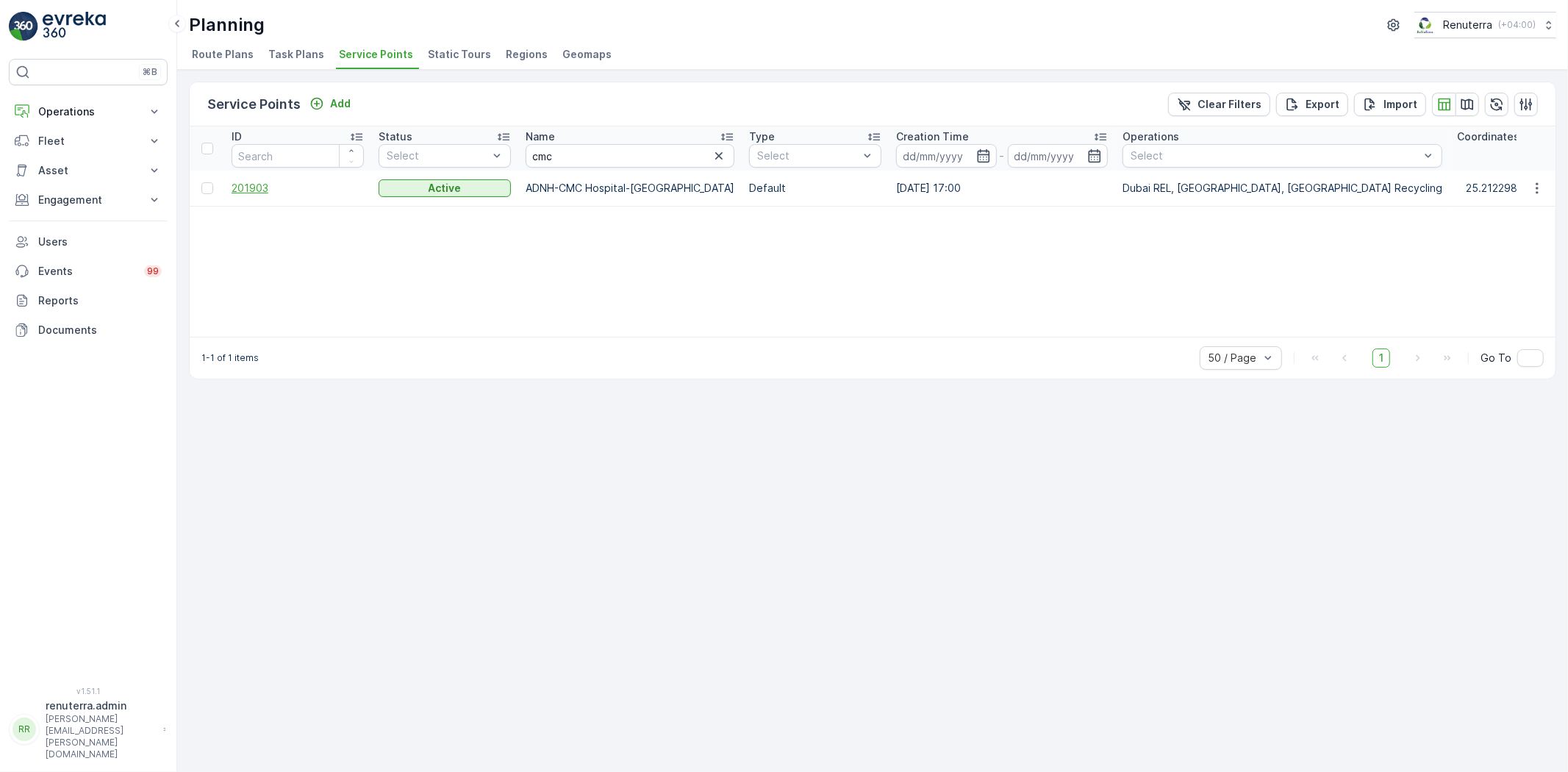
click at [256, 186] on span "201903" at bounding box center [297, 188] width 133 height 15
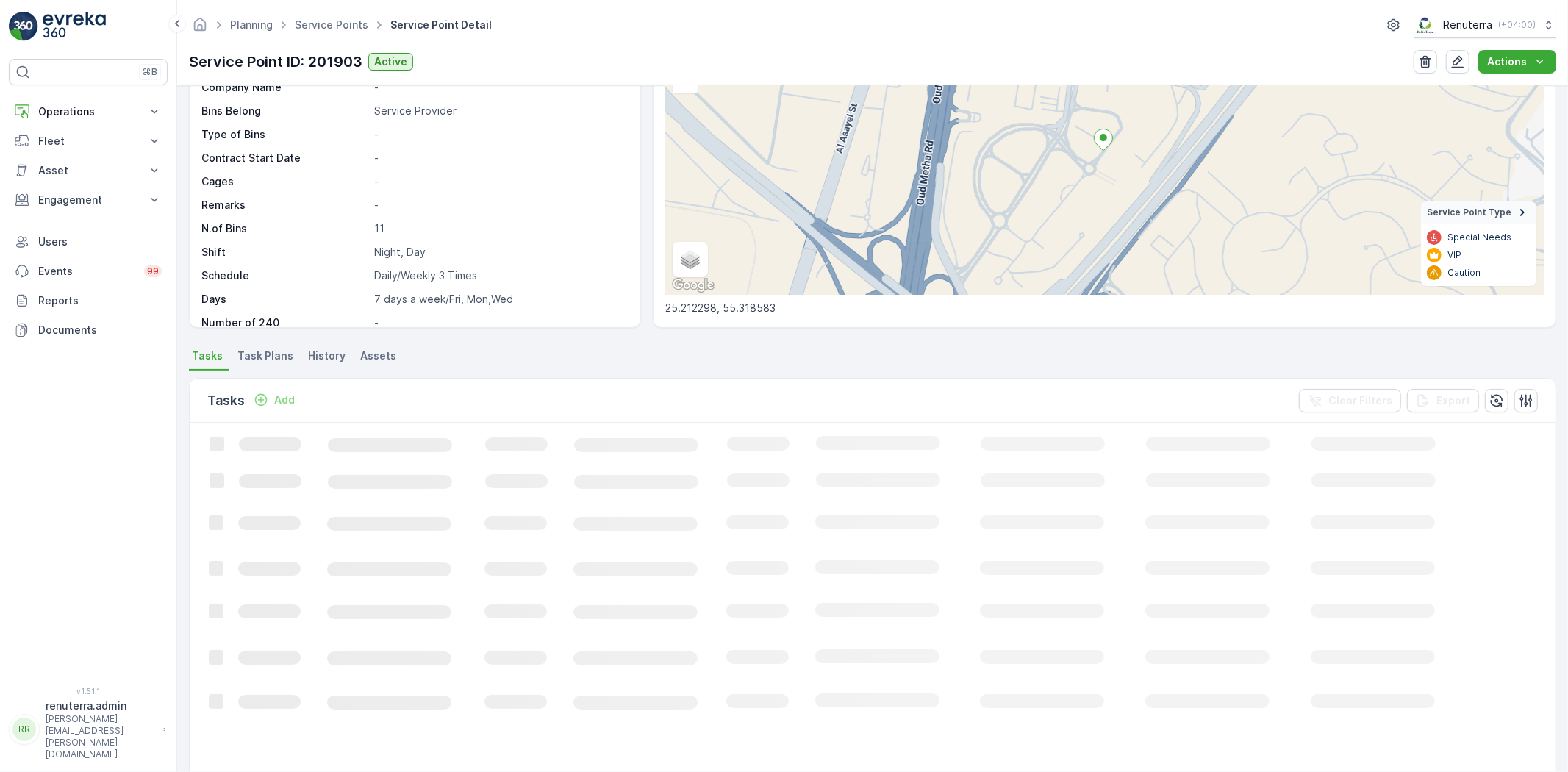
scroll to position [260, 0]
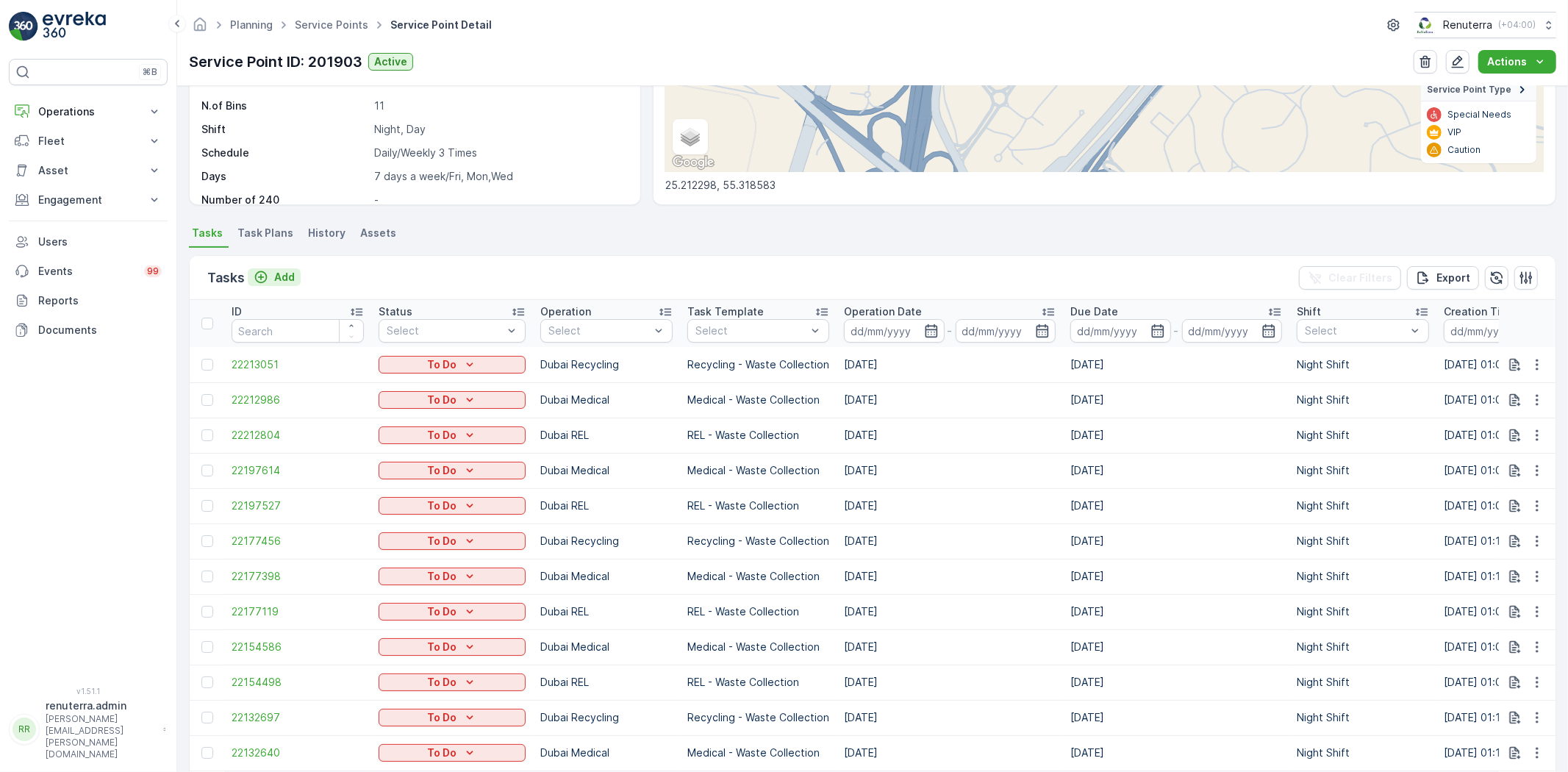
click at [288, 278] on p "Add" at bounding box center [284, 277] width 20 height 15
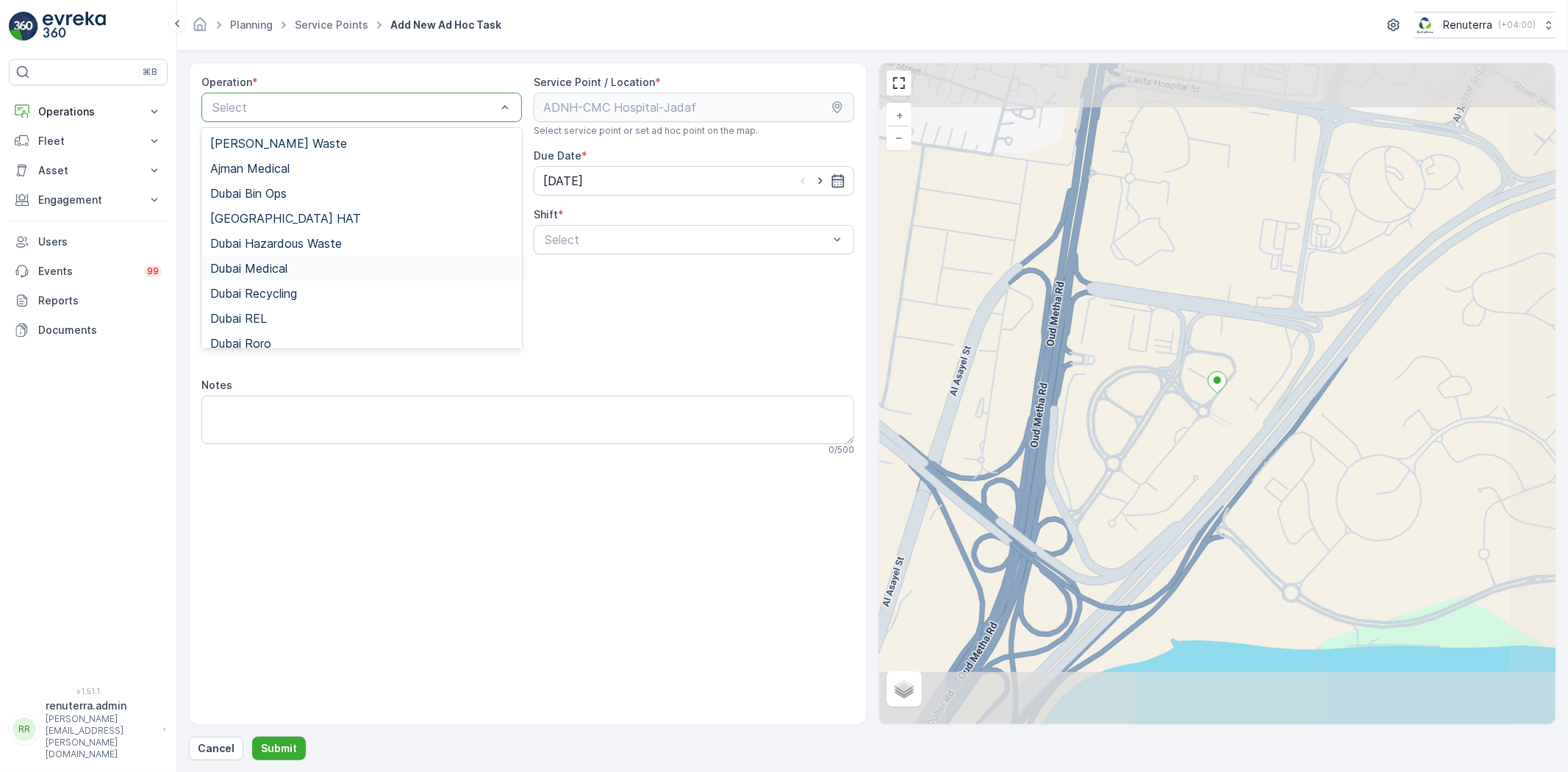
click at [287, 265] on span "Dubai Medical" at bounding box center [249, 268] width 77 height 13
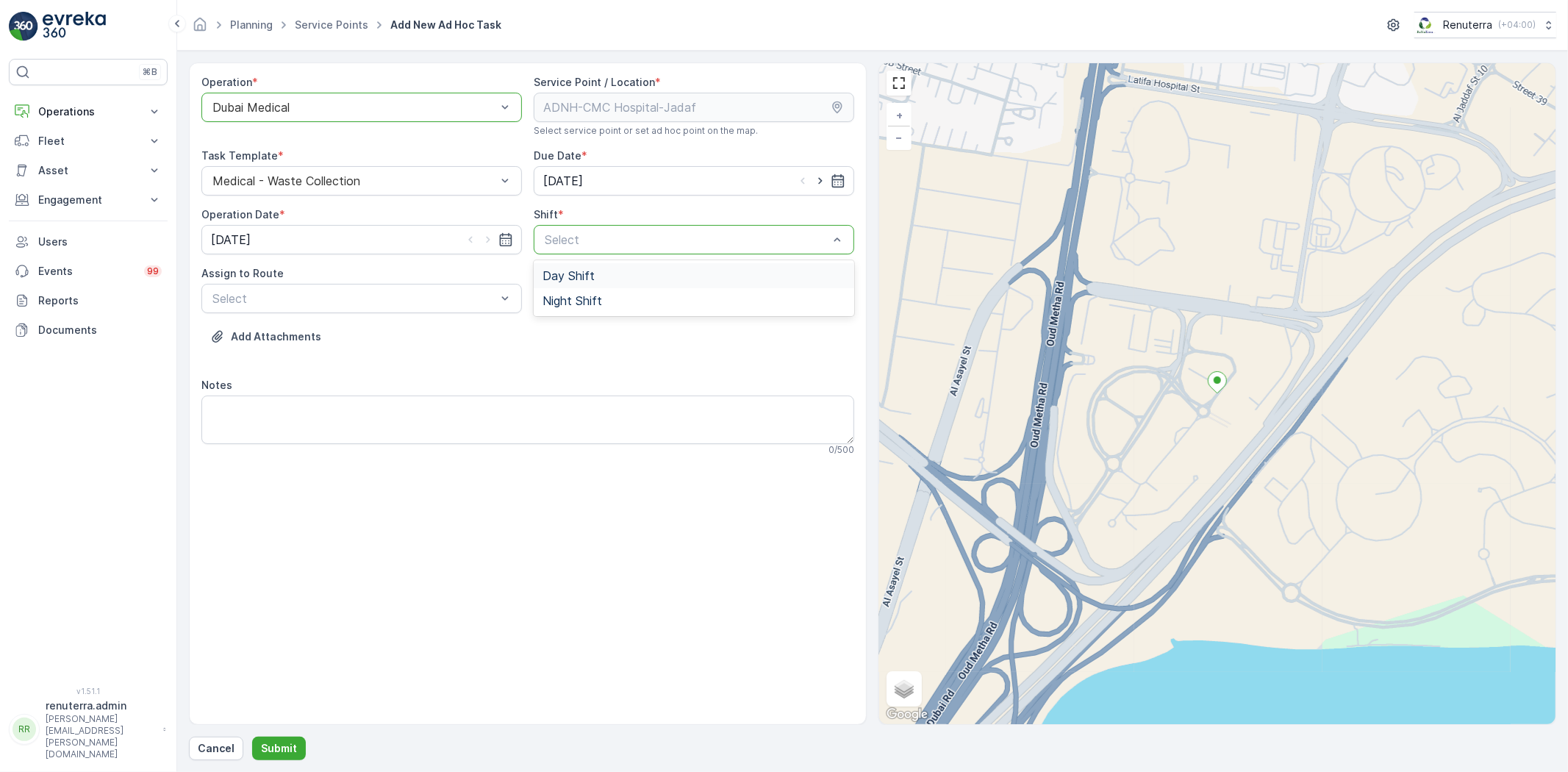
click at [600, 276] on div "Day Shift" at bounding box center [693, 276] width 303 height 13
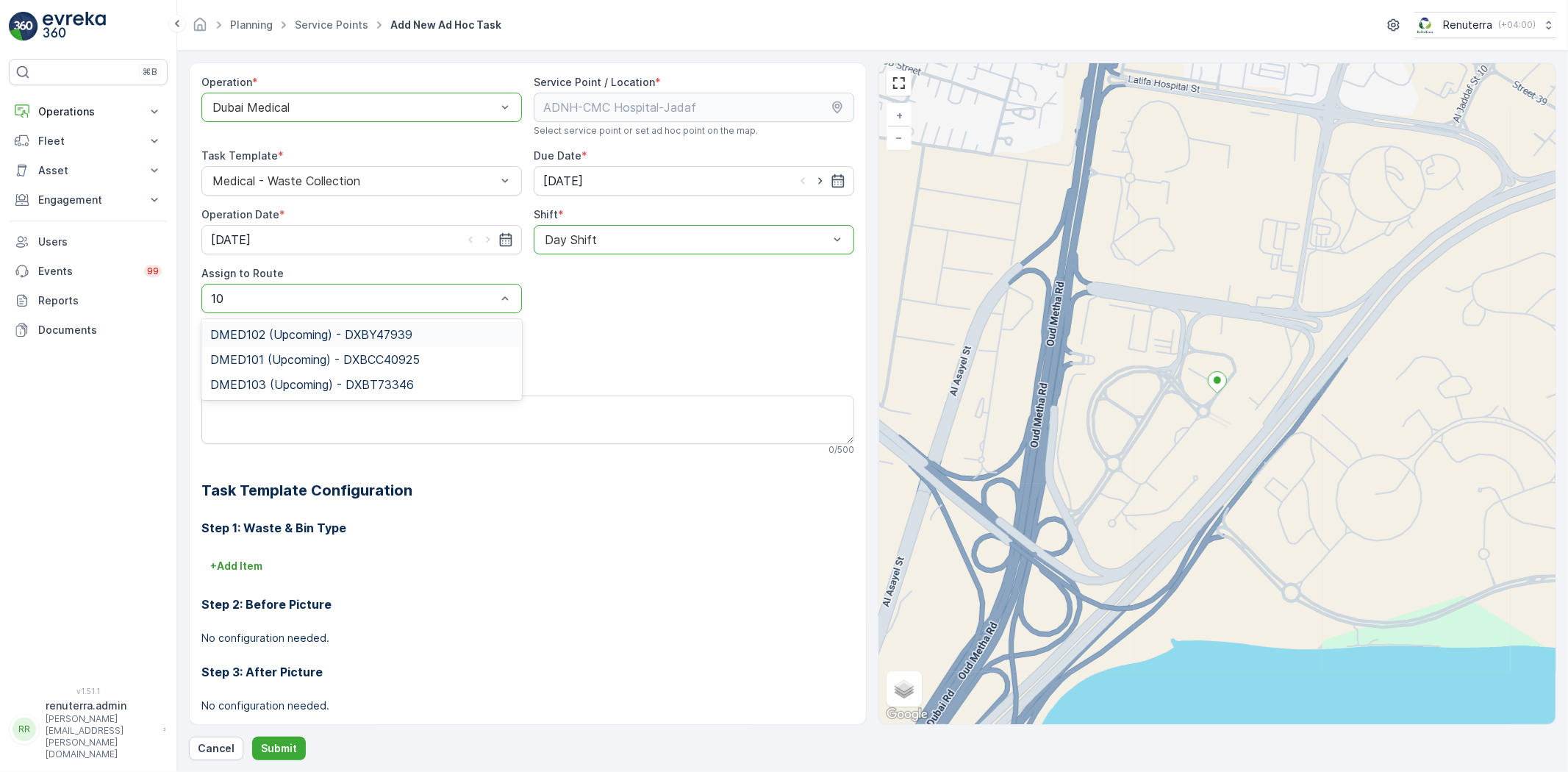
type input "101"
click at [295, 329] on span "DMED101 (Upcoming) - DXBCC40925" at bounding box center [315, 335] width 210 height 13
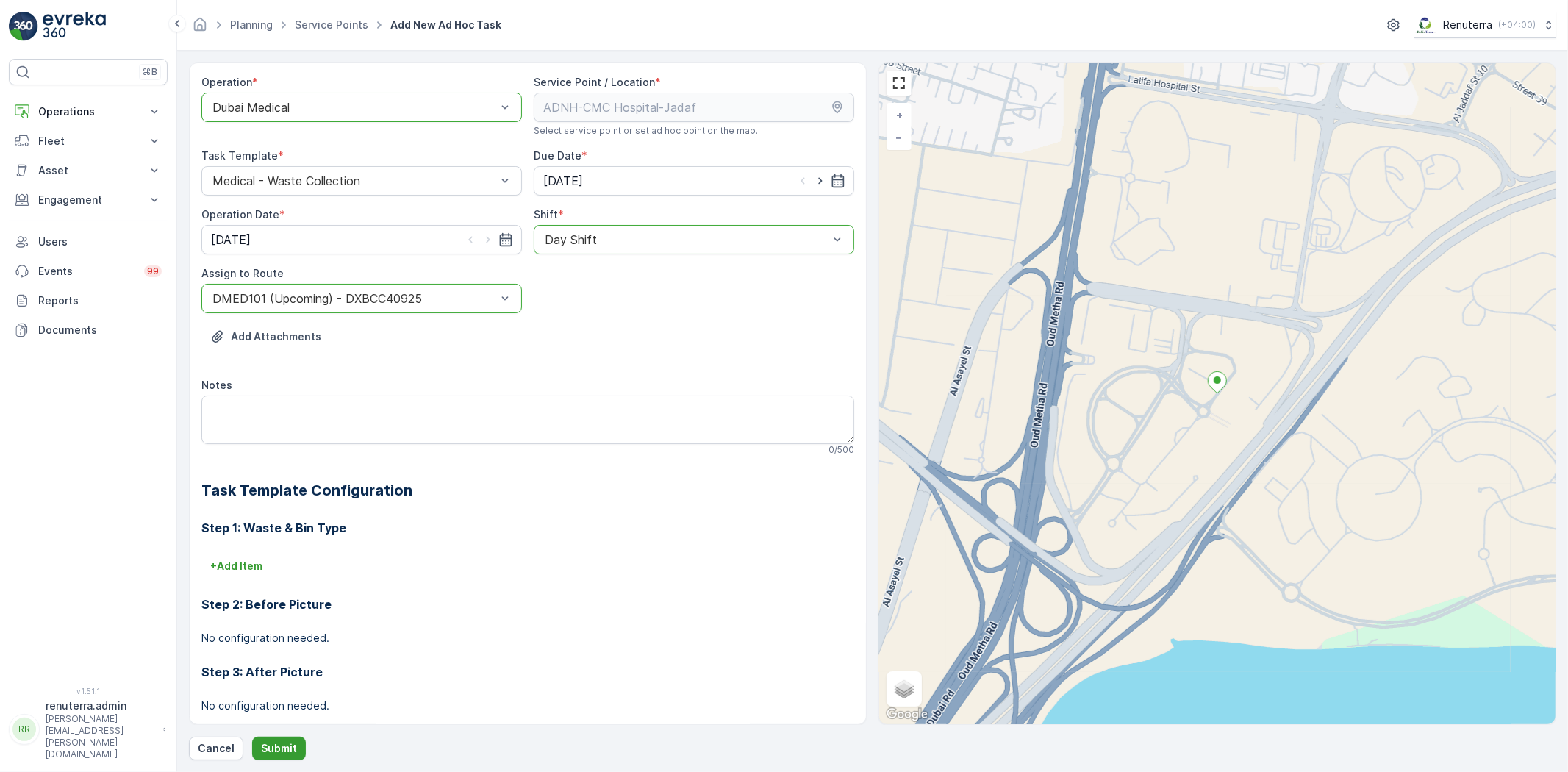
click at [267, 747] on p "Submit" at bounding box center [279, 748] width 36 height 15
